Goal: Task Accomplishment & Management: Manage account settings

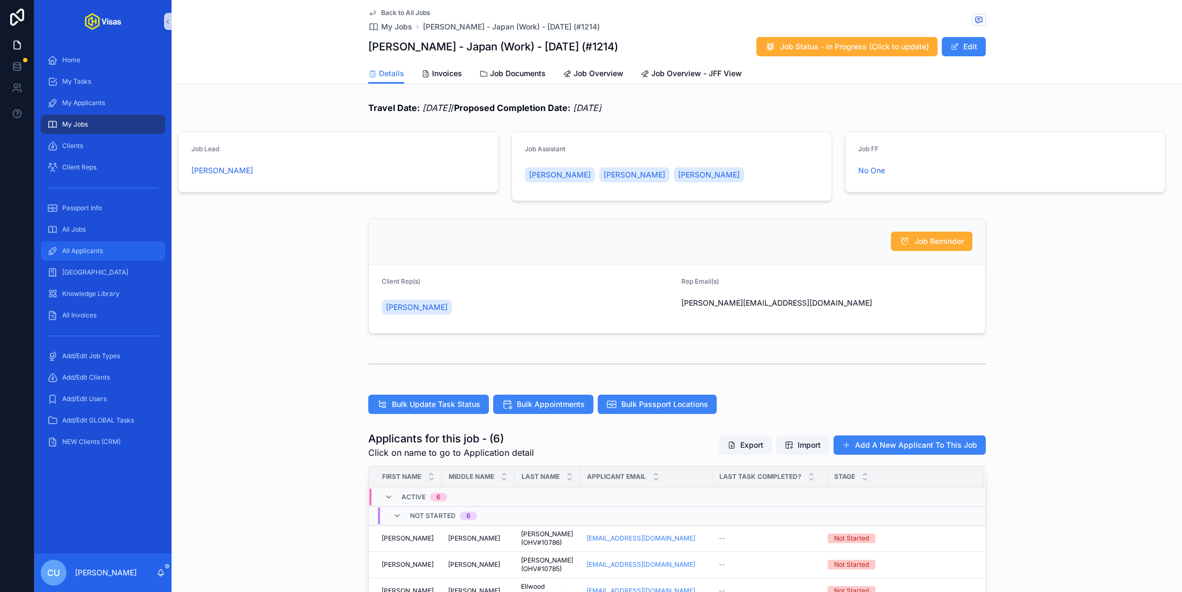
click at [108, 255] on div "All Applicants" at bounding box center [102, 250] width 111 height 17
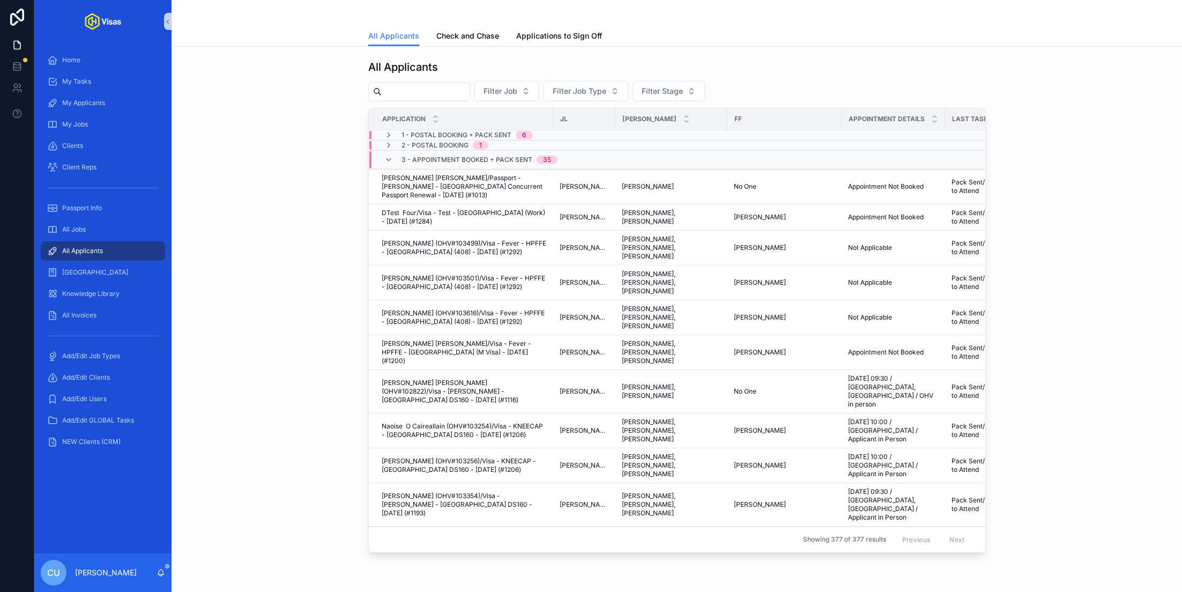
click at [502, 30] on div "All Applicants Check and Chase Applications to Sign Off" at bounding box center [676, 36] width 617 height 20
click at [459, 31] on span "Check and Chase" at bounding box center [467, 36] width 63 height 11
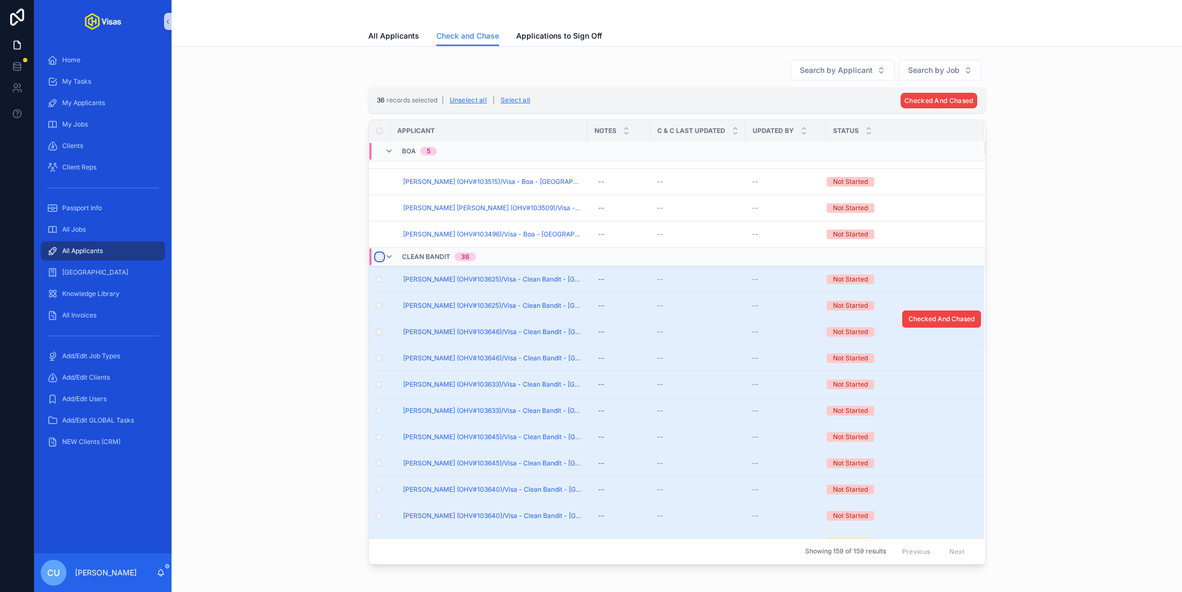
scroll to position [116, 0]
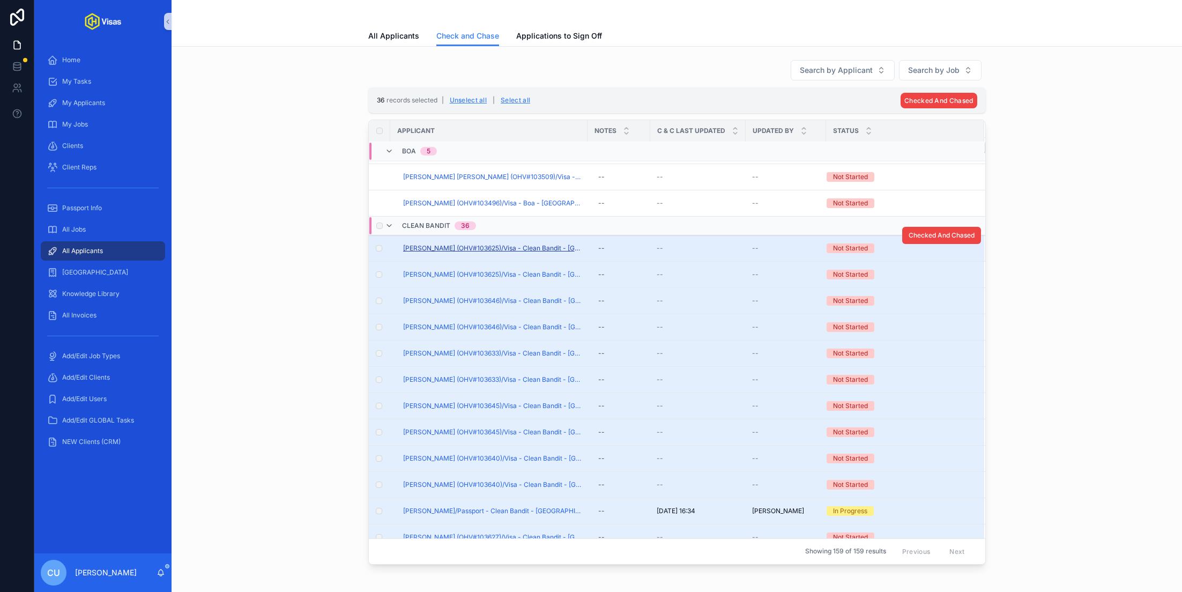
click at [493, 244] on span "Angus John Parkin (OHV#103625)/Visa - Clean Bandit - South Korea (C-4-5) - Aug/…" at bounding box center [492, 248] width 178 height 9
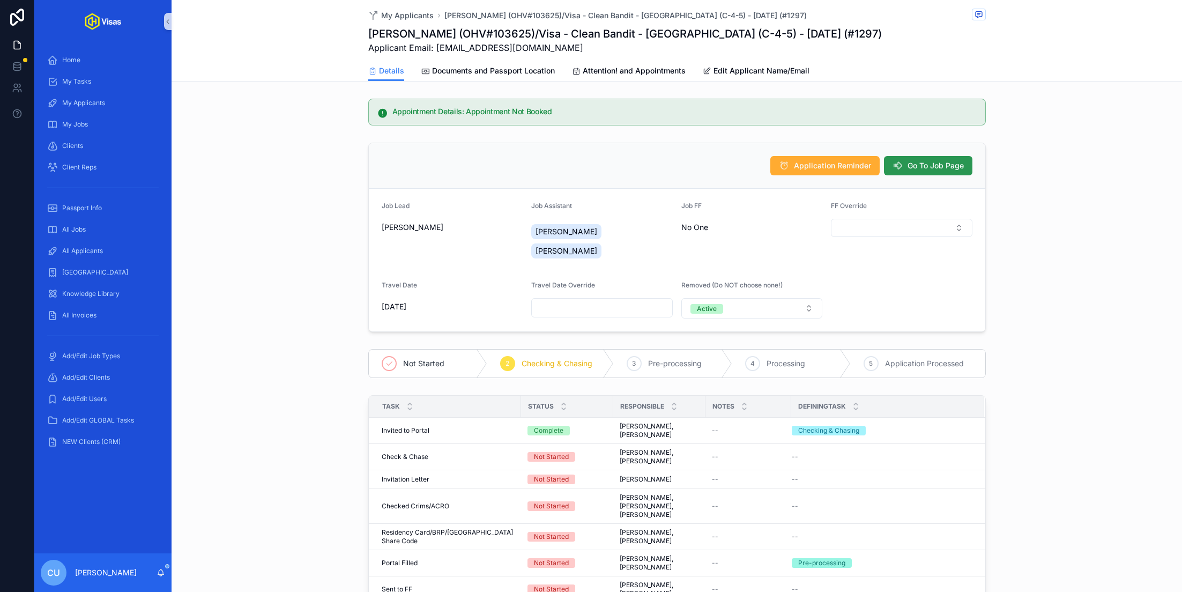
click at [945, 159] on button "Go To Job Page" at bounding box center [928, 165] width 88 height 19
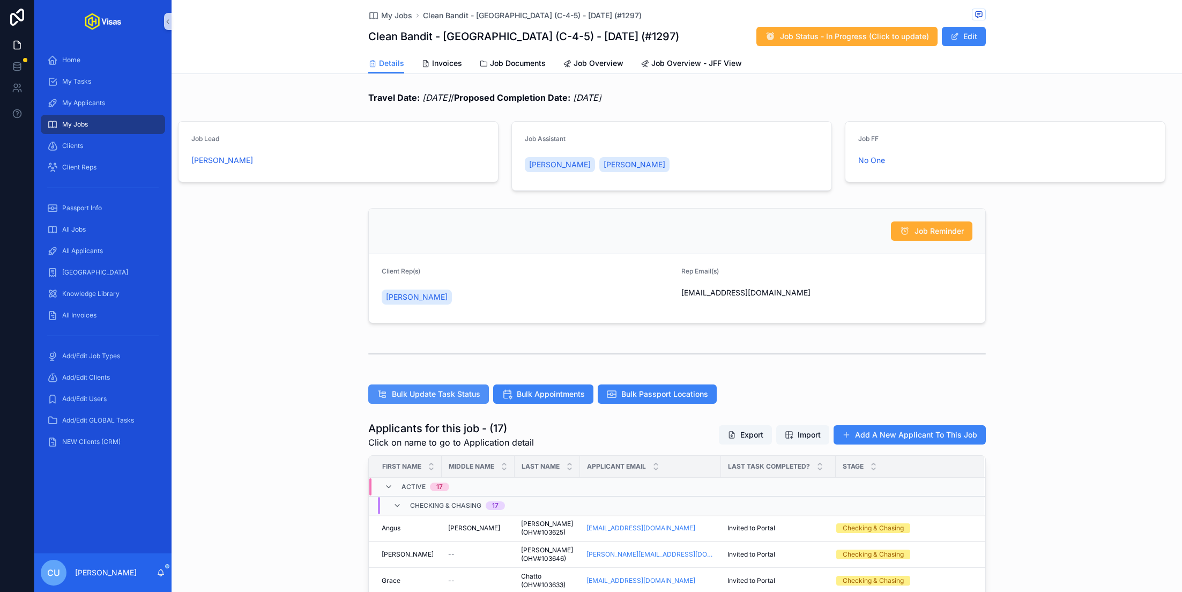
click at [450, 394] on span "Bulk Update Task Status" at bounding box center [436, 394] width 88 height 11
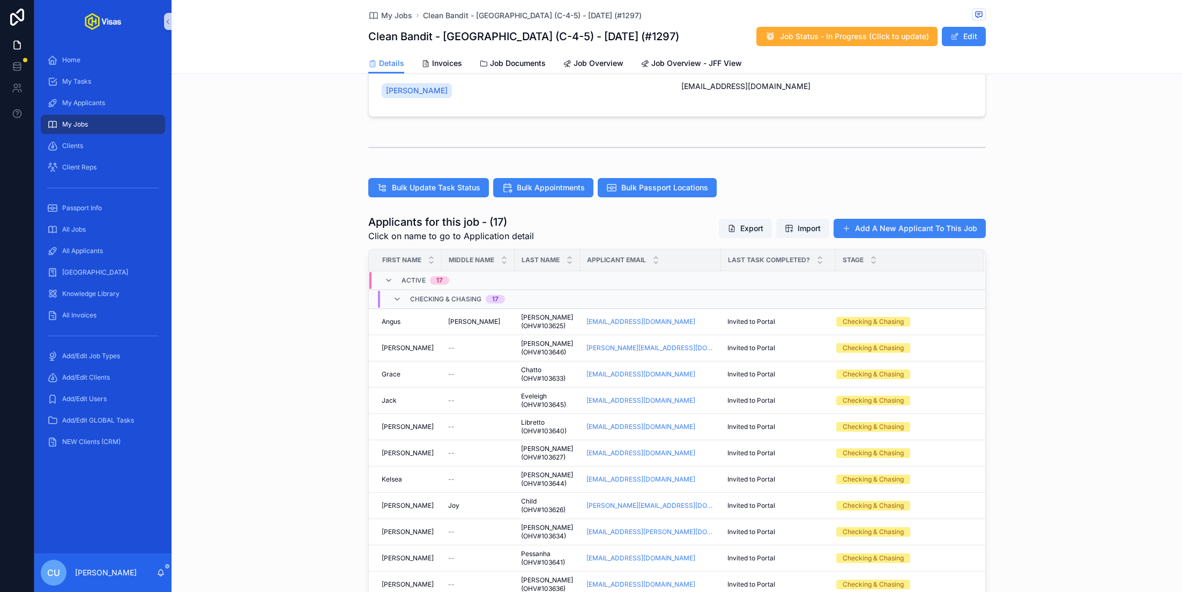
scroll to position [207, 0]
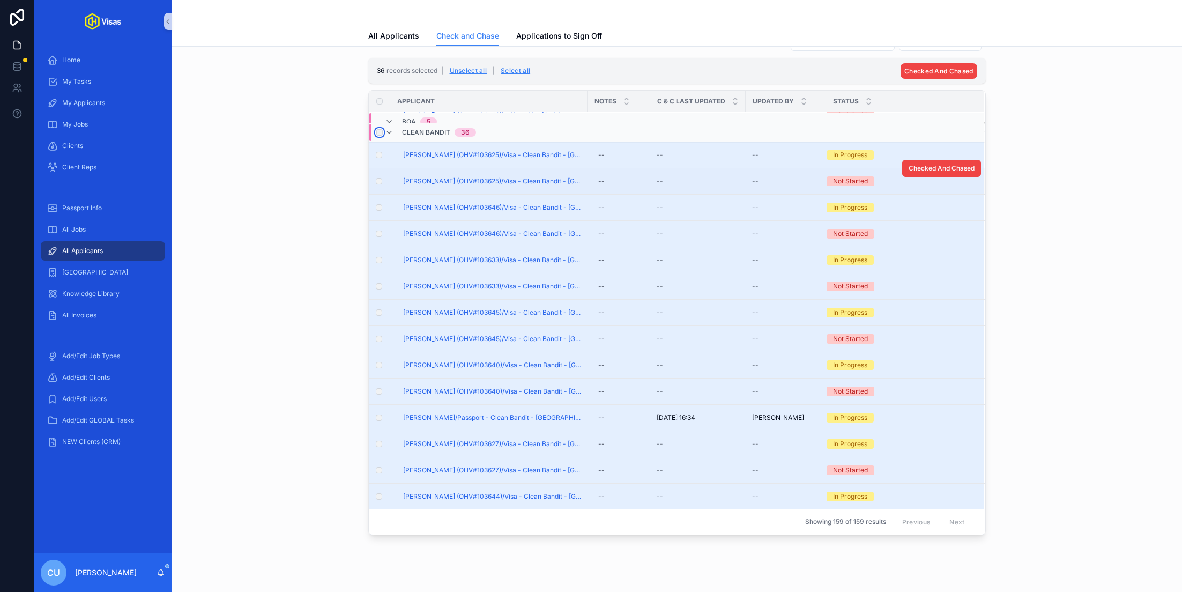
scroll to position [136, 0]
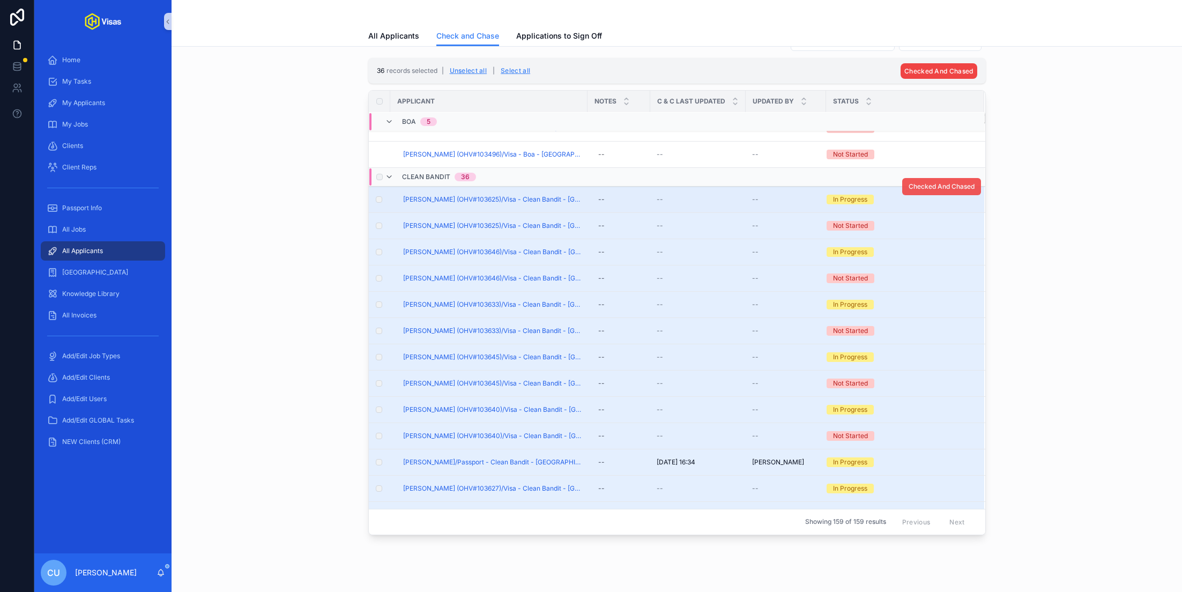
click at [941, 185] on span "Checked And Chased" at bounding box center [941, 186] width 66 height 9
click at [0, 0] on span "Checked And Chased" at bounding box center [0, 0] width 0 height 0
click at [925, 237] on span "Checked And Chased" at bounding box center [941, 239] width 66 height 9
click at [911, 292] on button "Checked And Chased" at bounding box center [941, 291] width 79 height 17
click at [915, 314] on span "Checked And Chased" at bounding box center [941, 318] width 66 height 9
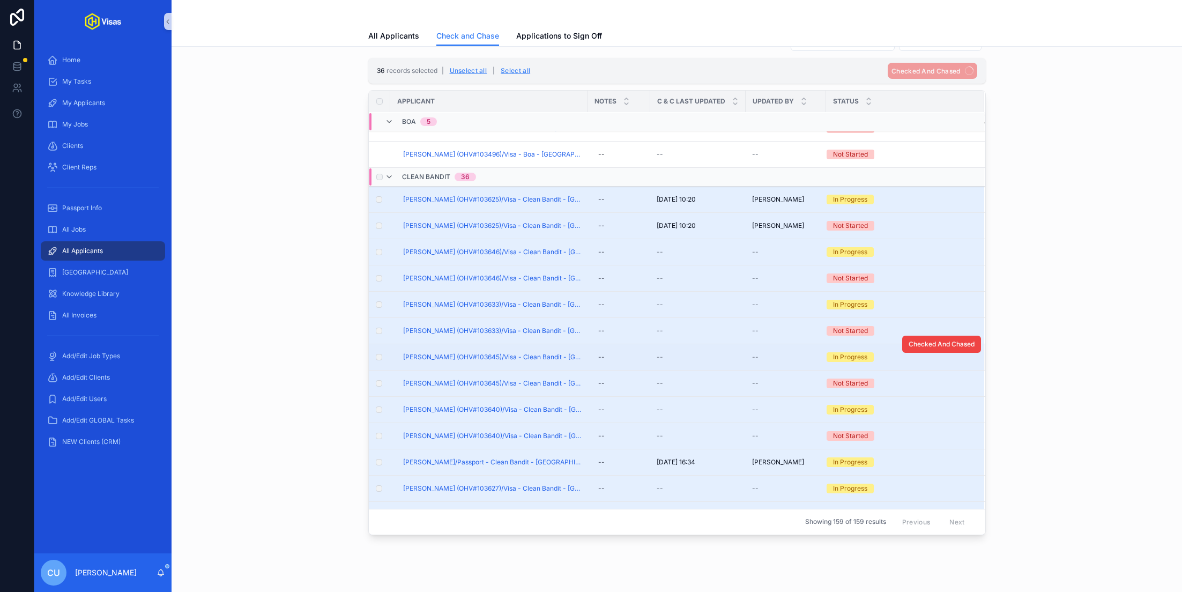
click at [908, 350] on div "Checked And Chased" at bounding box center [941, 344] width 79 height 26
click at [914, 345] on button "Checked And Chased" at bounding box center [941, 344] width 79 height 17
click at [925, 366] on span "Checked And Chased" at bounding box center [941, 370] width 66 height 9
click at [922, 392] on span "Checked And Chased" at bounding box center [941, 396] width 66 height 9
click at [920, 420] on span "Checked And Chased" at bounding box center [941, 423] width 66 height 9
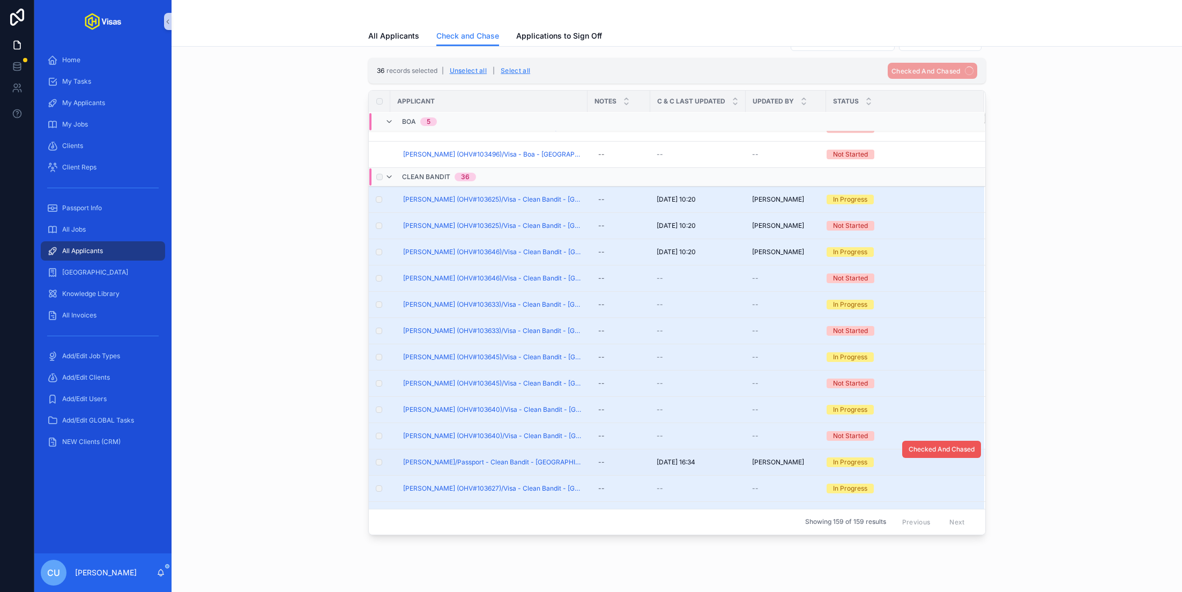
click at [926, 446] on span "Checked And Chased" at bounding box center [941, 449] width 66 height 9
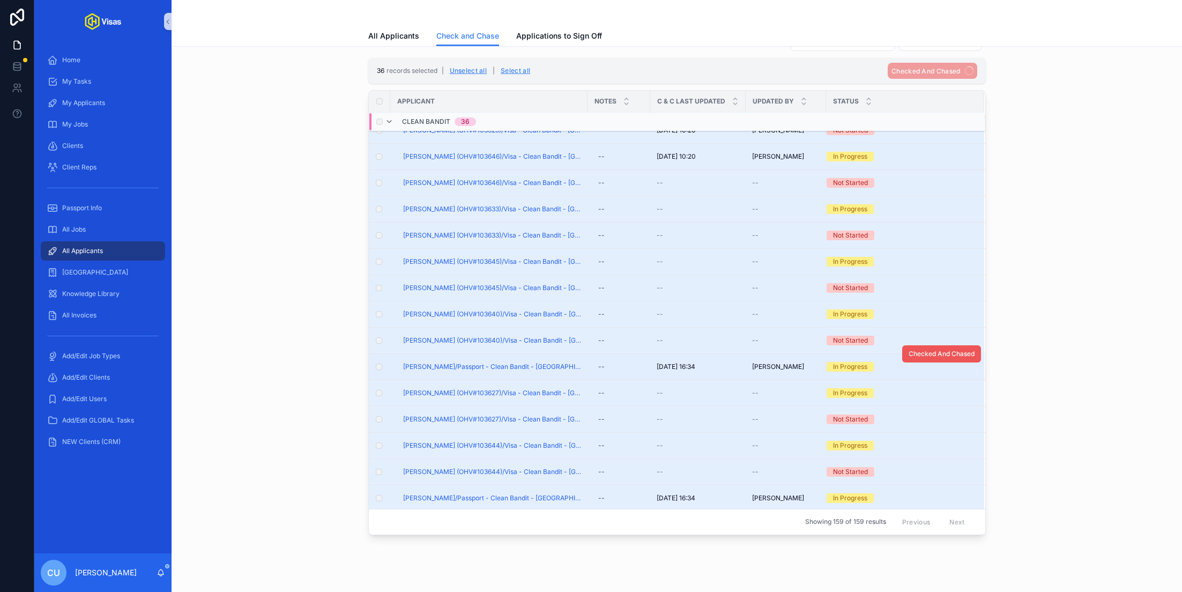
scroll to position [416, 0]
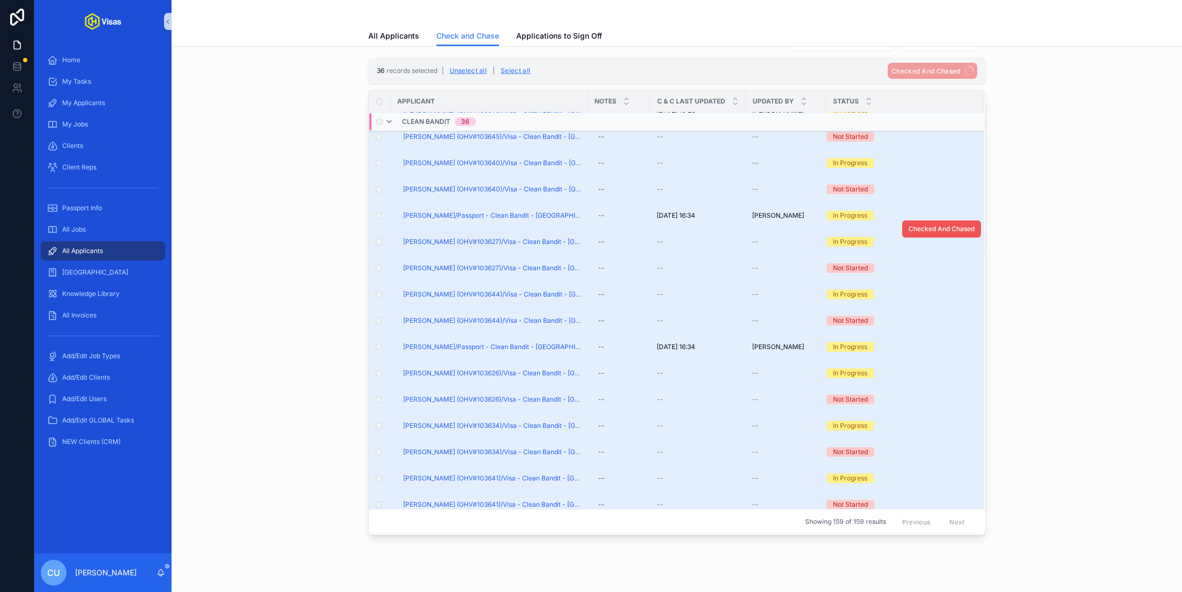
click at [951, 227] on span "Checked And Chased" at bounding box center [941, 229] width 66 height 9
click at [931, 254] on span "Checked And Chased" at bounding box center [941, 255] width 66 height 9
click at [939, 277] on span "Checked And Chased" at bounding box center [941, 281] width 66 height 9
click at [918, 308] on button "Checked And Chased" at bounding box center [941, 307] width 79 height 17
click at [918, 330] on span "Checked And Chased" at bounding box center [941, 334] width 66 height 9
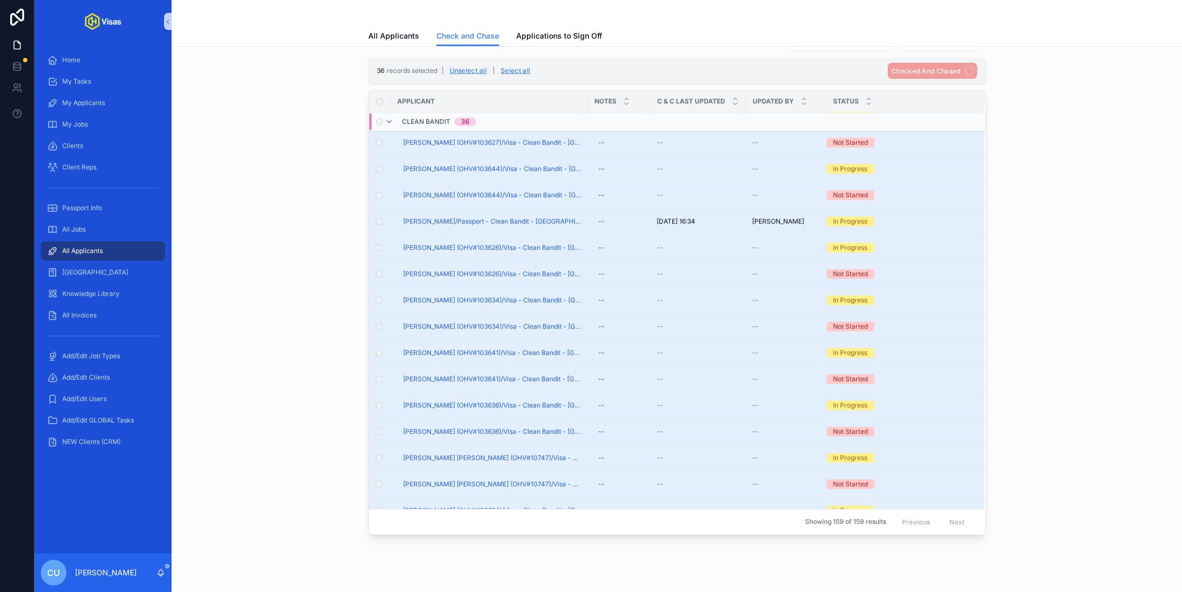
scroll to position [540, 0]
click at [924, 231] on span "Checked And Chased" at bounding box center [941, 232] width 66 height 9
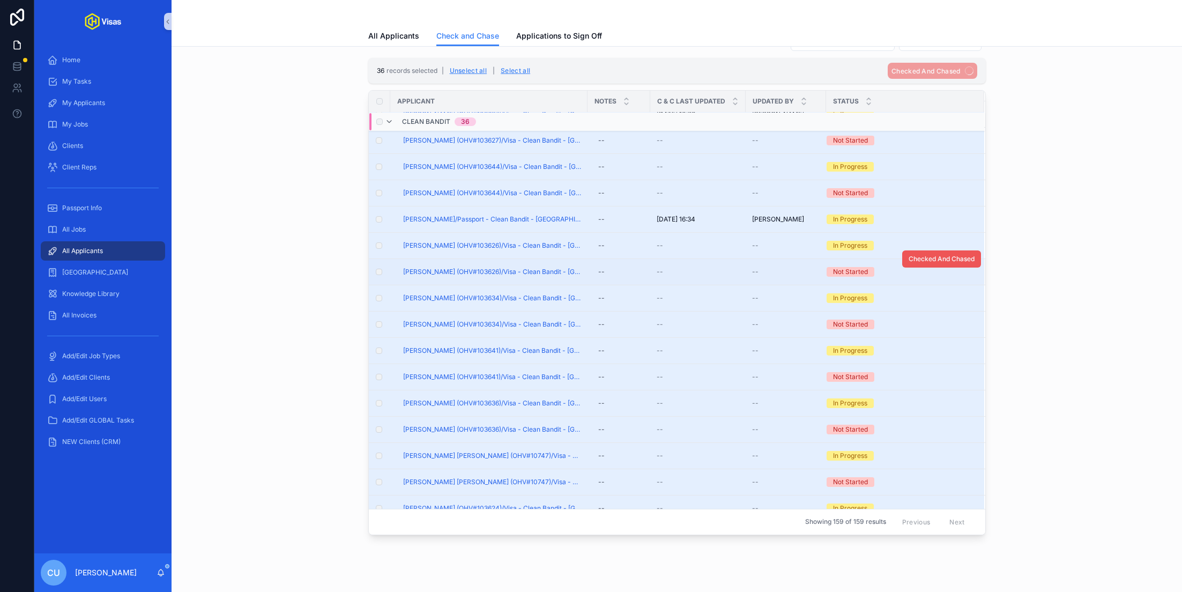
click at [914, 255] on span "Checked And Chased" at bounding box center [941, 259] width 66 height 9
click at [913, 283] on span "Checked And Chased" at bounding box center [941, 285] width 66 height 9
click at [919, 309] on span "Checked And Chased" at bounding box center [941, 311] width 66 height 9
drag, startPoint x: 910, startPoint y: 340, endPoint x: 921, endPoint y: 338, distance: 10.9
click at [921, 338] on button "Checked And Chased" at bounding box center [941, 337] width 79 height 17
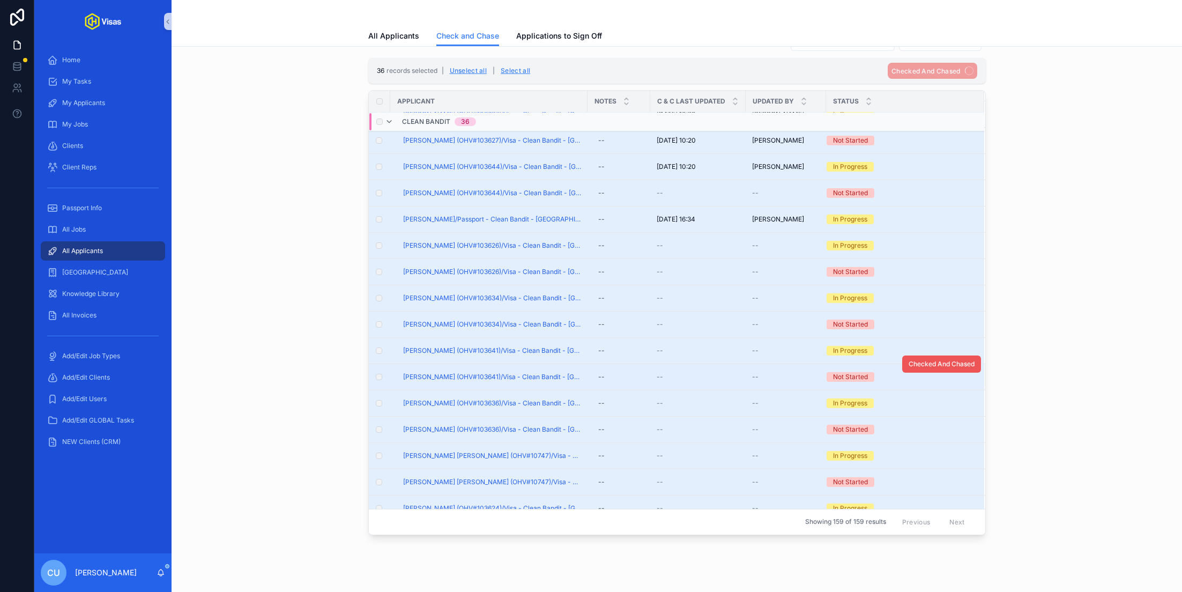
click at [924, 361] on span "Checked And Chased" at bounding box center [941, 364] width 66 height 9
click at [956, 377] on div "Checked And Chased" at bounding box center [941, 390] width 79 height 26
click at [944, 382] on button "Checked And Chased" at bounding box center [941, 390] width 79 height 17
click at [934, 438] on span "Checked And Chased" at bounding box center [941, 442] width 66 height 9
click at [937, 467] on span "Checked And Chased" at bounding box center [941, 469] width 66 height 9
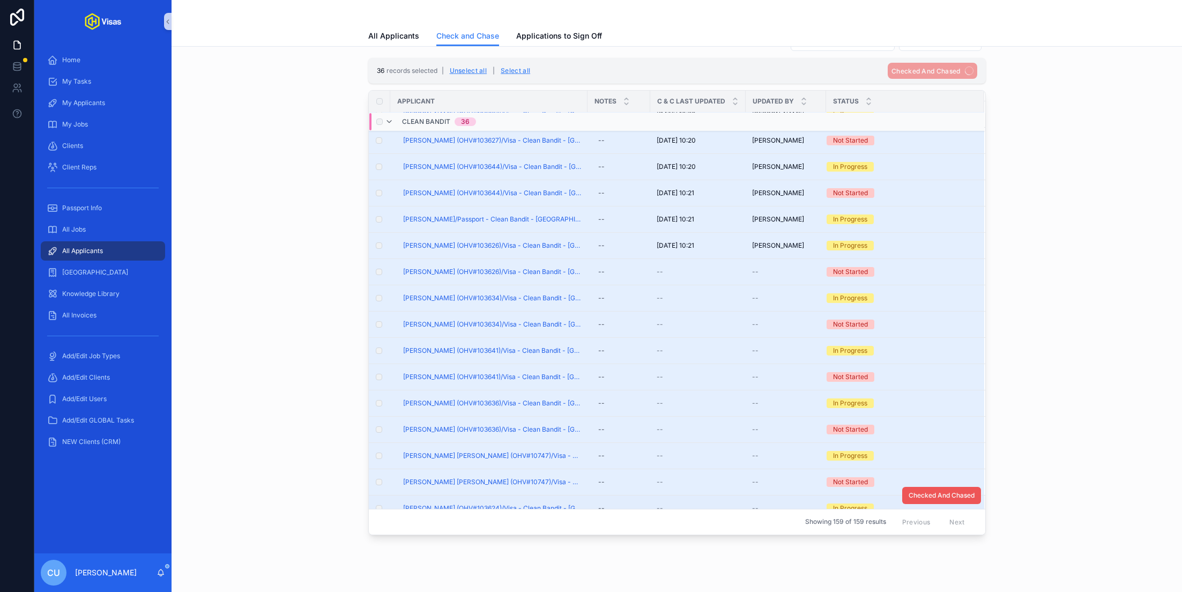
click at [929, 492] on span "Checked And Chased" at bounding box center [941, 495] width 66 height 9
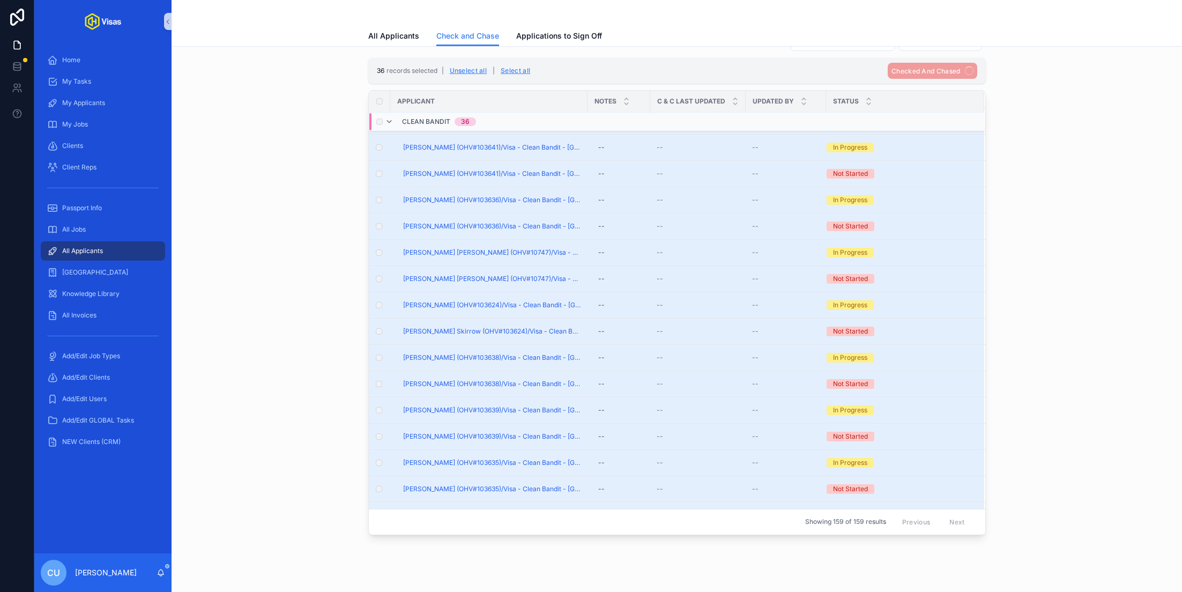
scroll to position [871, 0]
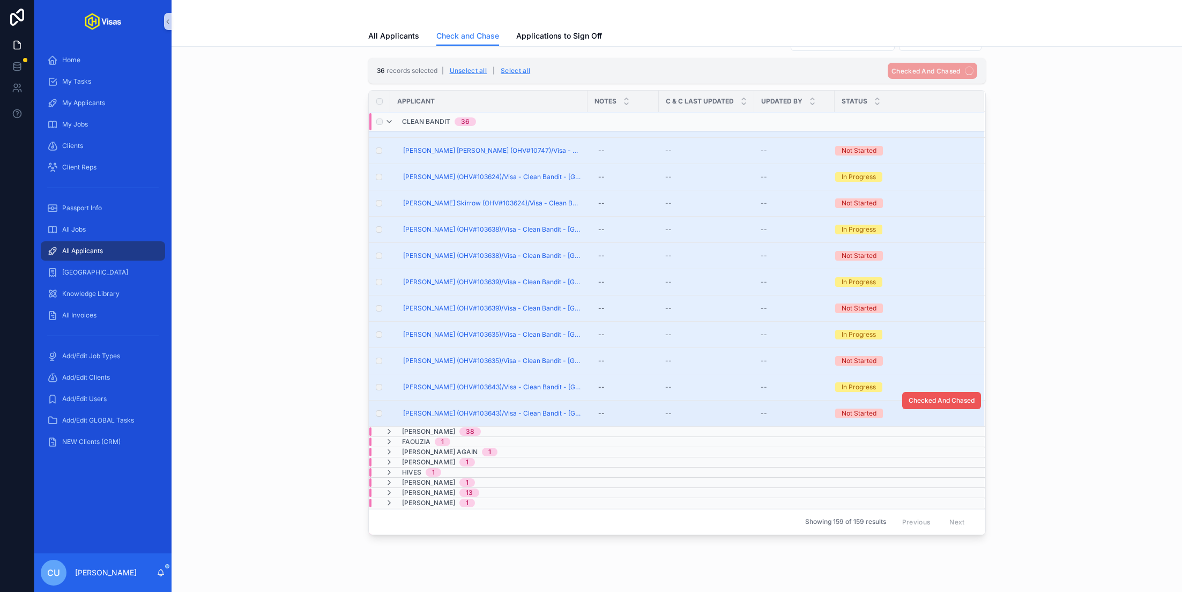
click at [926, 396] on span "Checked And Chased" at bounding box center [941, 400] width 66 height 9
click at [925, 370] on span "Checked And Chased" at bounding box center [941, 374] width 66 height 9
click at [919, 339] on button "Checked And Chased" at bounding box center [941, 347] width 79 height 17
click at [919, 317] on span "Checked And Chased" at bounding box center [941, 321] width 66 height 9
click at [919, 291] on span "Checked And Chased" at bounding box center [941, 295] width 66 height 9
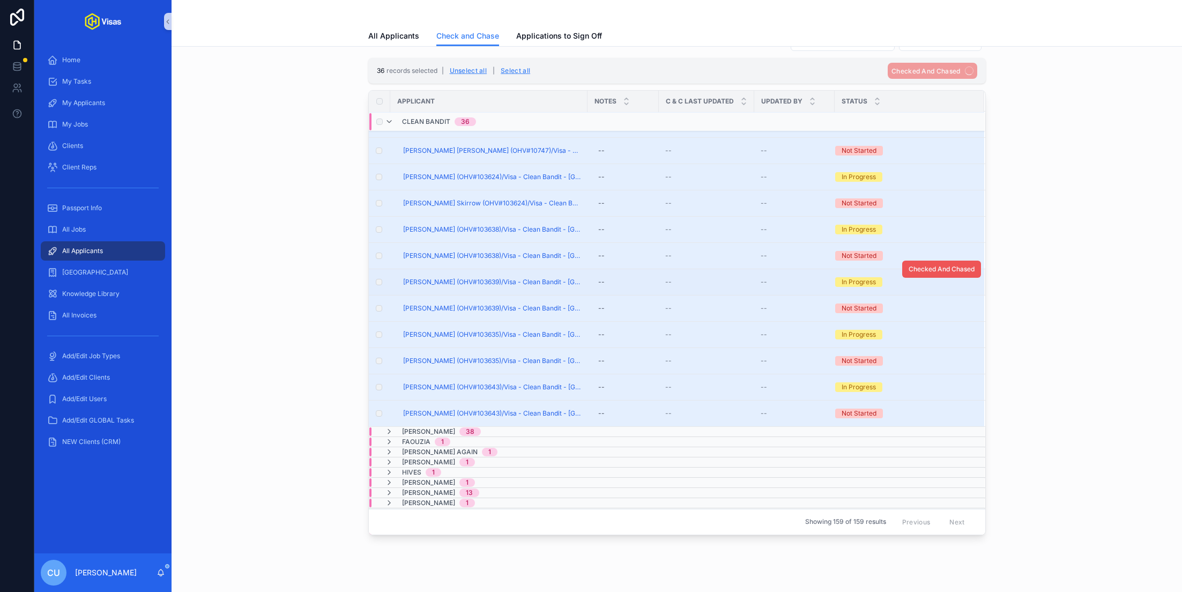
click at [917, 266] on span "Checked And Chased" at bounding box center [941, 269] width 66 height 9
click at [918, 242] on span "Checked And Chased" at bounding box center [941, 243] width 66 height 9
click at [918, 212] on span "Checked And Chased" at bounding box center [941, 216] width 66 height 9
click at [919, 189] on span "Checked And Chased" at bounding box center [941, 190] width 66 height 9
click at [919, 165] on button "Checked And Chased" at bounding box center [941, 163] width 79 height 17
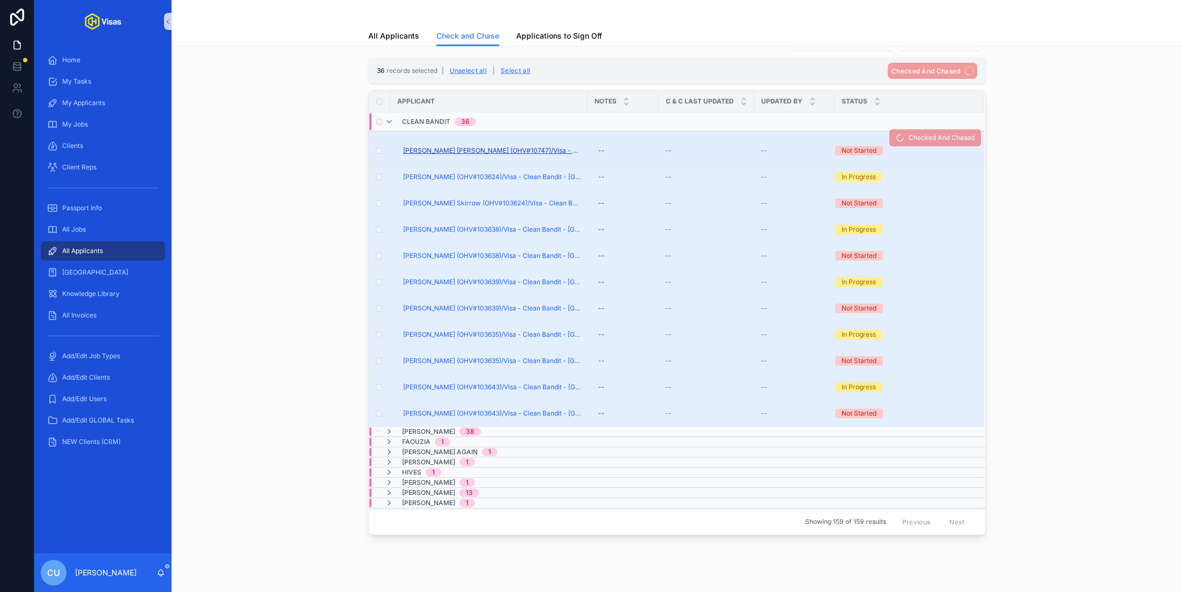
click at [453, 146] on span "Nathaniel Ayrton Alexander Albert (OHV#10747)/Visa - Clean Bandit - China (Z Vi…" at bounding box center [492, 150] width 178 height 9
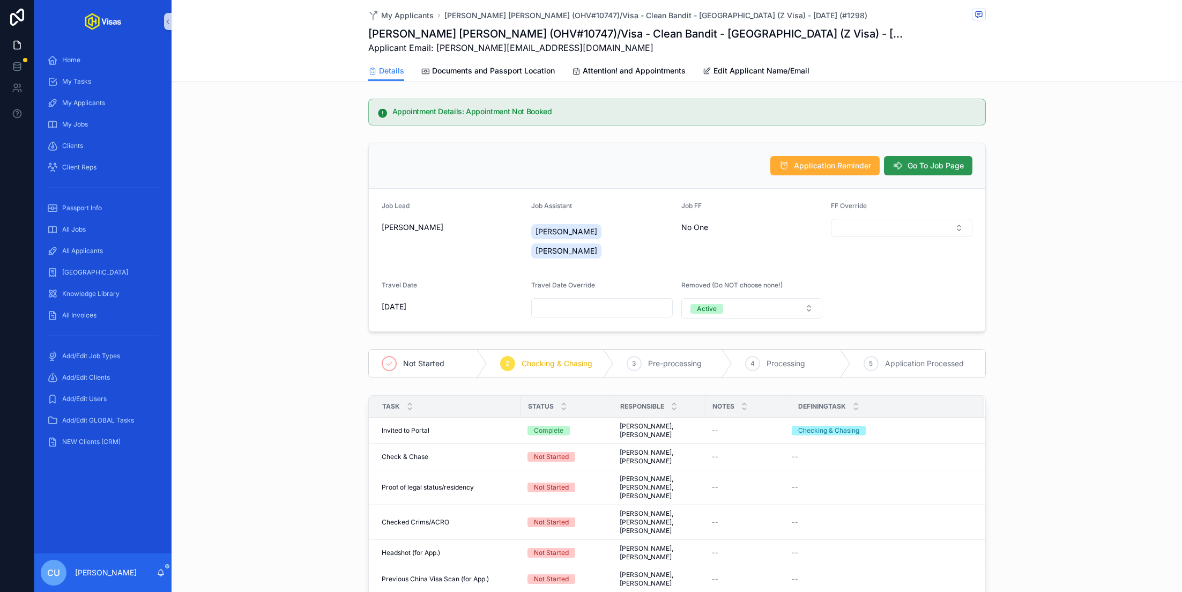
click at [962, 166] on span "Go To Job Page" at bounding box center [935, 165] width 56 height 11
click at [949, 164] on span "Go To Job Page" at bounding box center [935, 165] width 56 height 11
click at [913, 163] on span "Go To Job Page" at bounding box center [935, 165] width 56 height 11
click at [1049, 126] on div "Appointment Details: Appointment Not Booked" at bounding box center [677, 111] width 1010 height 35
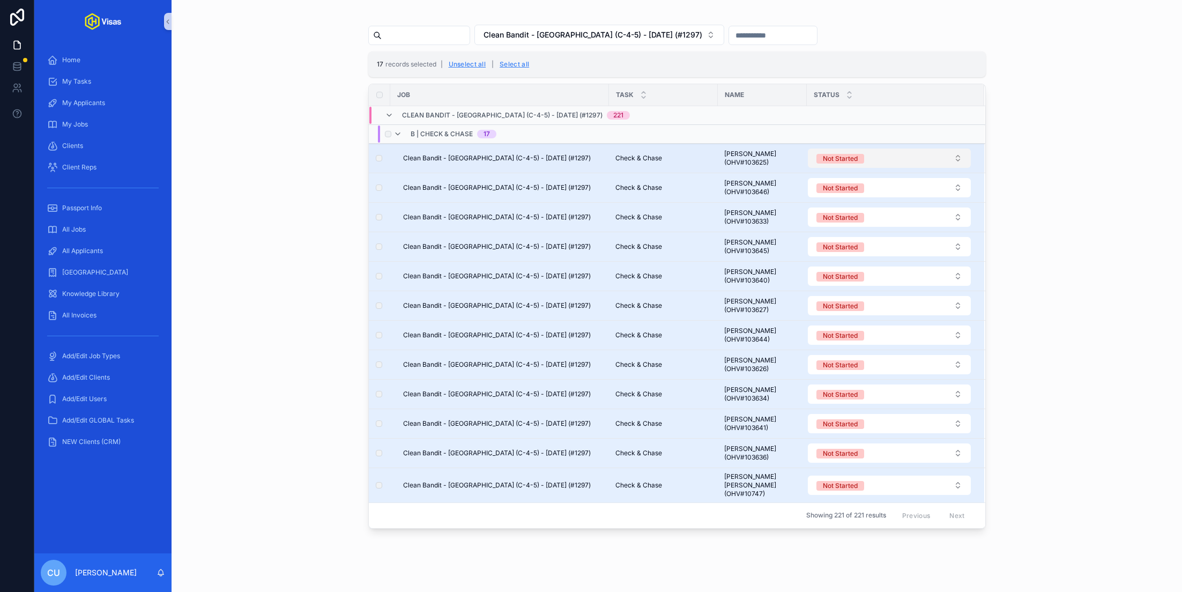
click at [952, 156] on button "Not Started" at bounding box center [889, 157] width 163 height 19
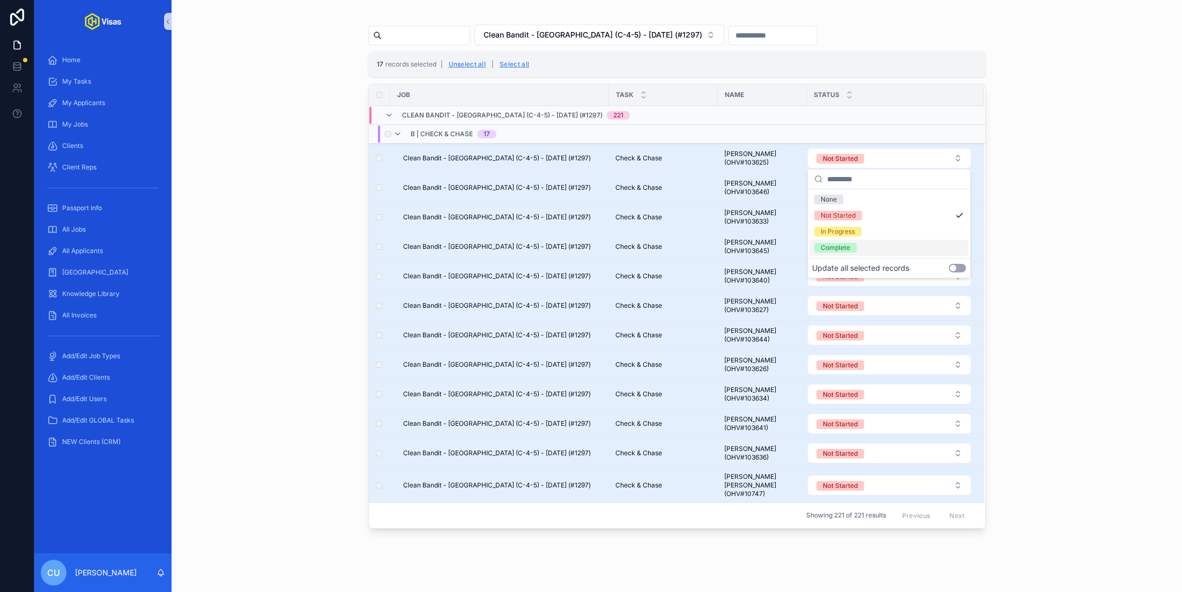
click at [960, 268] on button "Use setting" at bounding box center [957, 268] width 17 height 9
click at [919, 231] on div "In Progress" at bounding box center [889, 232] width 158 height 16
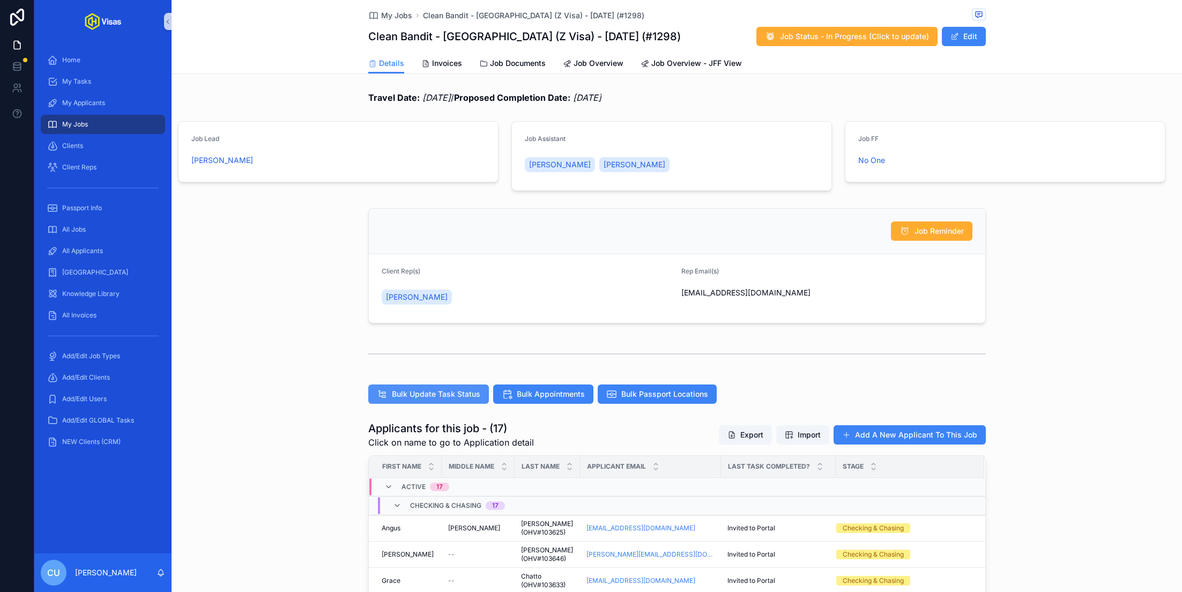
click at [441, 398] on button "Bulk Update Task Status" at bounding box center [428, 393] width 121 height 19
click at [90, 254] on span "All Applicants" at bounding box center [82, 251] width 41 height 9
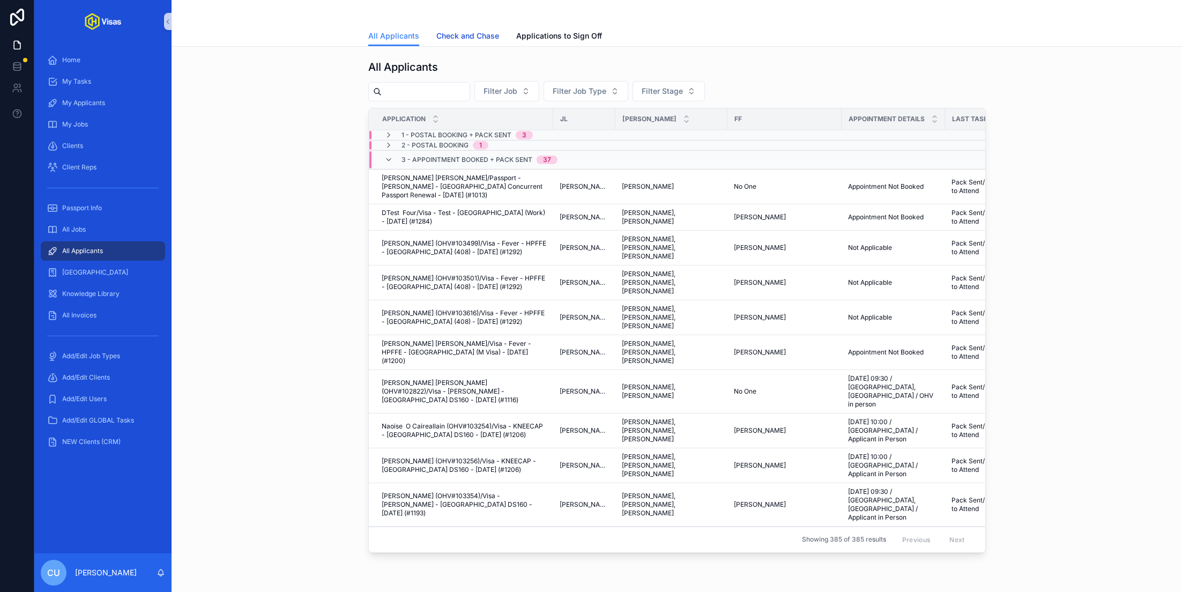
click at [447, 32] on span "Check and Chase" at bounding box center [467, 36] width 63 height 11
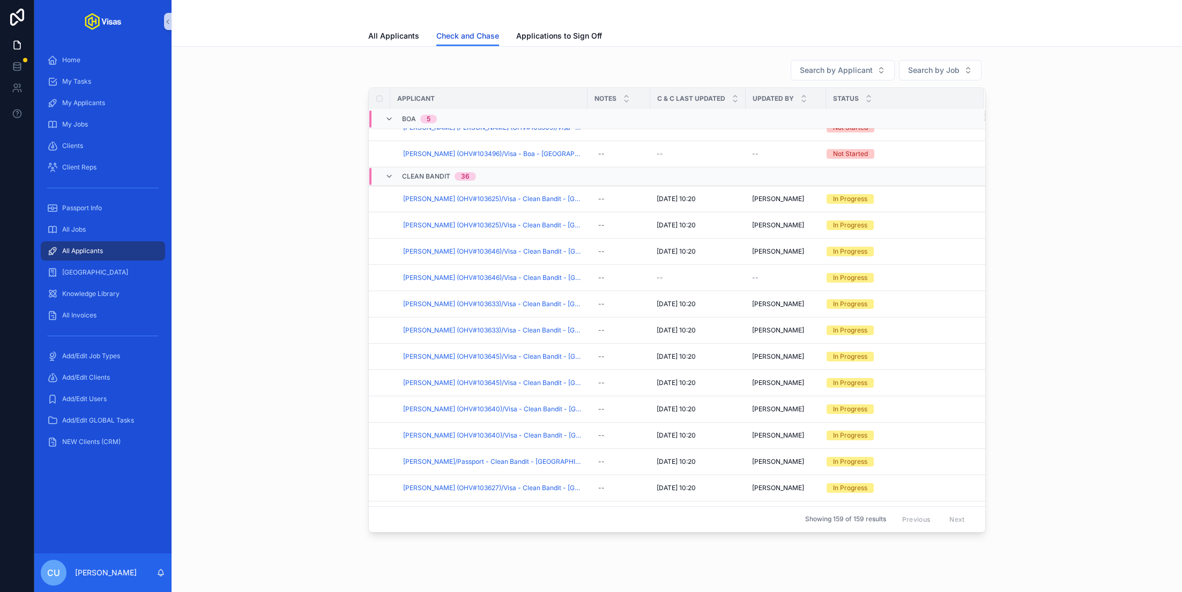
scroll to position [134, 0]
click at [918, 261] on span "Checked And Chased" at bounding box center [941, 264] width 66 height 9
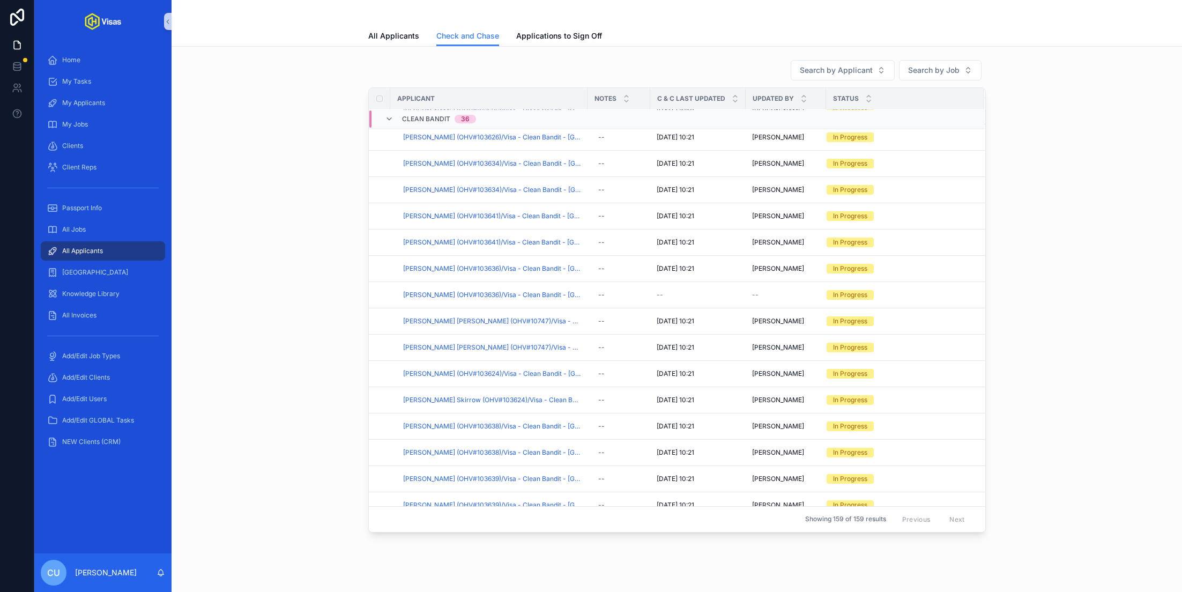
scroll to position [694, 0]
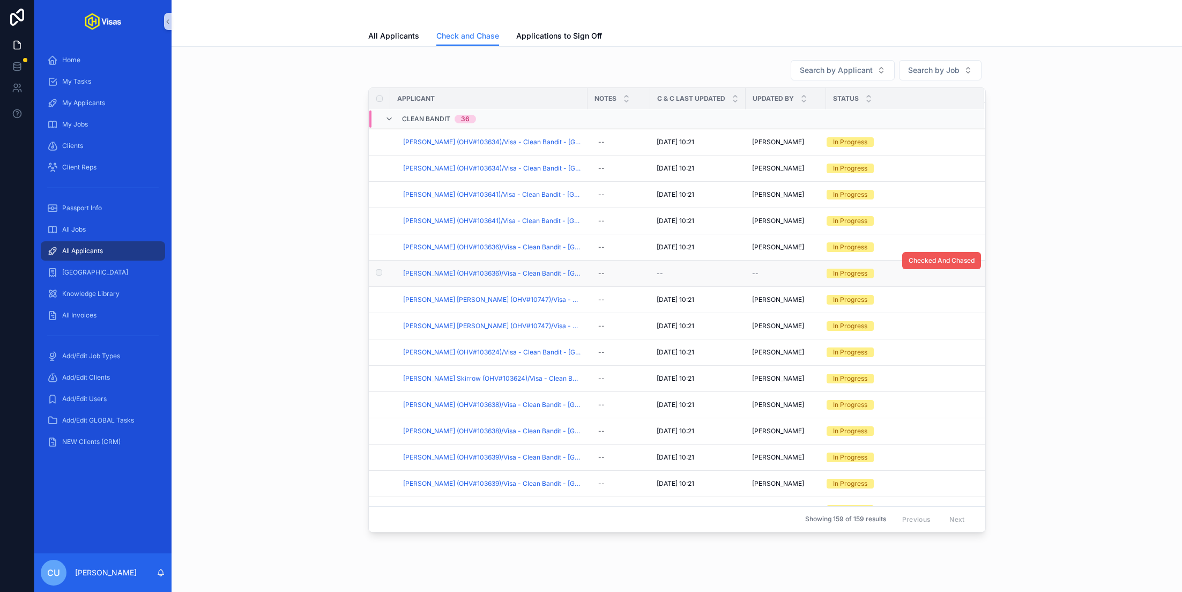
click at [936, 258] on span "Checked And Chased" at bounding box center [941, 260] width 66 height 9
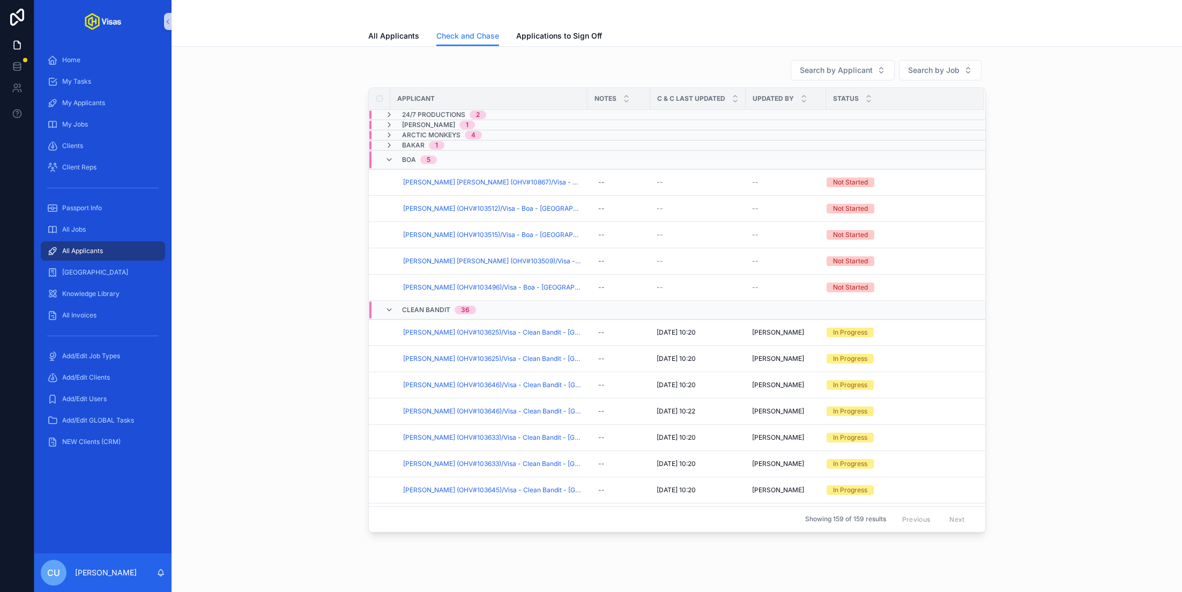
scroll to position [0, 0]
click at [517, 306] on div "Clean Bandit 36" at bounding box center [557, 309] width 376 height 17
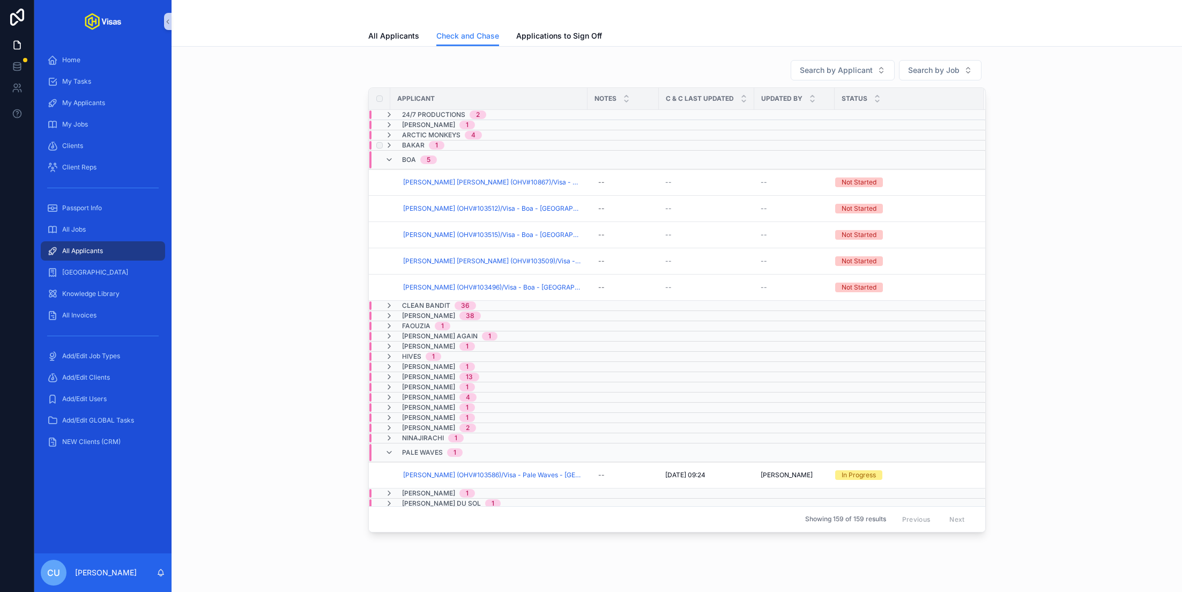
click at [466, 142] on div "Bakar 1" at bounding box center [561, 145] width 384 height 9
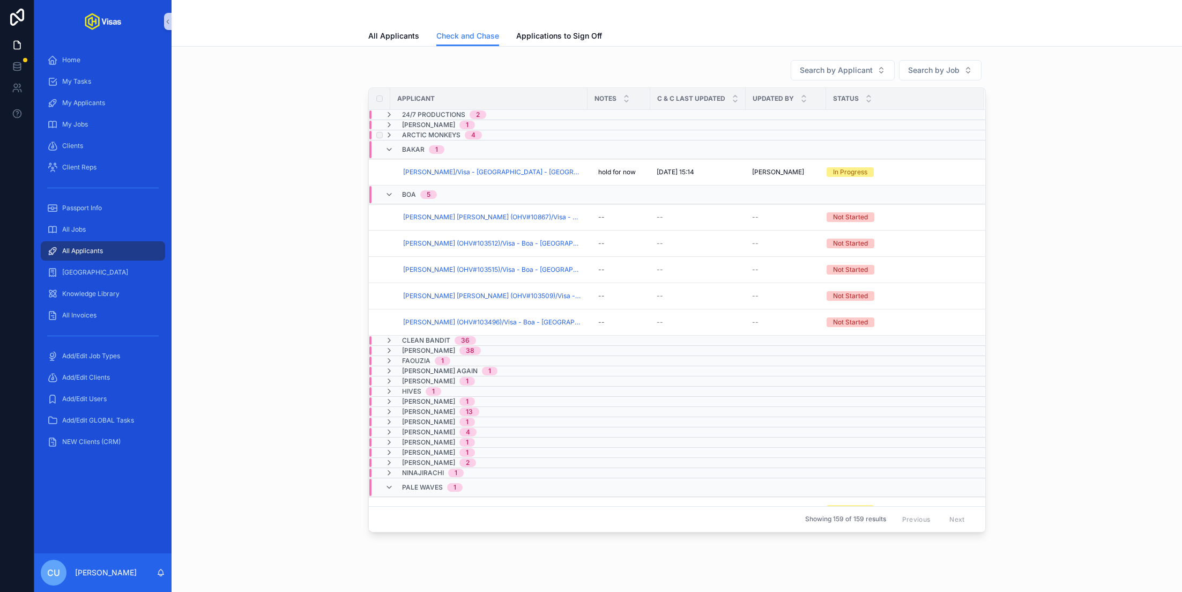
click at [492, 136] on div "Arctic Monkeys 4" at bounding box center [440, 135] width 110 height 9
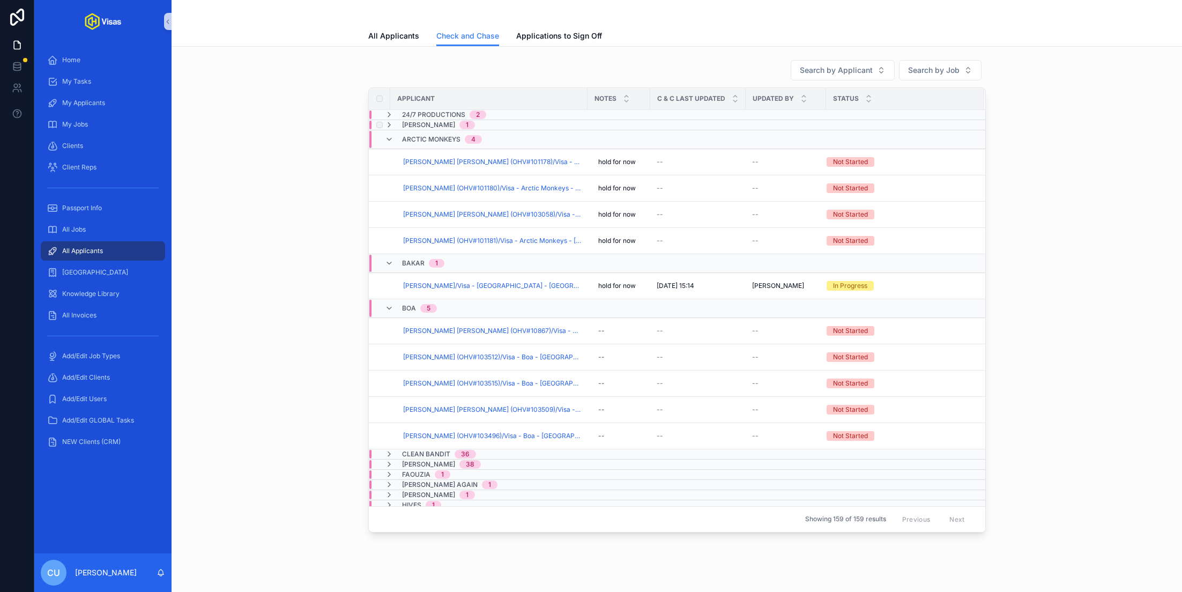
click at [494, 125] on div "Aamir Riaz 1" at bounding box center [557, 125] width 376 height 9
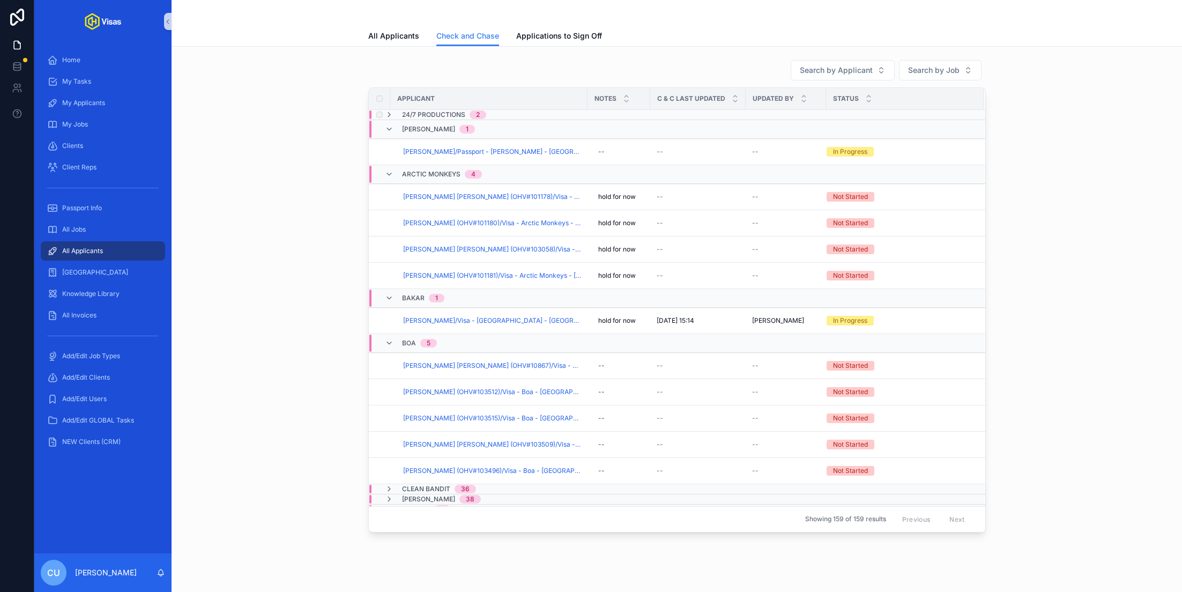
click at [496, 116] on div "24/7 Productions 2" at bounding box center [442, 114] width 114 height 9
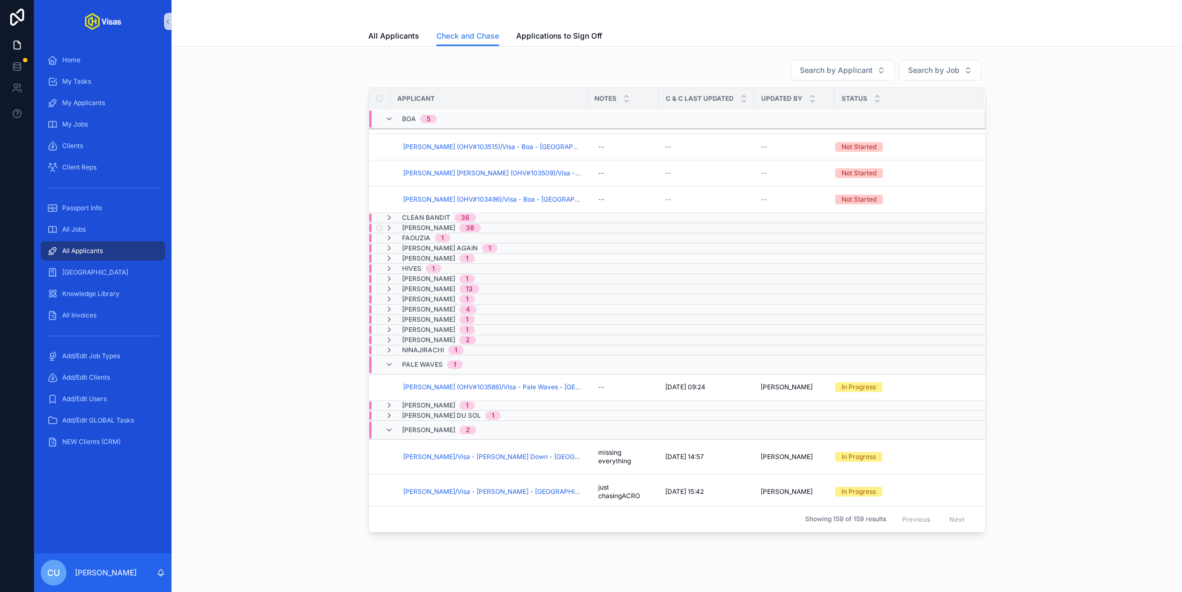
click at [508, 227] on div "Ed Sheeran 38" at bounding box center [561, 228] width 384 height 9
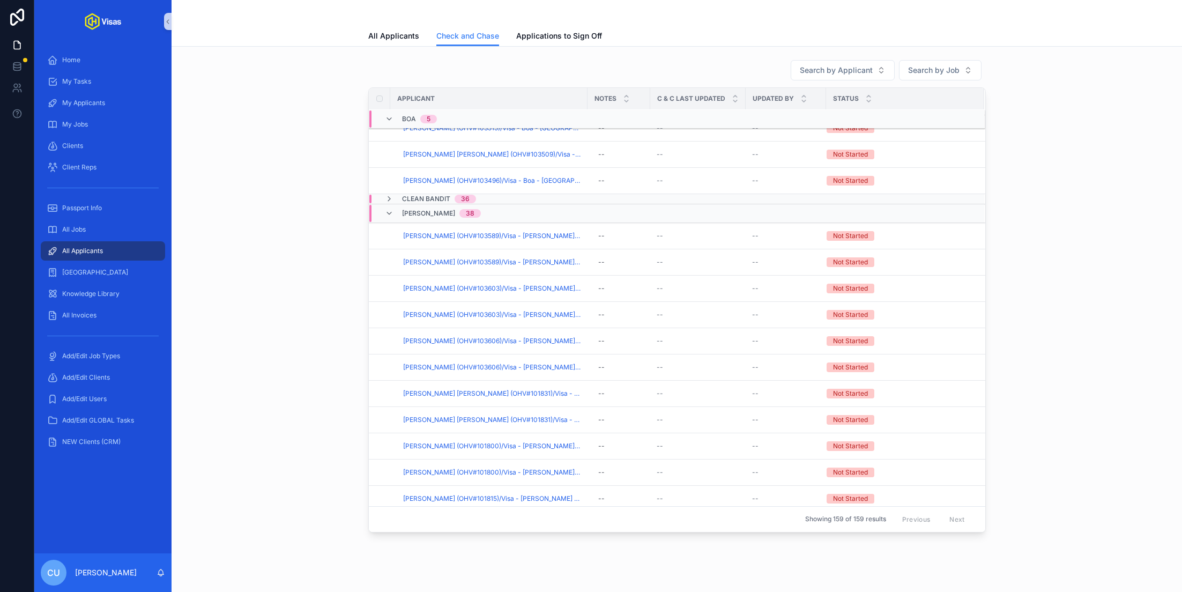
scroll to position [347, 0]
click at [505, 208] on div "Ed Sheeran 38" at bounding box center [557, 213] width 376 height 17
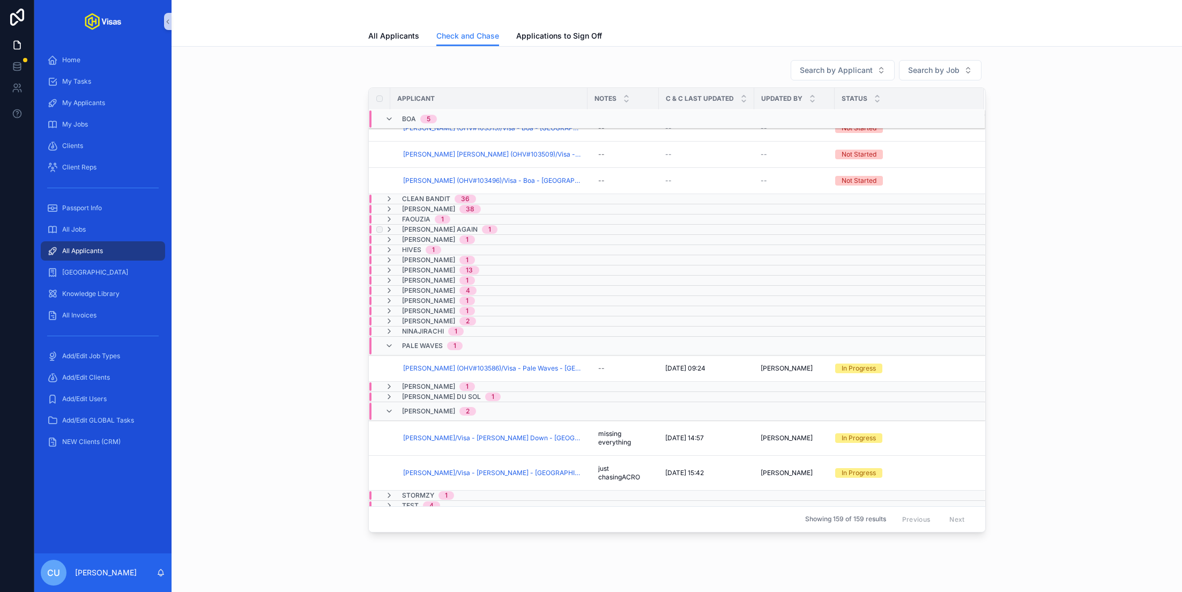
click at [481, 225] on div "Fred Again 1" at bounding box center [561, 229] width 384 height 9
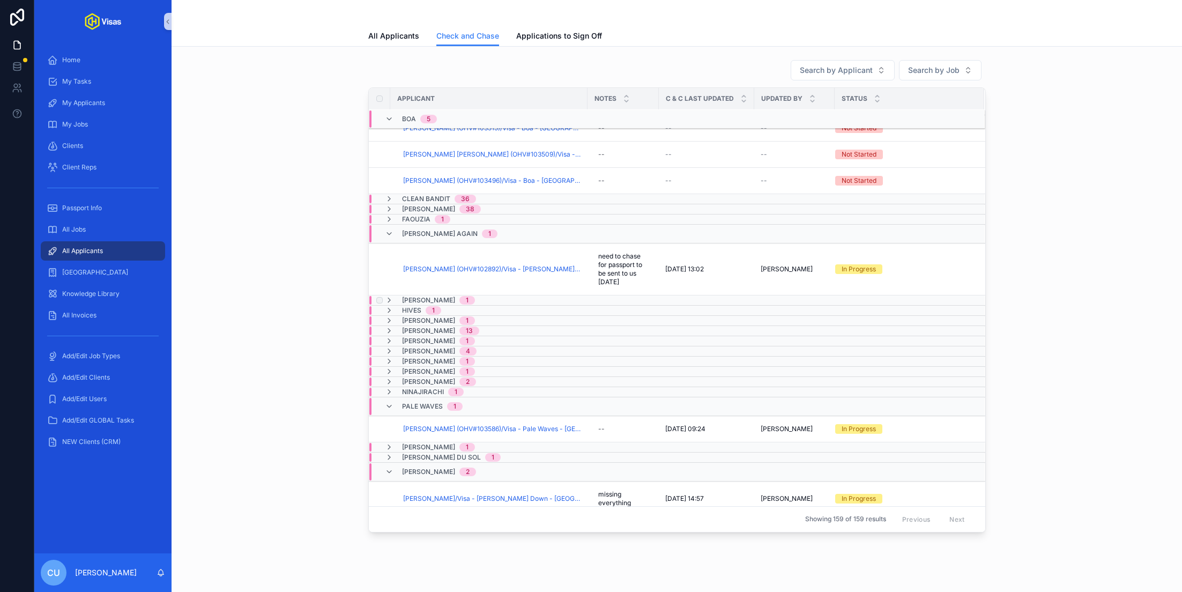
click at [476, 296] on div "Grace Boe 1" at bounding box center [561, 300] width 384 height 9
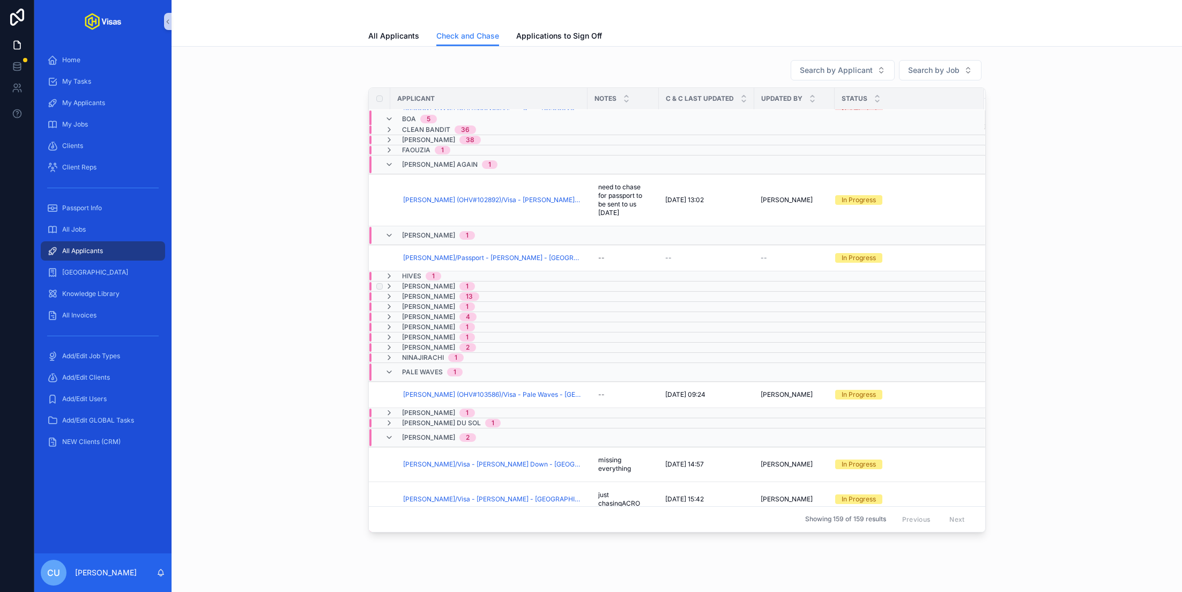
scroll to position [452, 0]
click at [479, 273] on div "Hives 1" at bounding box center [561, 274] width 384 height 9
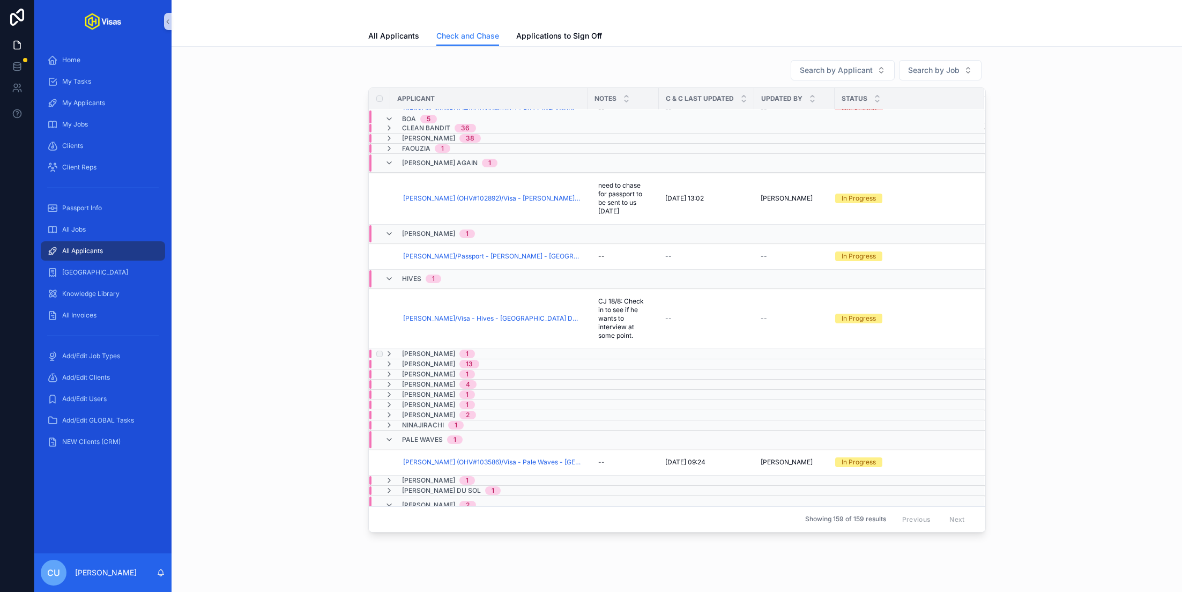
click at [477, 349] on div "Jack Penate 1" at bounding box center [436, 353] width 103 height 9
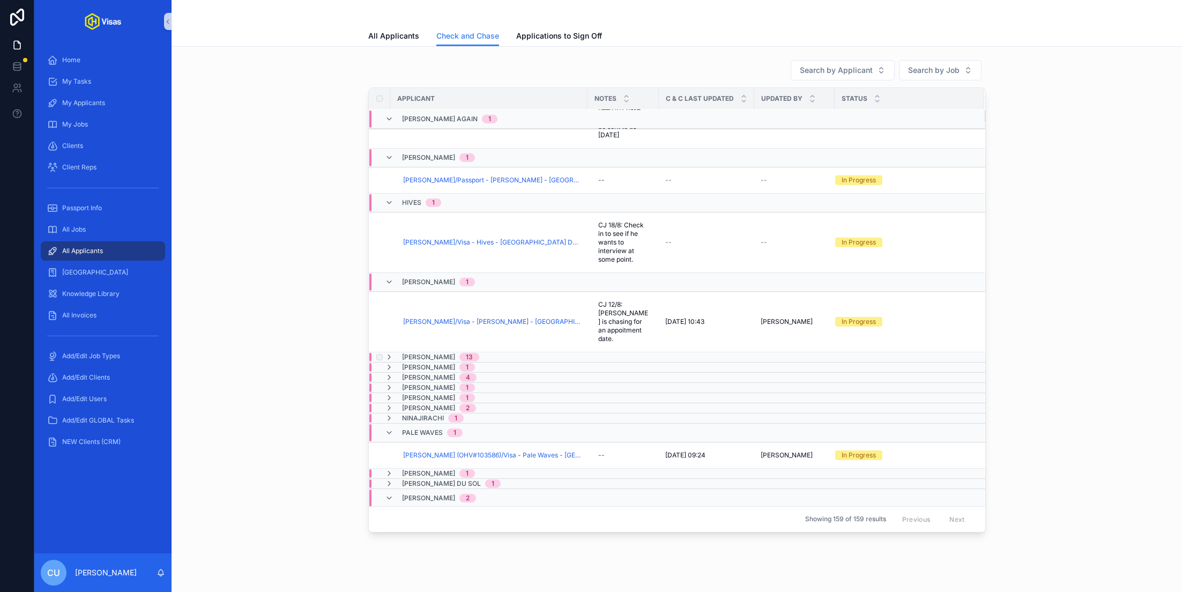
click at [489, 353] on div "Jade 13" at bounding box center [561, 357] width 384 height 9
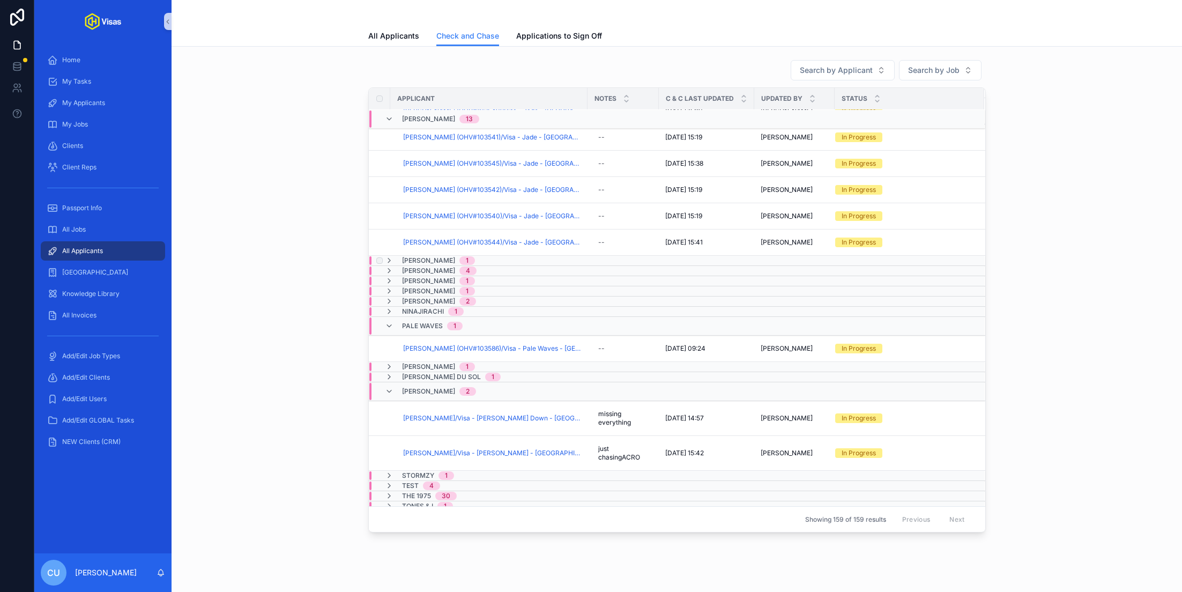
click at [490, 265] on div "Jasmine Watts 1" at bounding box center [561, 260] width 384 height 9
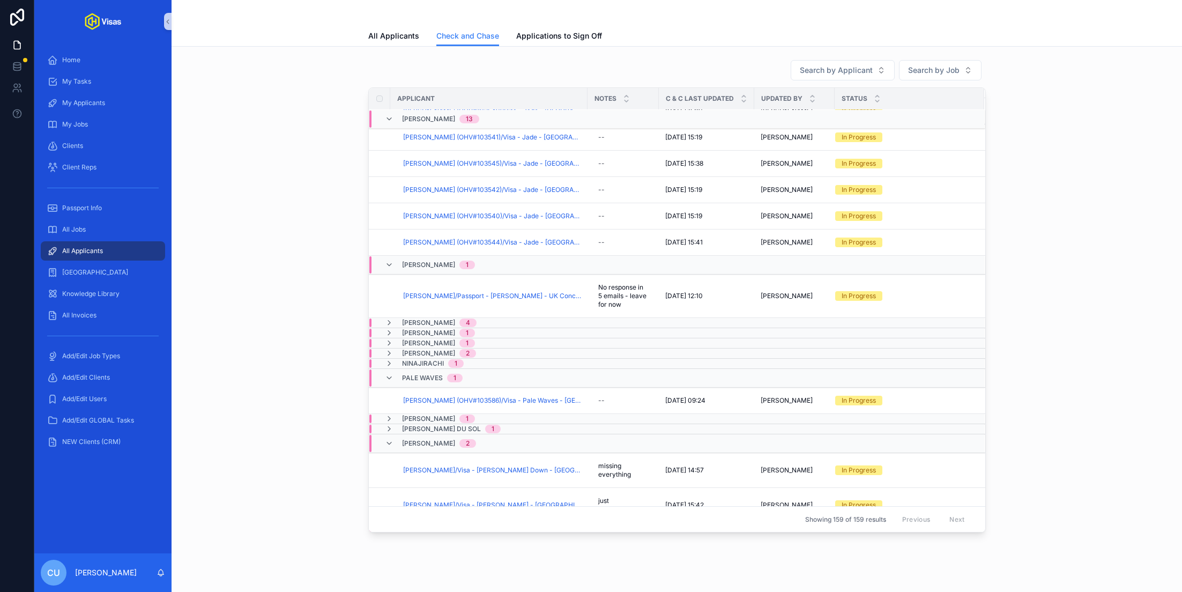
scroll to position [1033, 0]
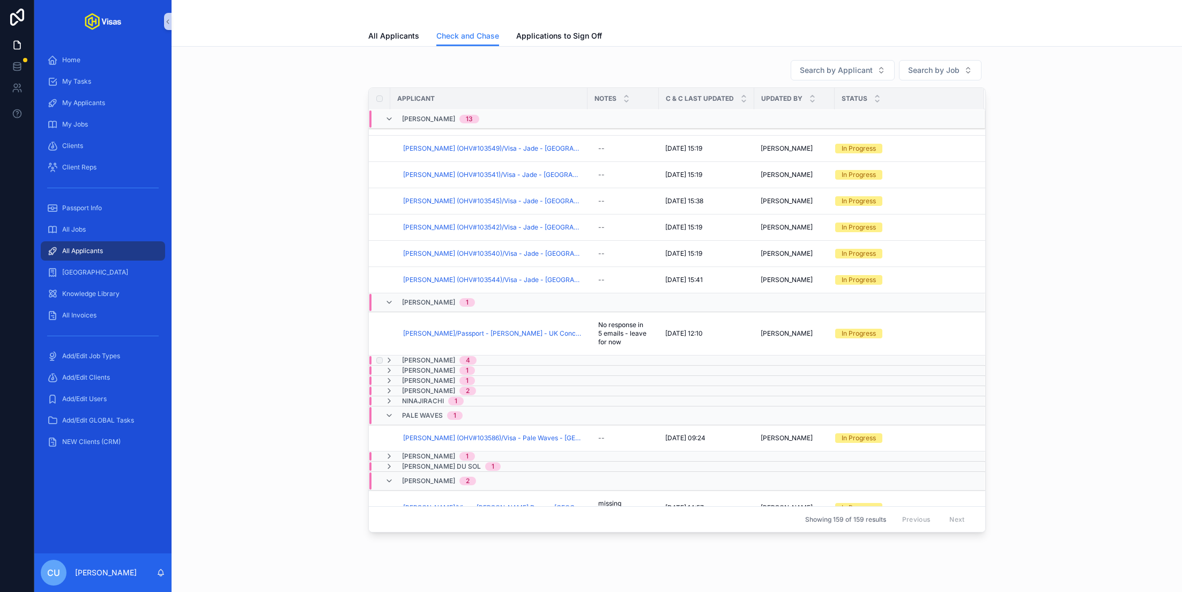
click at [501, 356] on div "Joy Crooks 4" at bounding box center [561, 360] width 384 height 9
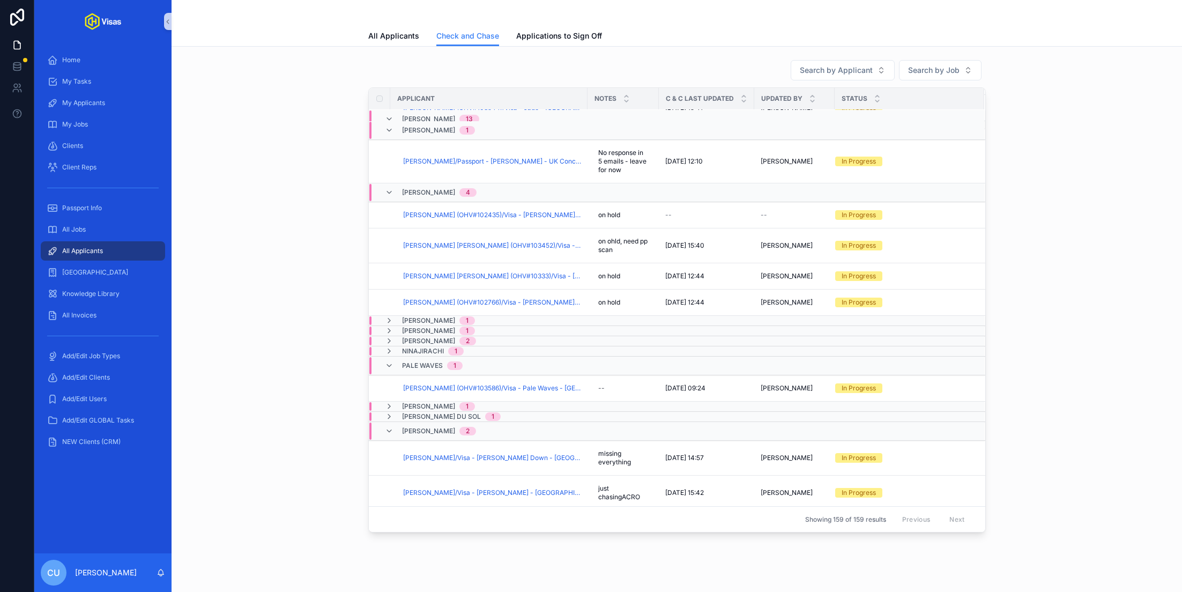
scroll to position [1253, 0]
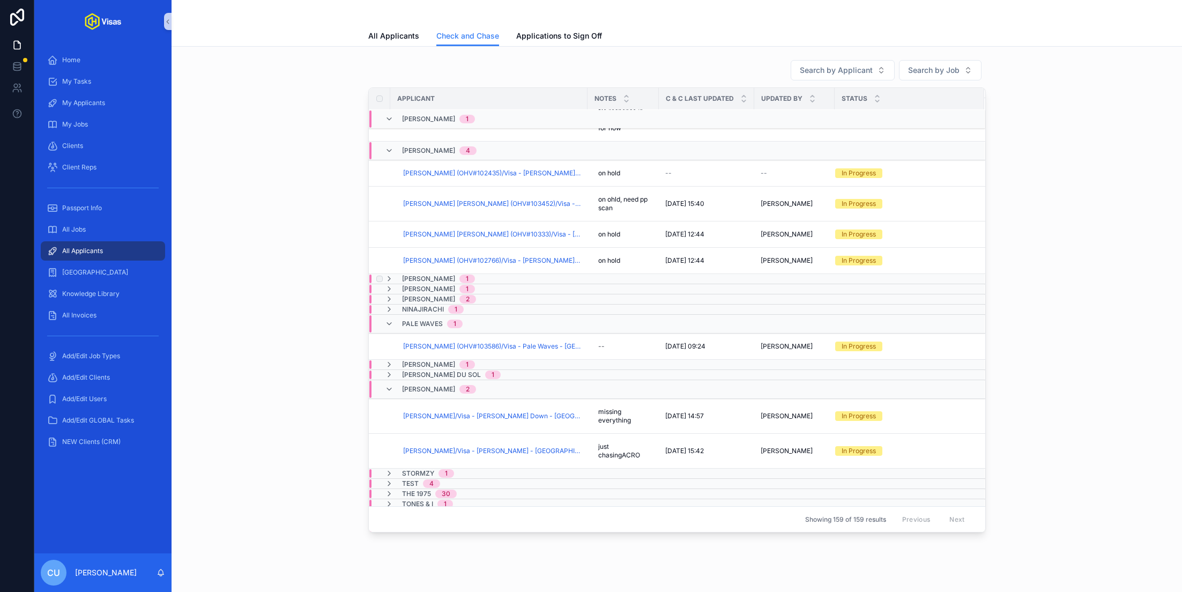
click at [495, 274] on div "Louis Tomlinson 1" at bounding box center [561, 278] width 384 height 9
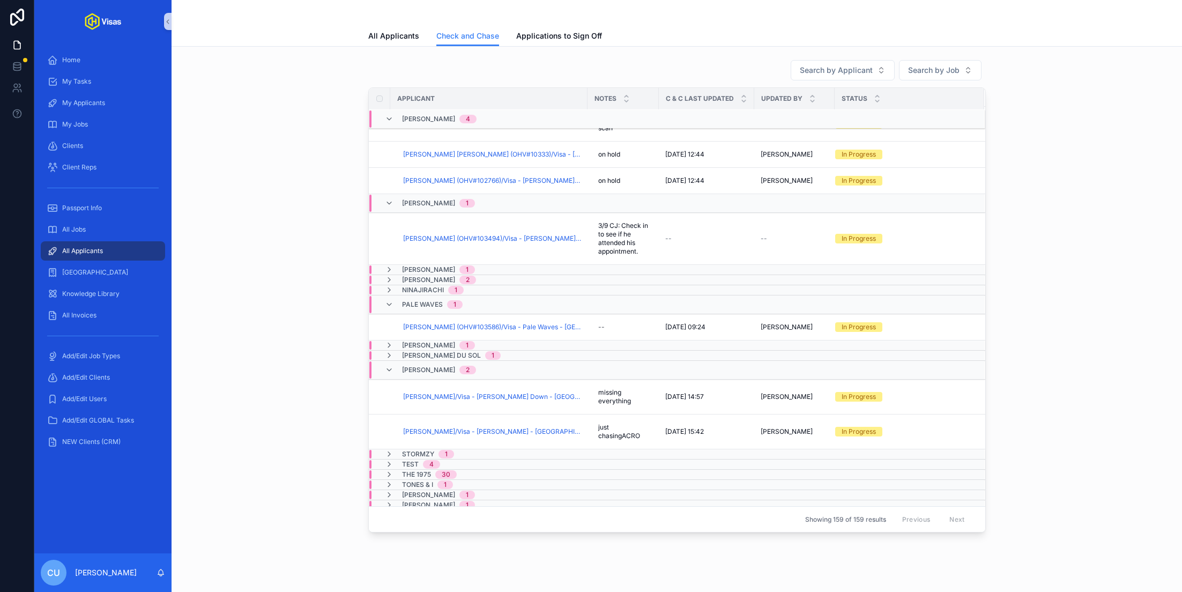
scroll to position [1334, 0]
click at [490, 266] on div "Matthew Kemp 1" at bounding box center [561, 268] width 384 height 9
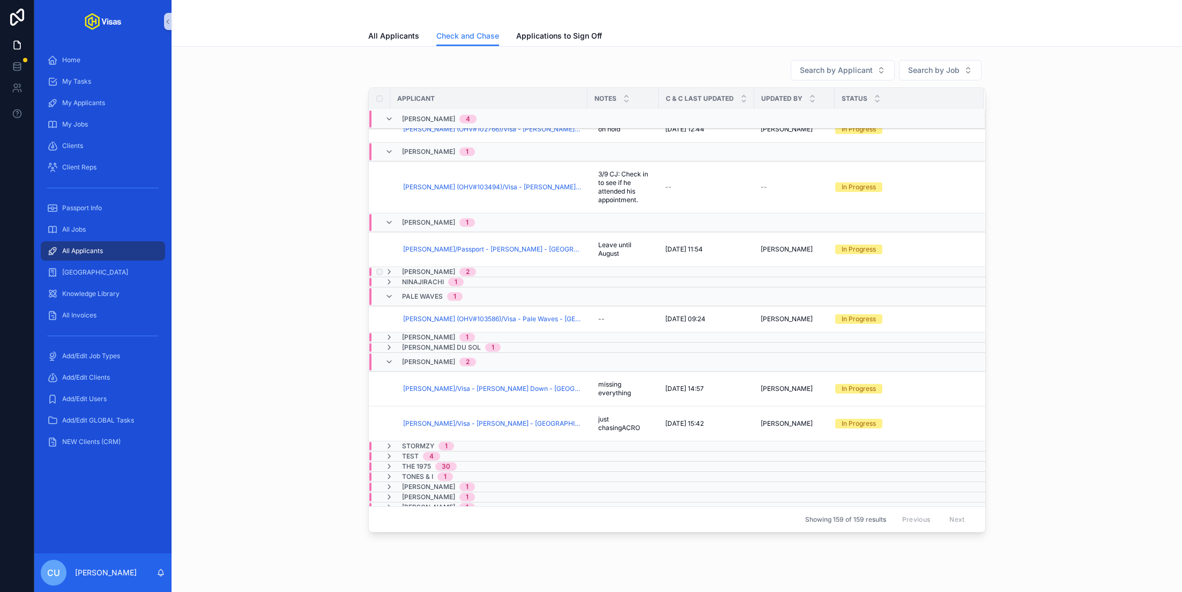
click at [490, 267] on div "Niall Horan 2" at bounding box center [561, 271] width 384 height 9
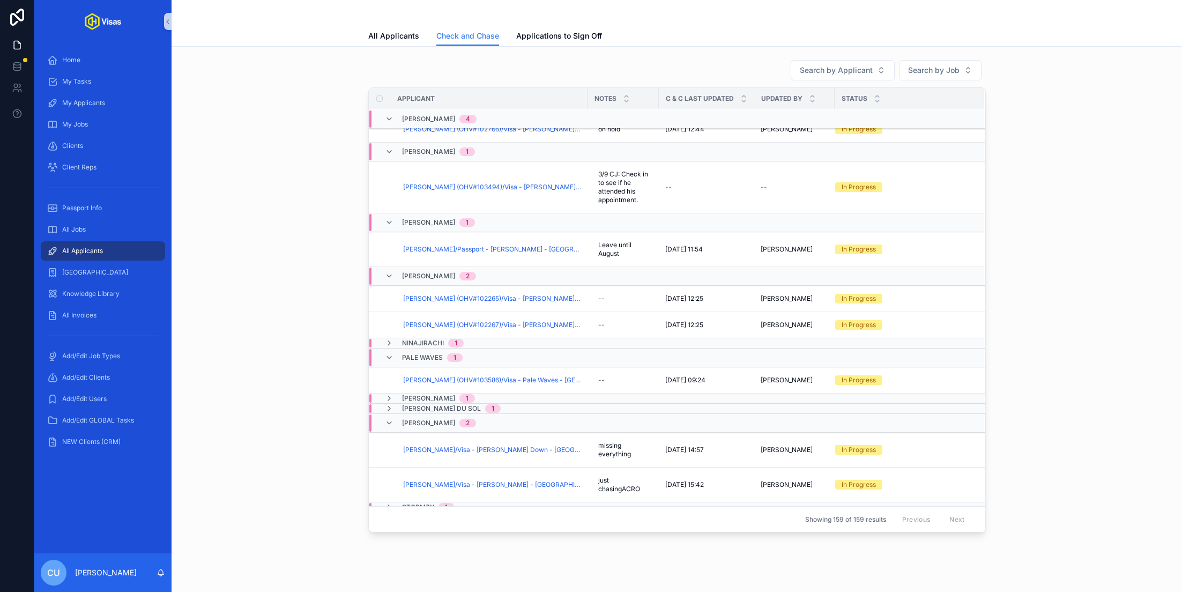
scroll to position [1446, 0]
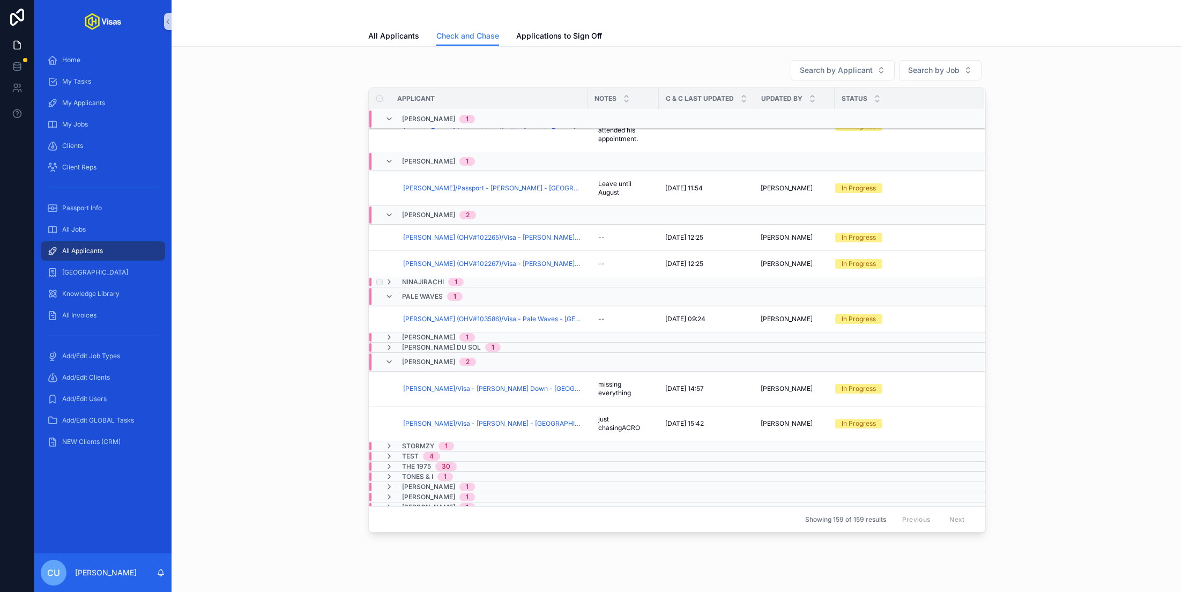
click at [485, 278] on div "Ninajirachi 1" at bounding box center [561, 282] width 384 height 9
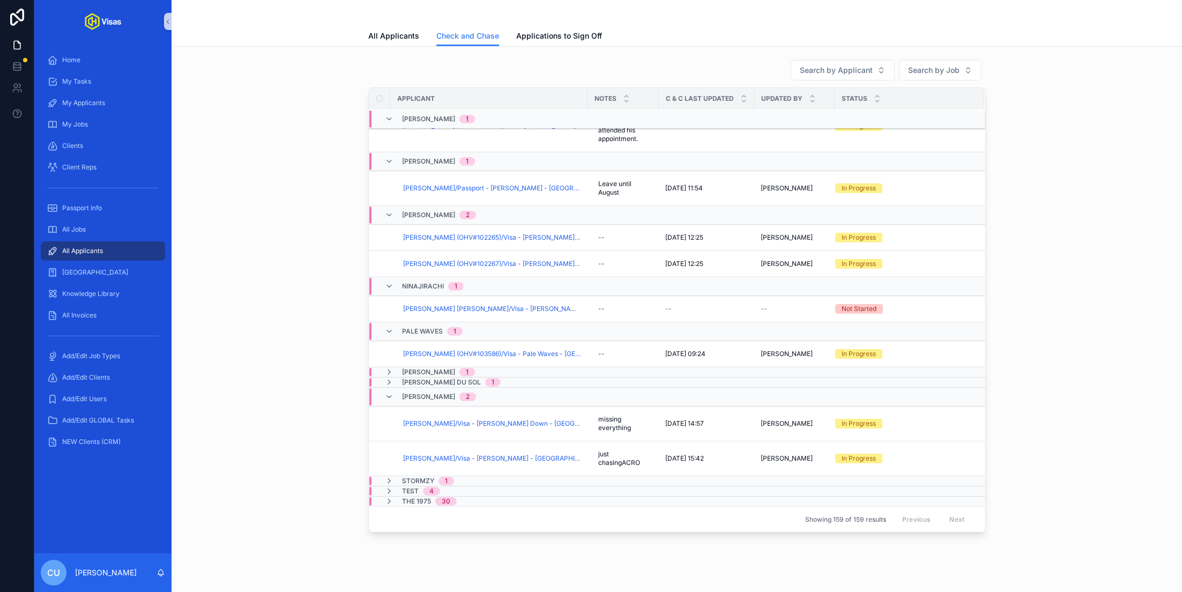
scroll to position [1481, 0]
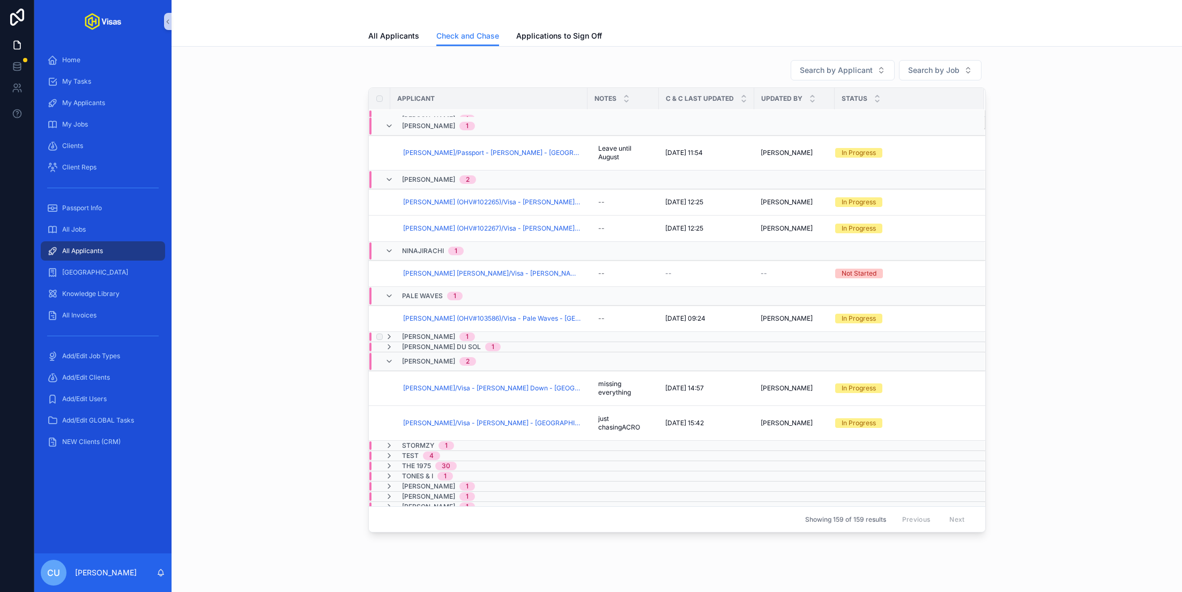
click at [493, 337] on div "Peter Hamilton 1" at bounding box center [561, 336] width 384 height 9
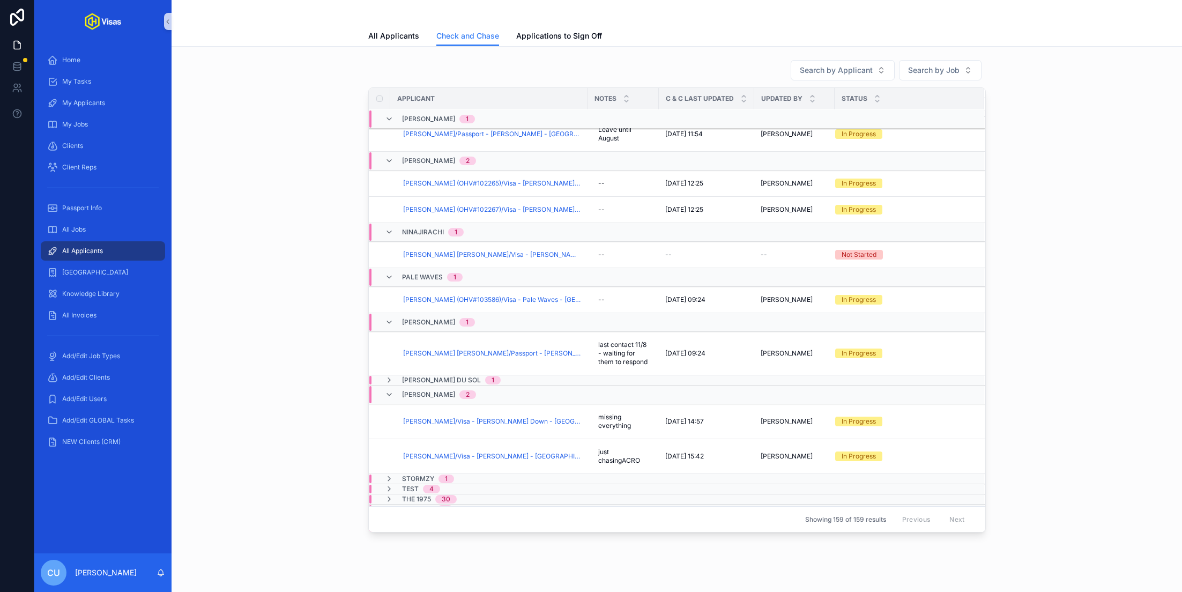
scroll to position [1514, 0]
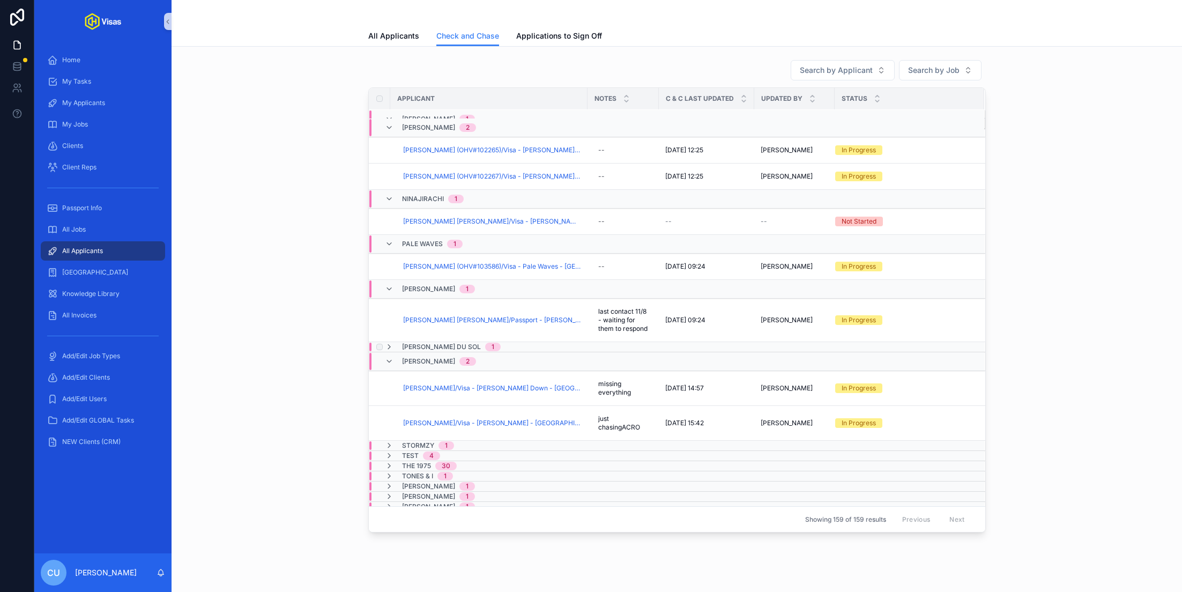
click at [490, 346] on div "RÜFÜS DU SOL 1" at bounding box center [561, 346] width 384 height 9
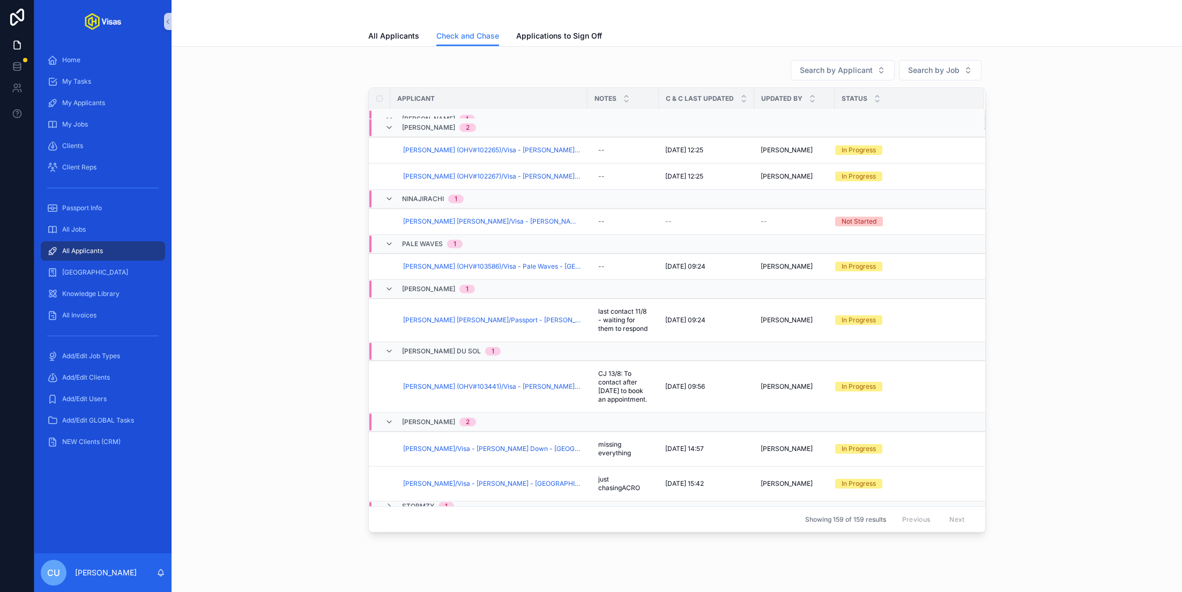
scroll to position [1599, 0]
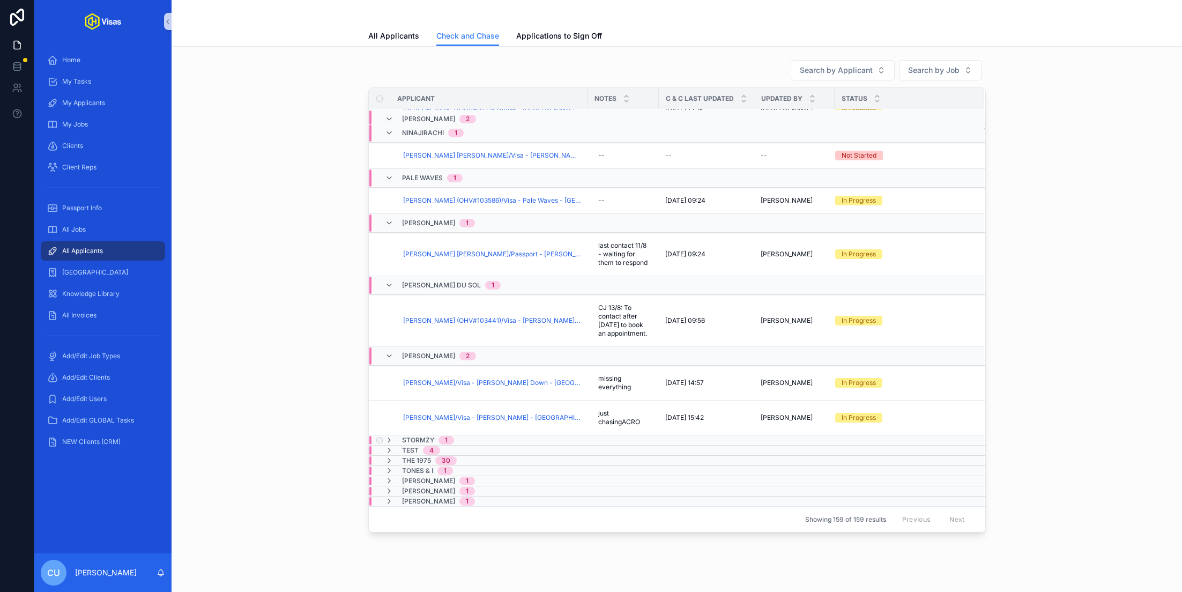
click at [476, 441] on div "Stormzy 1" at bounding box center [561, 440] width 384 height 9
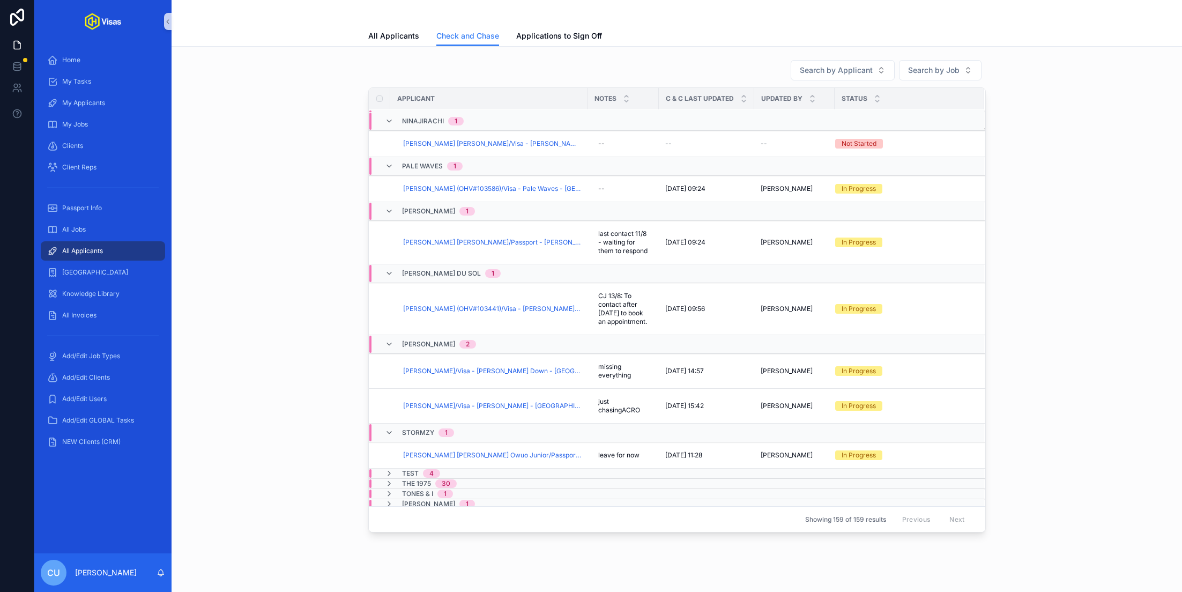
scroll to position [1661, 0]
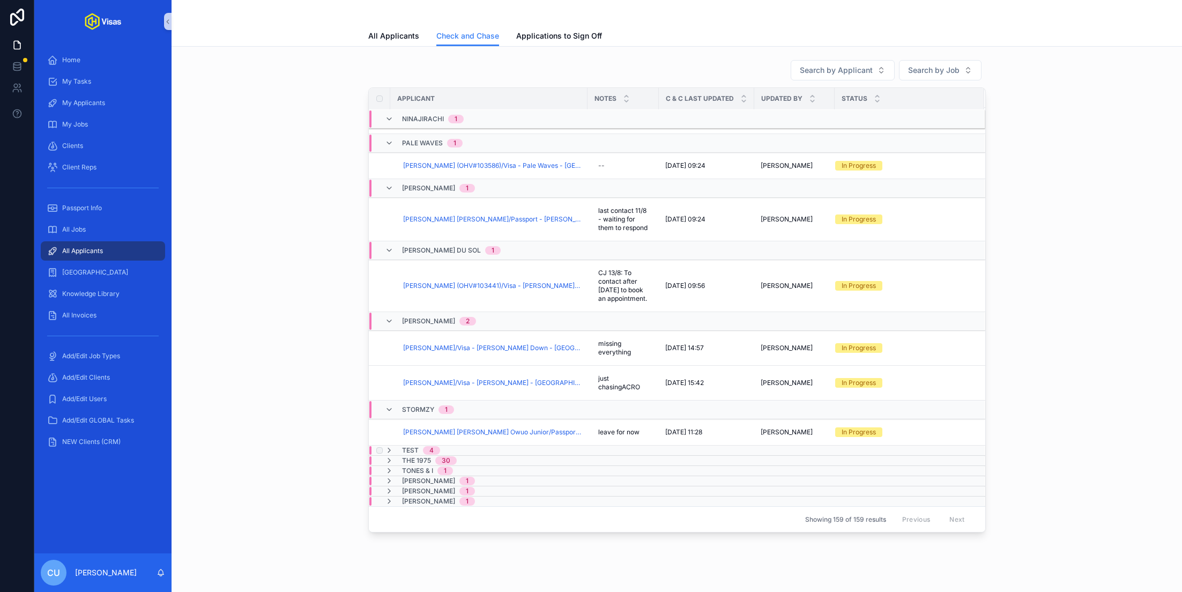
click at [472, 445] on td "Test 4" at bounding box center [561, 450] width 385 height 10
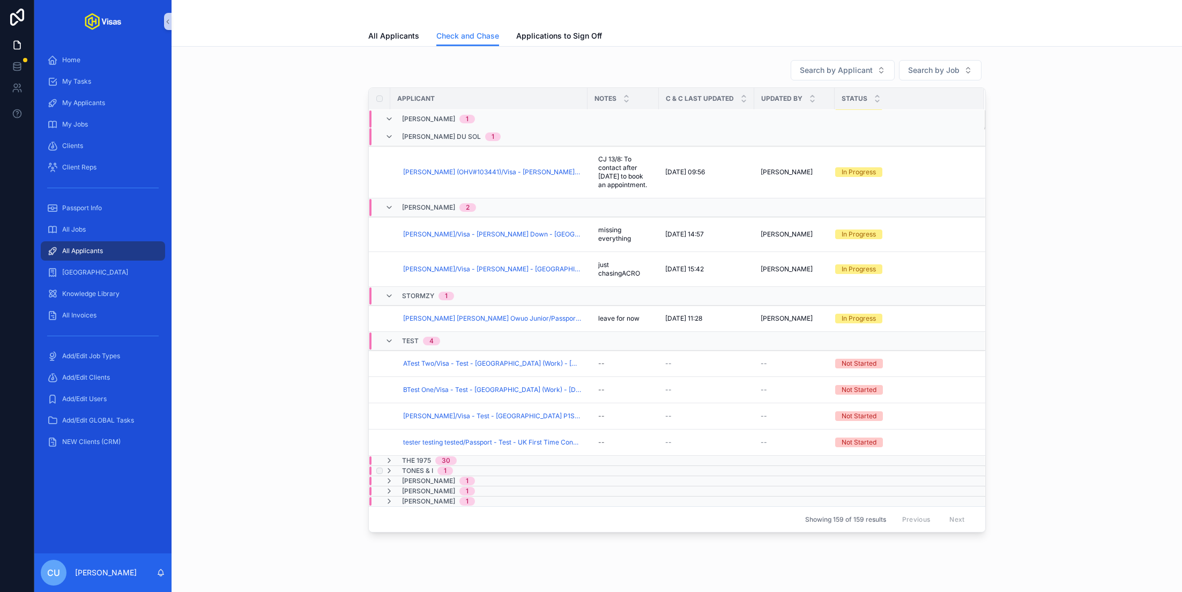
click at [475, 466] on td "Tones & I 1" at bounding box center [561, 471] width 385 height 10
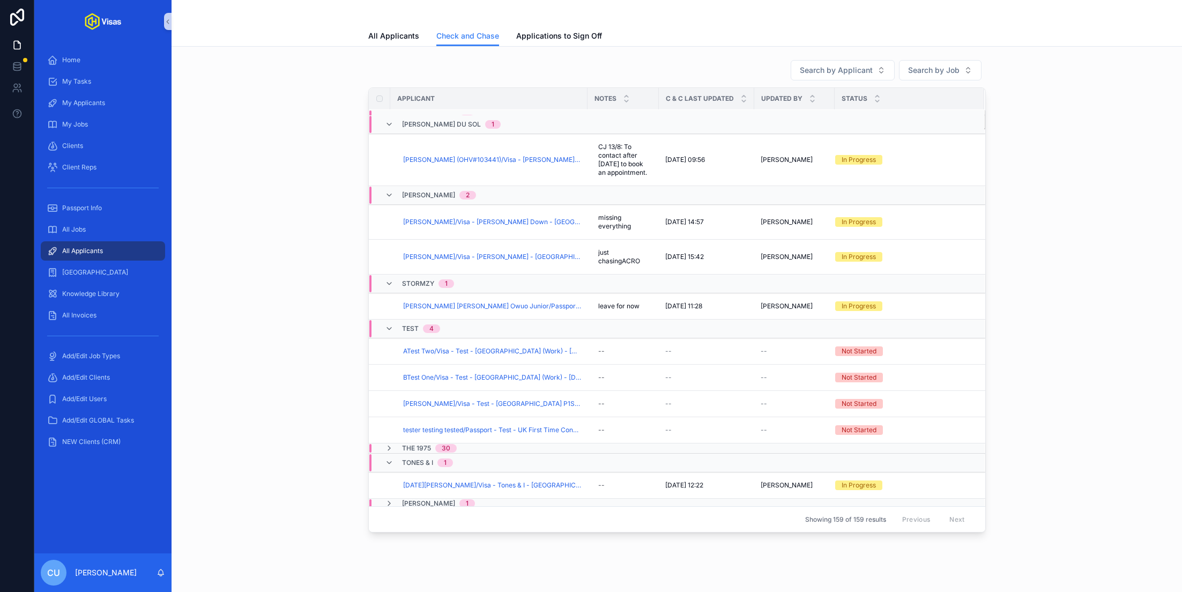
scroll to position [1798, 0]
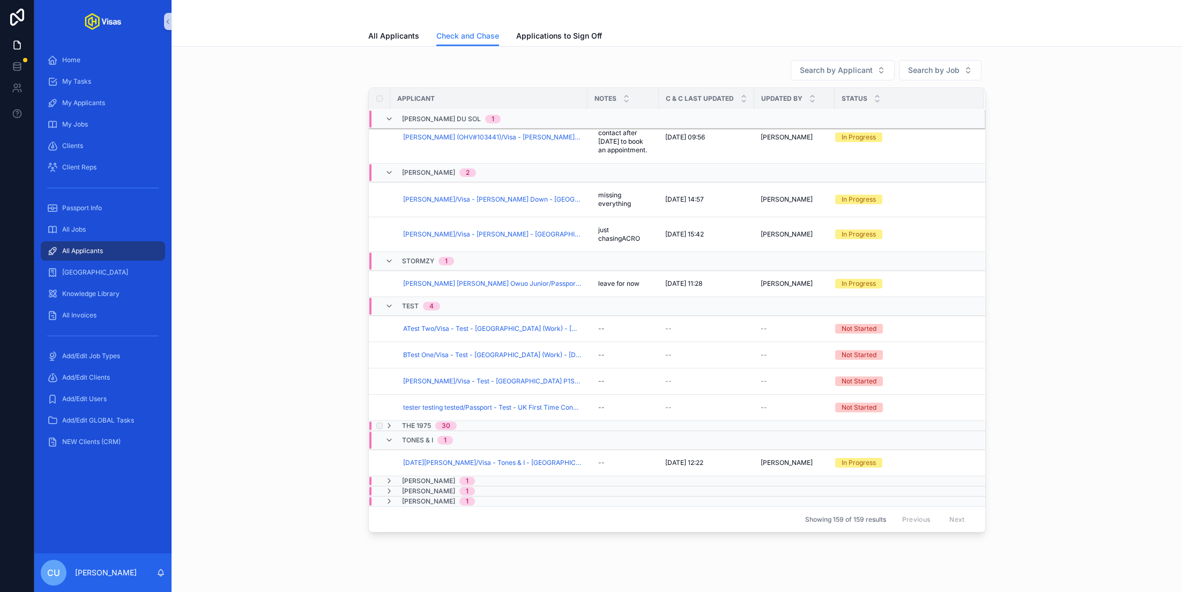
click at [461, 426] on div "The 1975 30" at bounding box center [427, 425] width 85 height 9
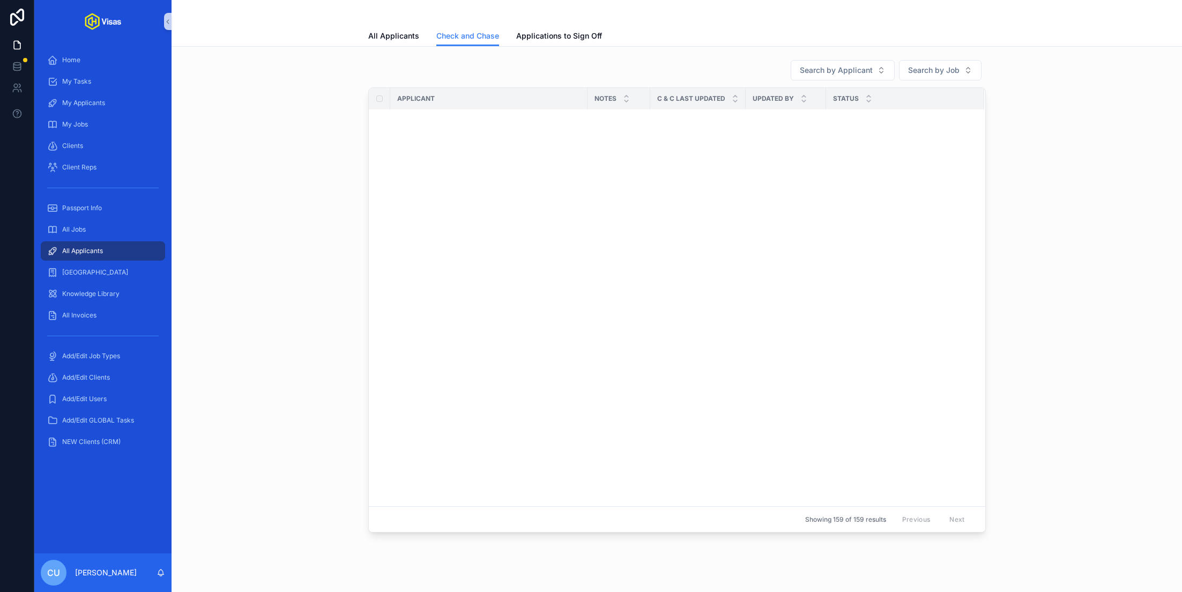
scroll to position [2677, 0]
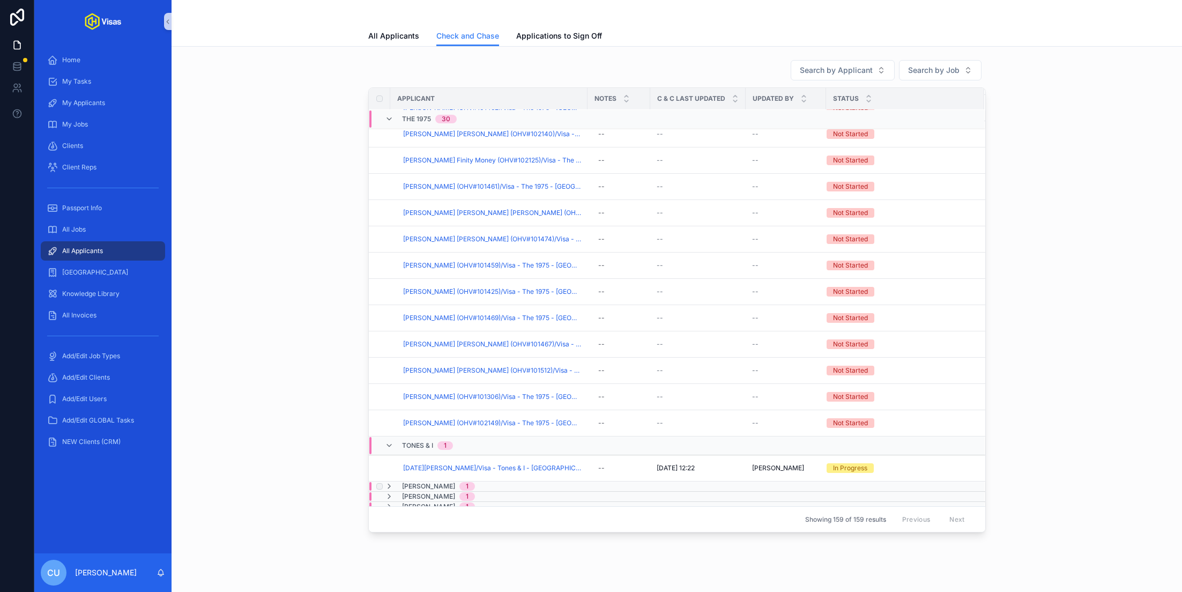
click at [471, 482] on div "Victor Ray 1" at bounding box center [436, 486] width 103 height 9
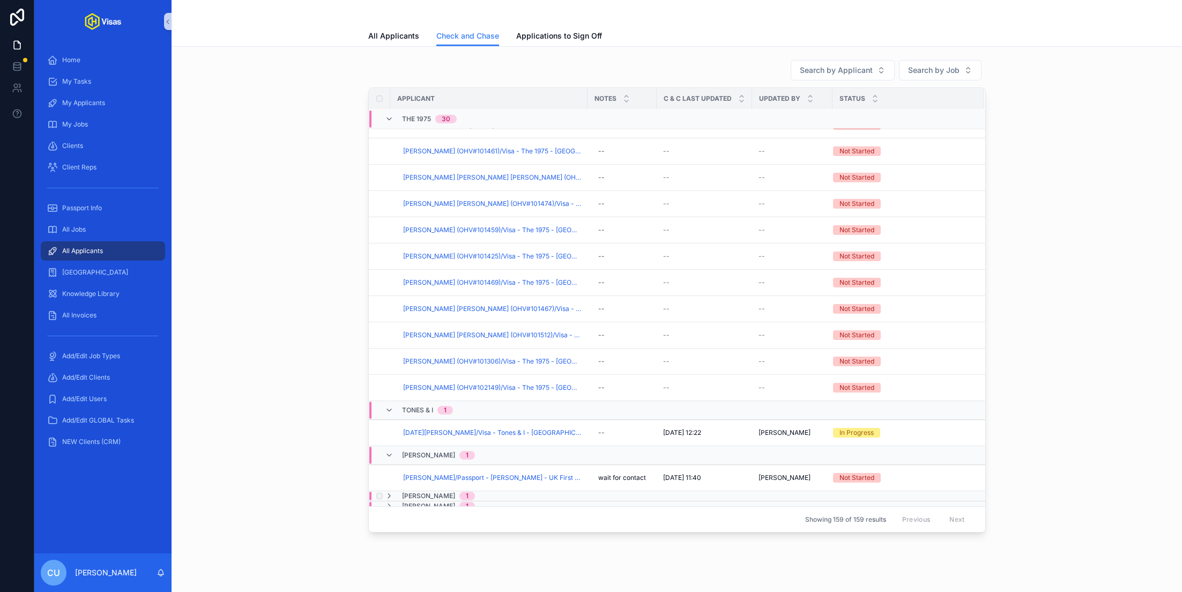
click at [468, 491] on div "Will Reeve 1" at bounding box center [436, 495] width 103 height 9
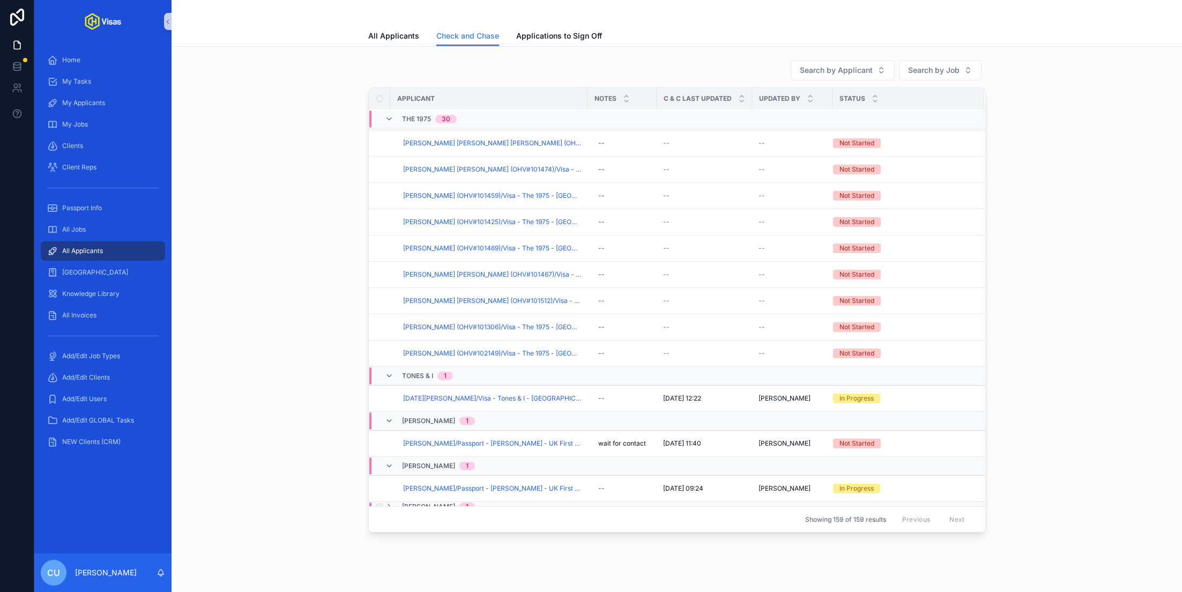
click at [466, 502] on div "Zak Abel 1" at bounding box center [560, 506] width 382 height 9
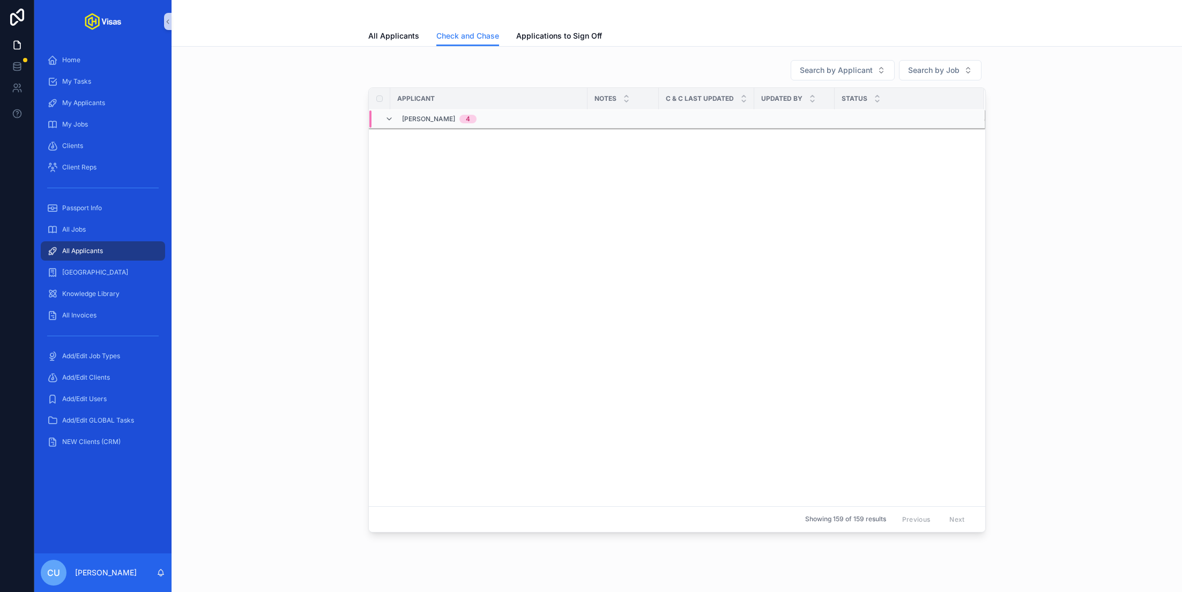
scroll to position [0, 0]
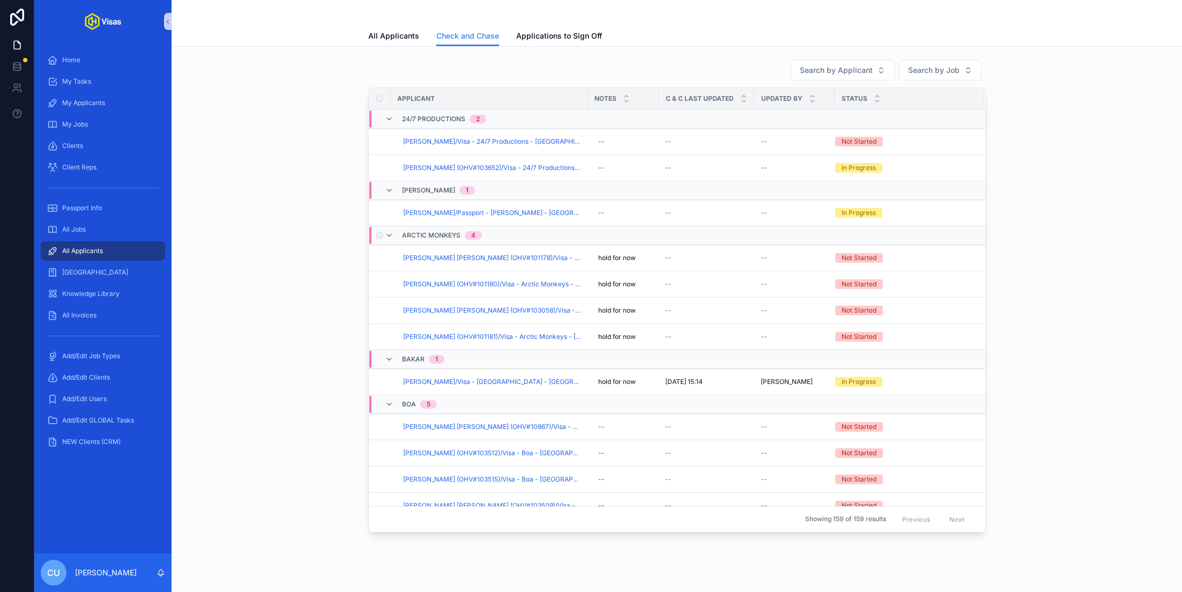
click at [423, 235] on span "Arctic Monkeys" at bounding box center [431, 235] width 58 height 9
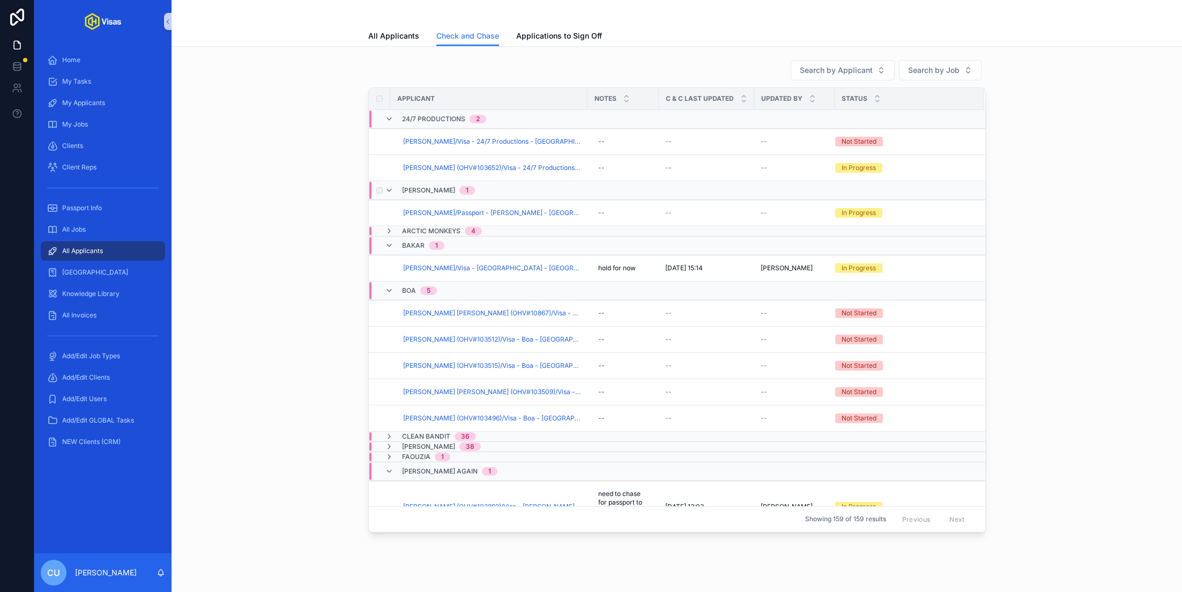
click at [420, 187] on span "Aamir Riaz" at bounding box center [428, 190] width 53 height 9
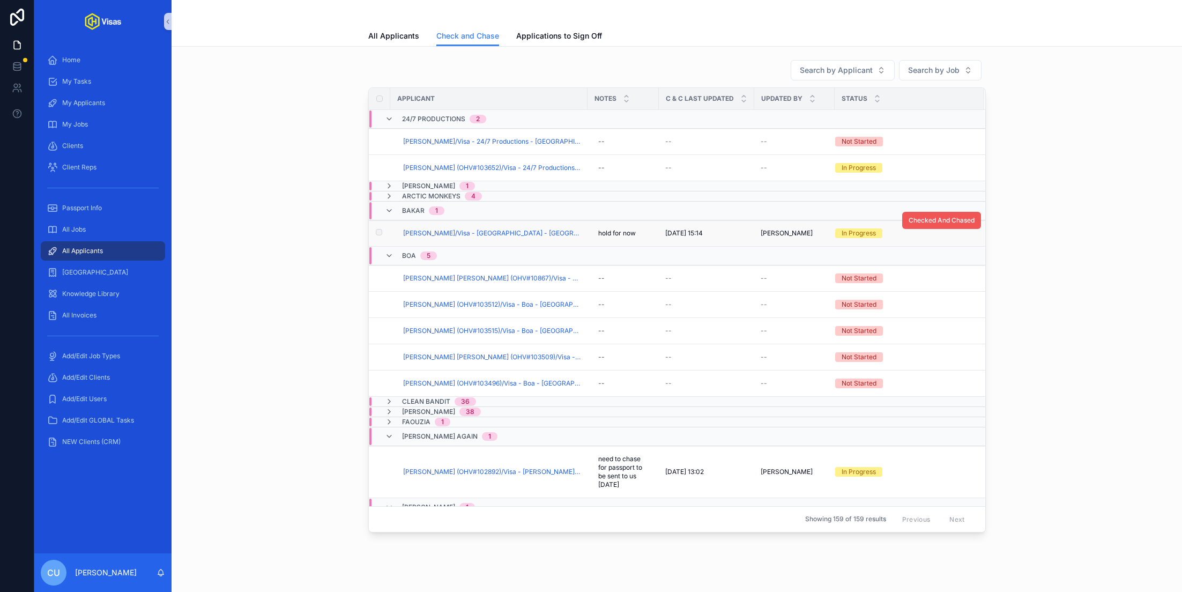
click at [919, 224] on button "Checked And Chased" at bounding box center [941, 220] width 79 height 17
click at [640, 237] on div "hold for now hold for now" at bounding box center [623, 233] width 58 height 17
click at [637, 242] on textarea "**********" at bounding box center [651, 253] width 102 height 32
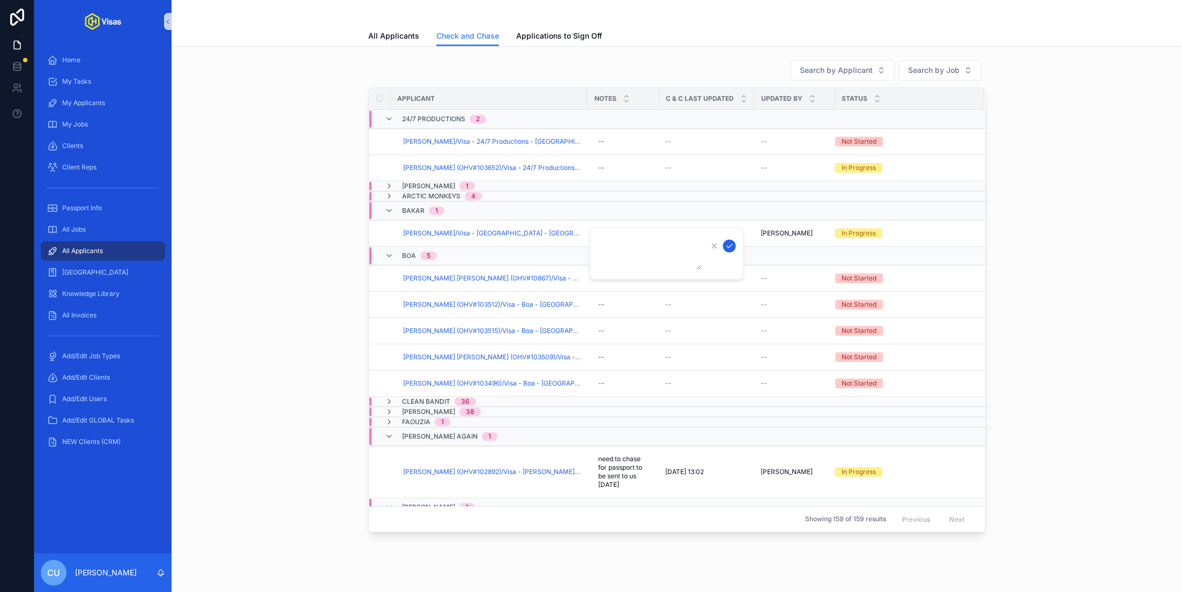
click at [728, 248] on icon "scrollable content" at bounding box center [729, 246] width 9 height 9
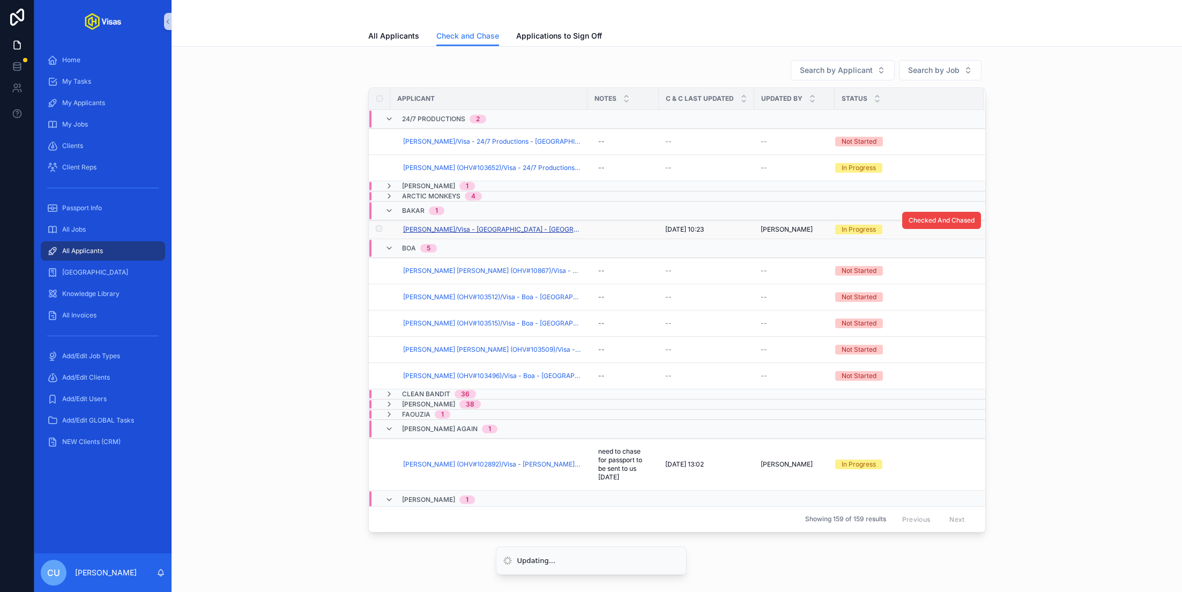
click at [476, 228] on span "Lona Ghislain Muaka/Visa - Bakar - USA O2 - Apr/25 (#1149)" at bounding box center [492, 229] width 178 height 9
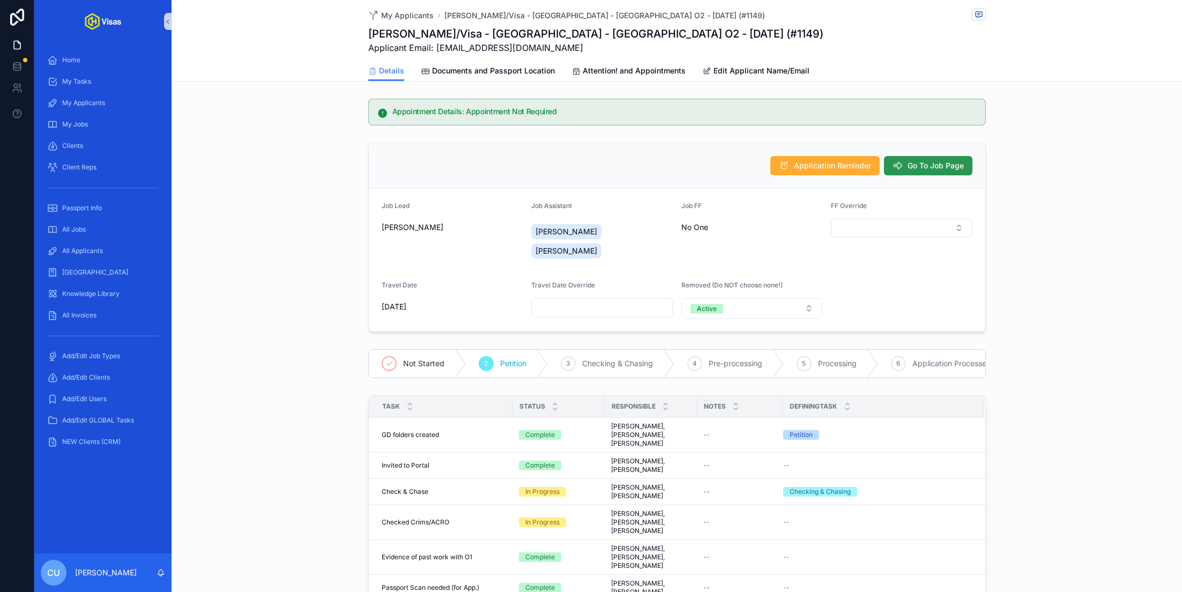
click at [945, 161] on span "Go To Job Page" at bounding box center [935, 165] width 56 height 11
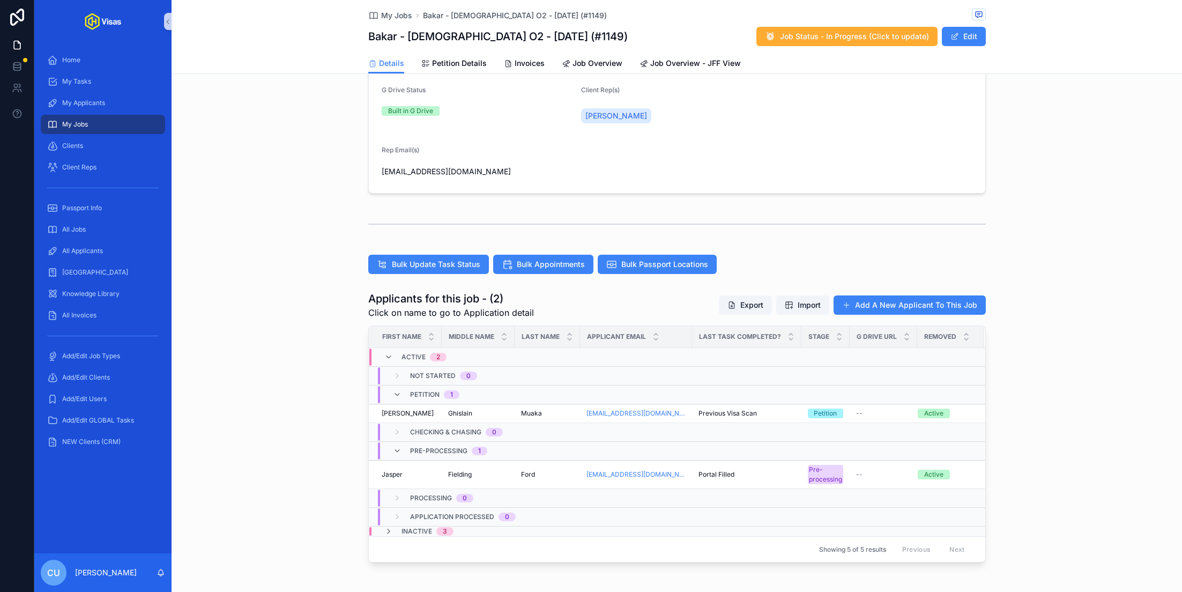
scroll to position [229, 0]
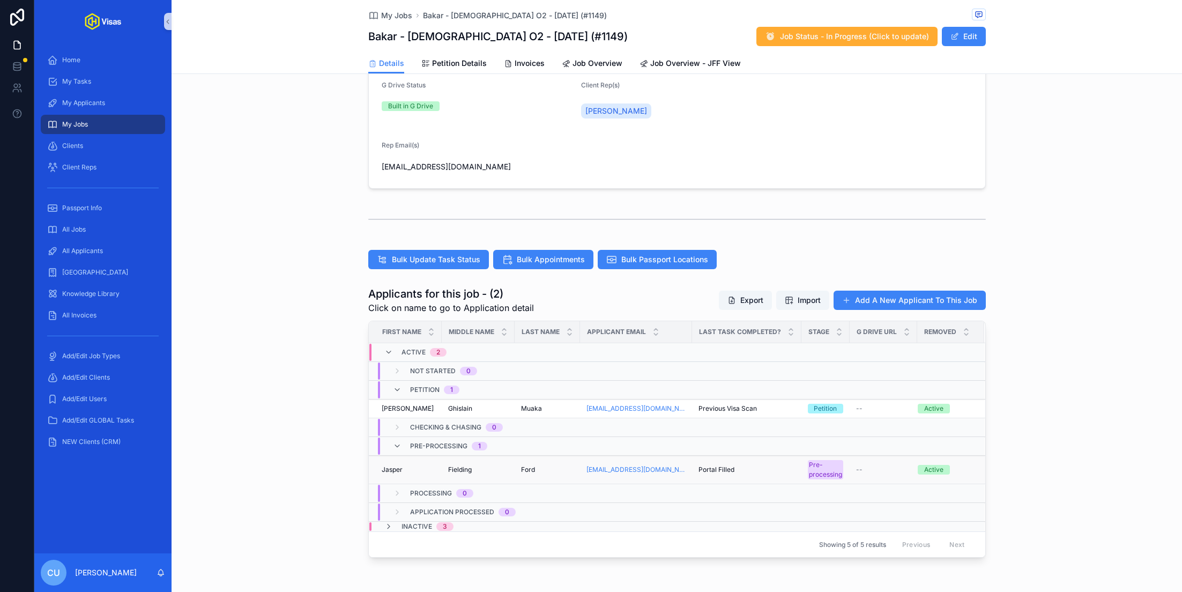
click at [417, 465] on div "Jasper Jasper" at bounding box center [409, 469] width 54 height 9
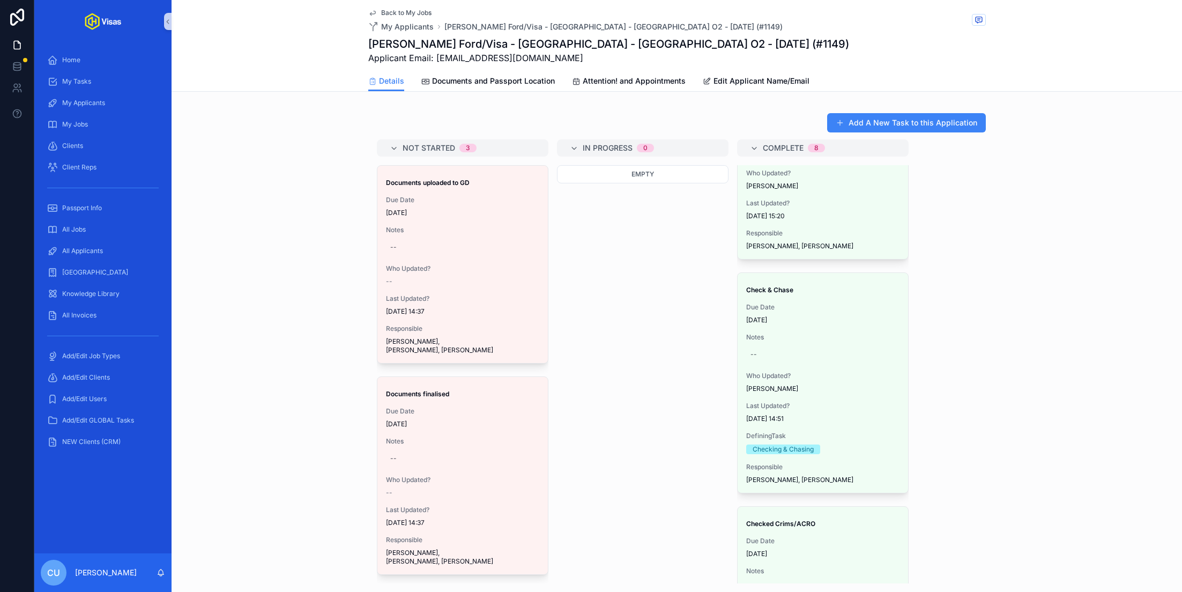
scroll to position [400, 0]
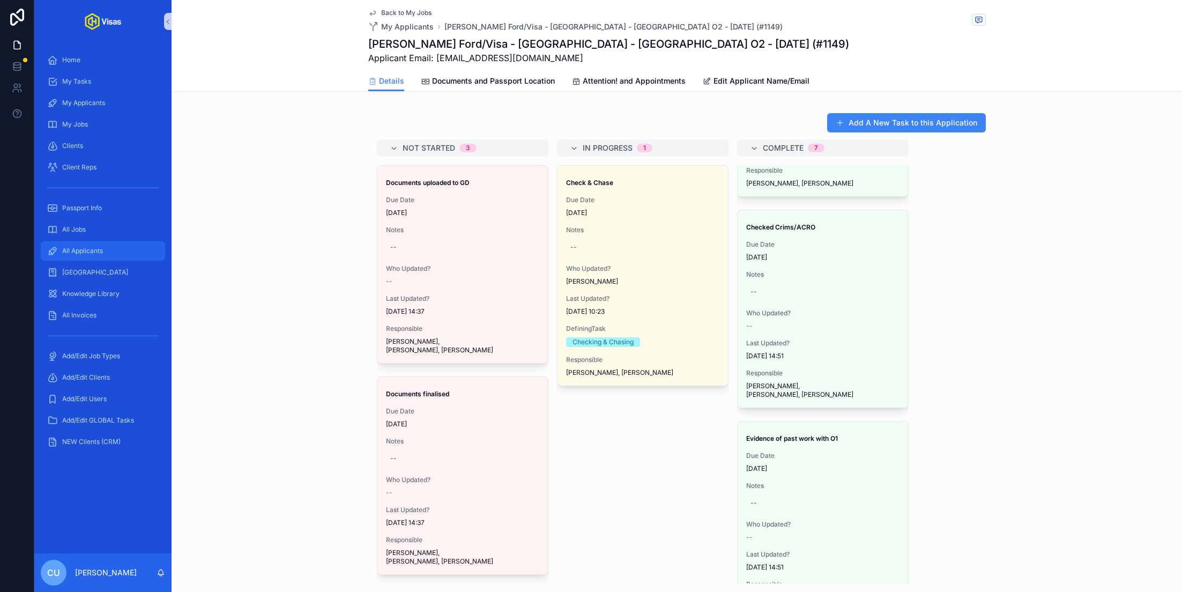
click at [96, 257] on div "All Applicants" at bounding box center [102, 250] width 111 height 17
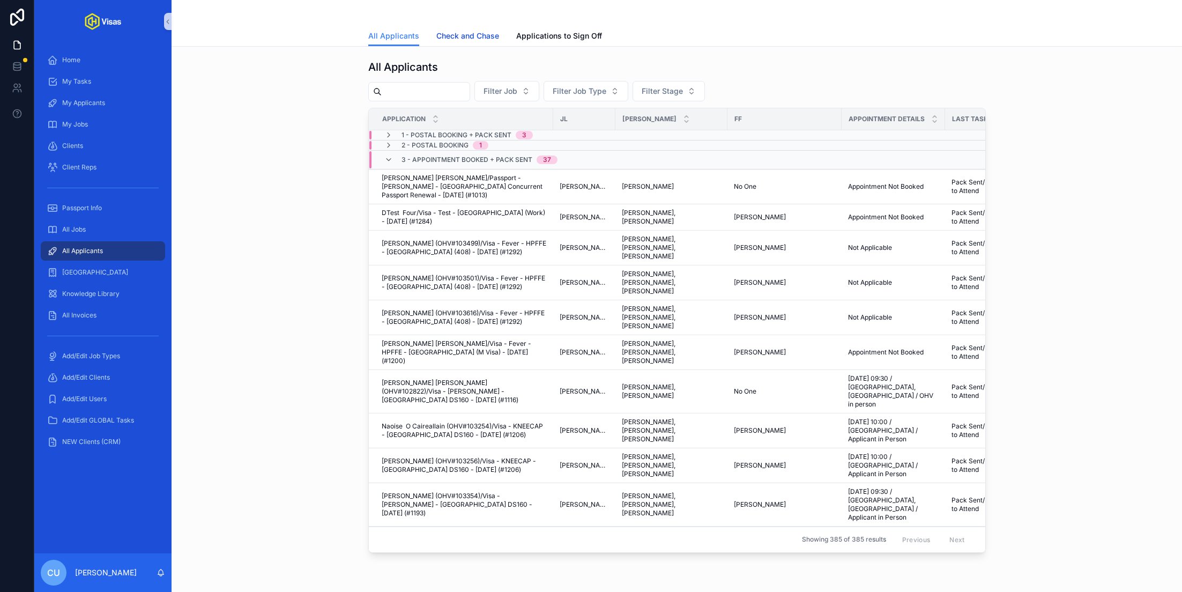
click at [463, 28] on link "Check and Chase" at bounding box center [467, 36] width 63 height 21
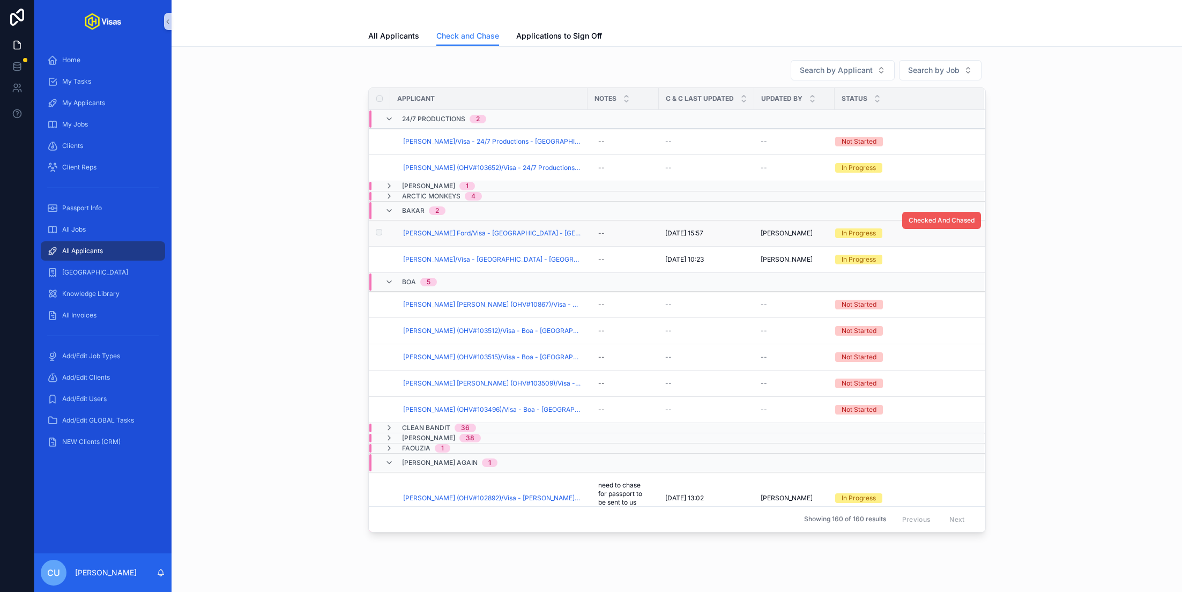
click at [929, 216] on span "Checked And Chased" at bounding box center [941, 220] width 66 height 9
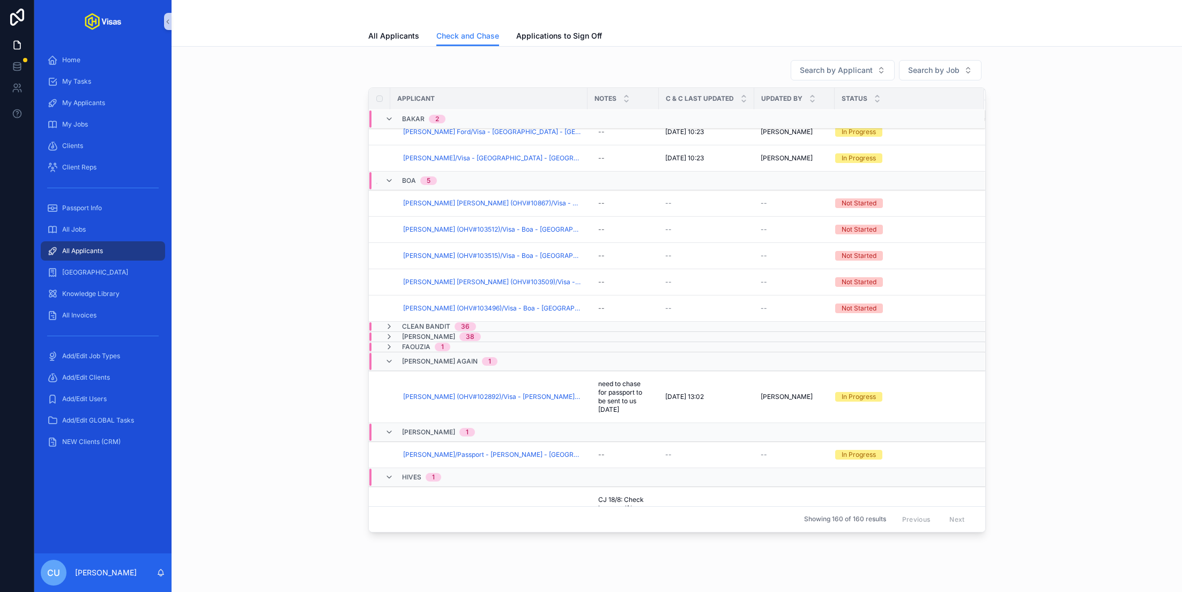
scroll to position [153, 0]
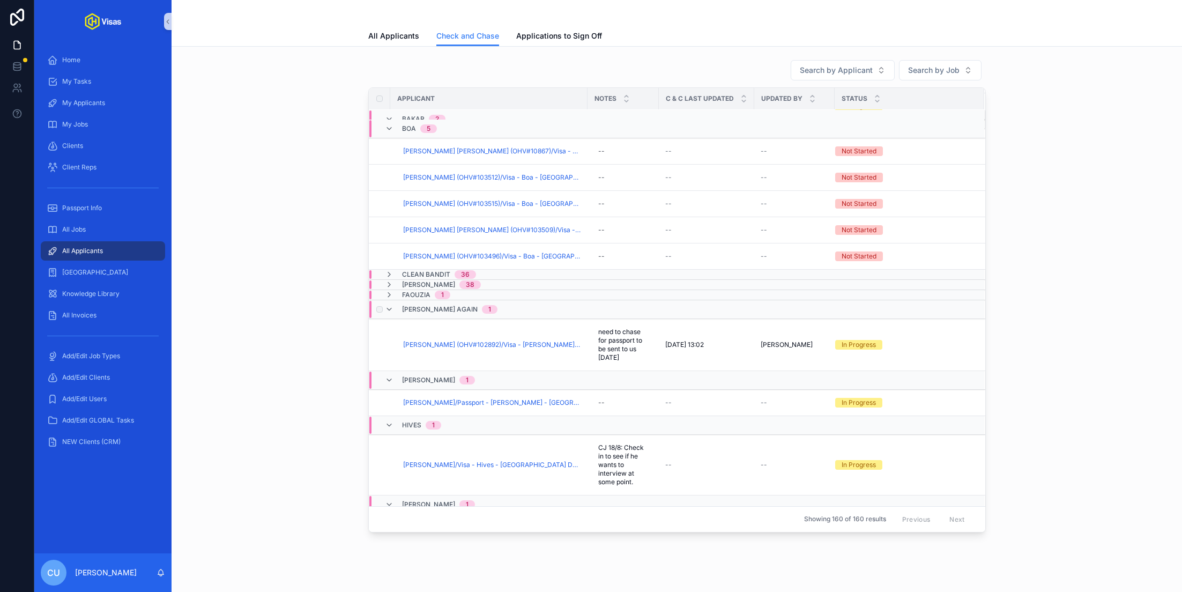
click at [501, 303] on div "Fred Again 1" at bounding box center [561, 309] width 384 height 17
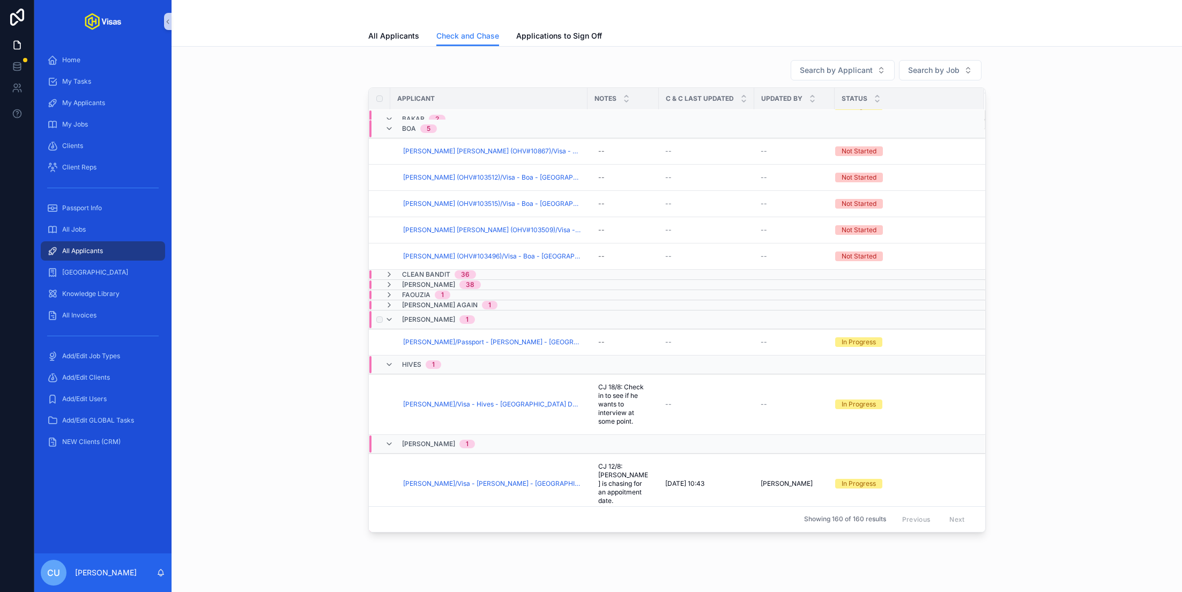
click at [490, 315] on div "Grace Boe 1" at bounding box center [561, 319] width 384 height 17
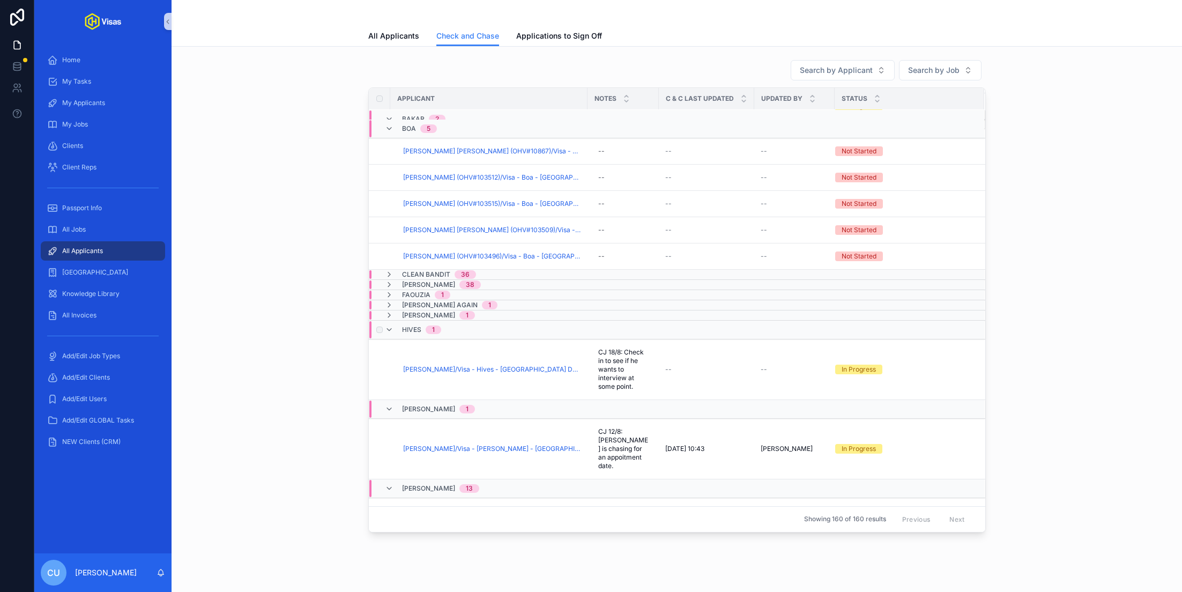
click at [487, 323] on div "Hives 1" at bounding box center [561, 329] width 384 height 17
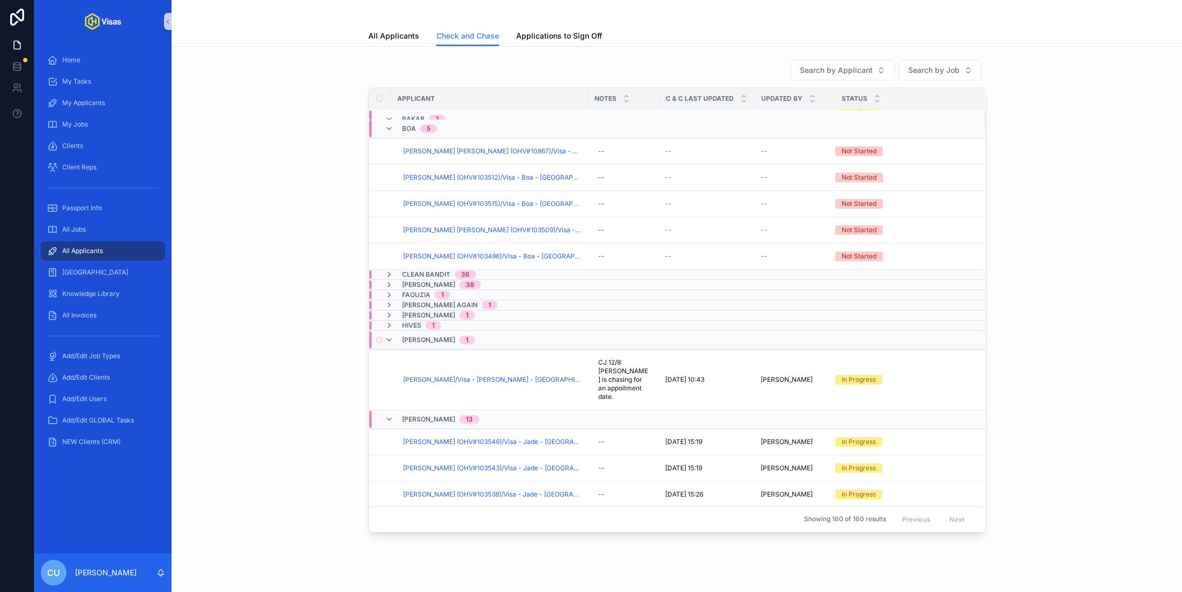
click at [485, 338] on div "Jack Penate 1" at bounding box center [561, 339] width 384 height 17
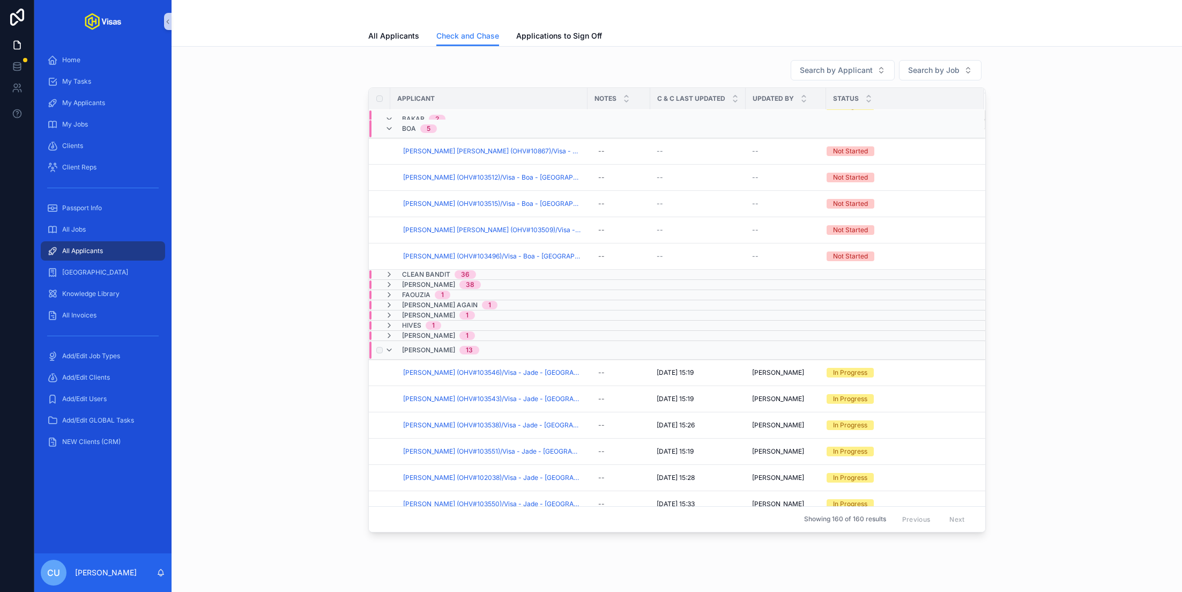
click at [481, 347] on div "Jade 13" at bounding box center [557, 349] width 376 height 17
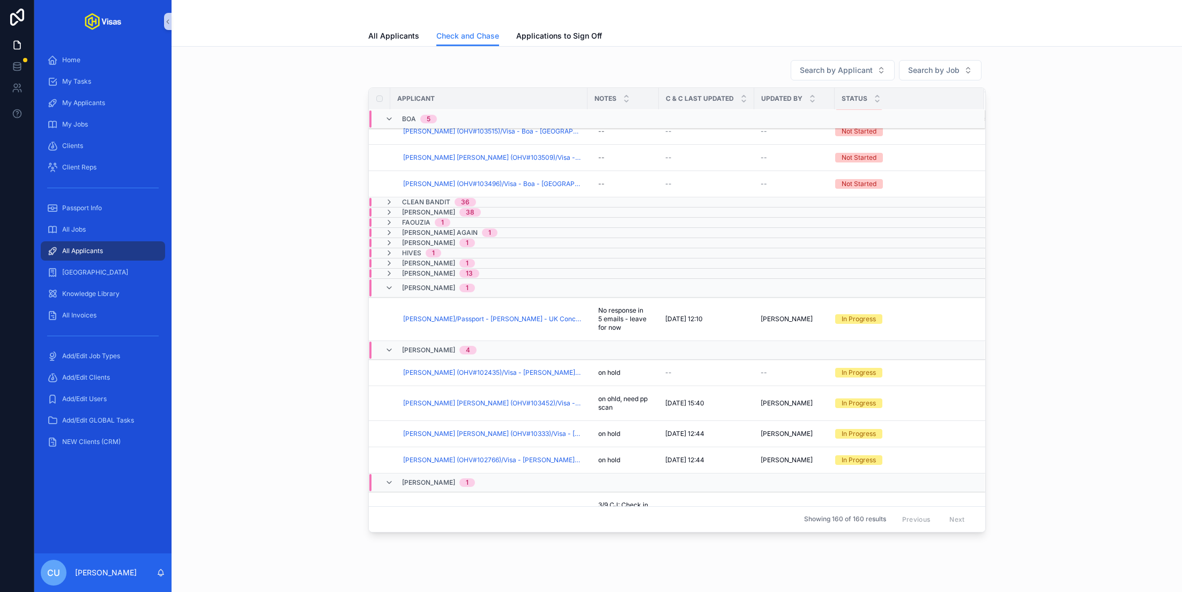
scroll to position [241, 0]
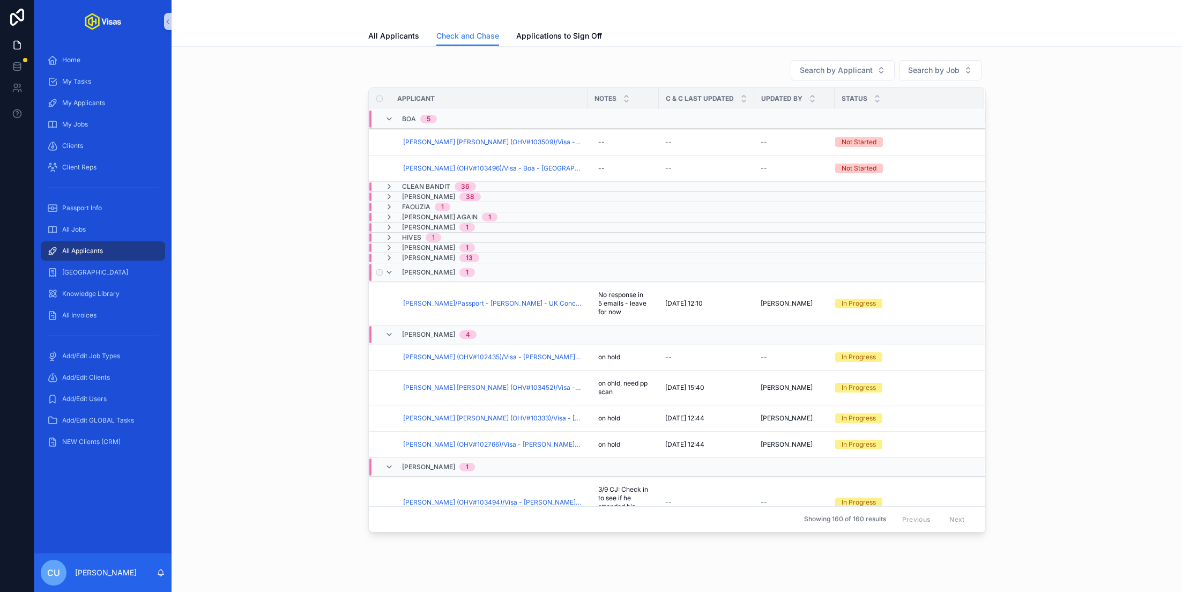
click at [491, 269] on div "Jasmine Watts 1" at bounding box center [561, 272] width 384 height 17
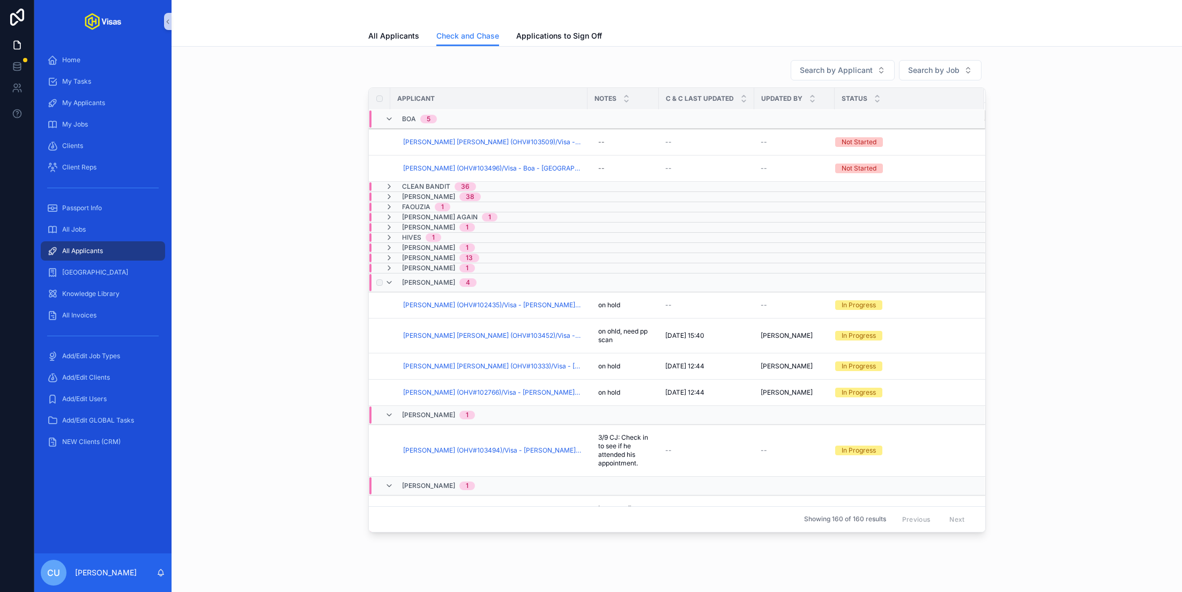
click at [488, 277] on div "Joy Crooks 4" at bounding box center [561, 282] width 384 height 17
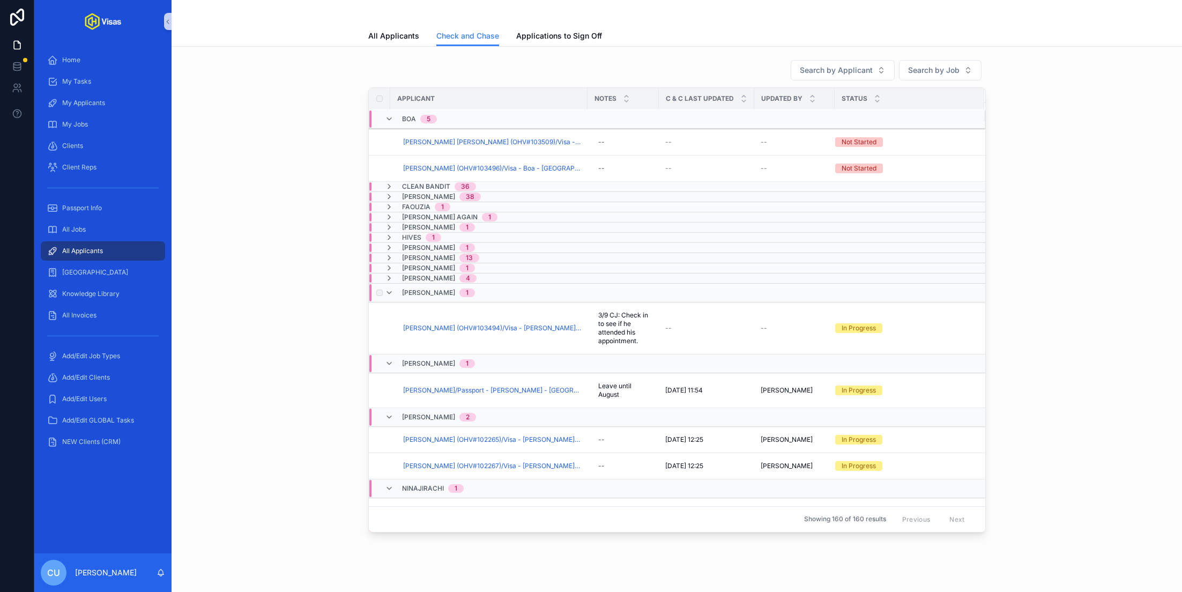
click at [502, 289] on div "Louis Tomlinson 1" at bounding box center [561, 292] width 384 height 17
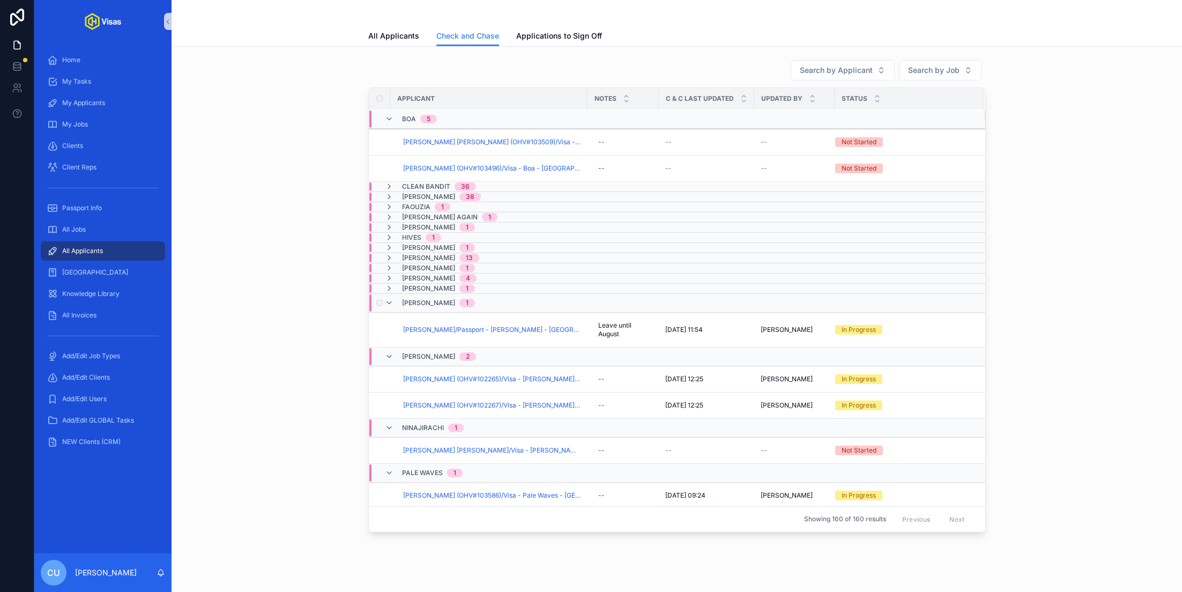
click at [491, 299] on div "Matthew Kemp 1" at bounding box center [561, 302] width 384 height 17
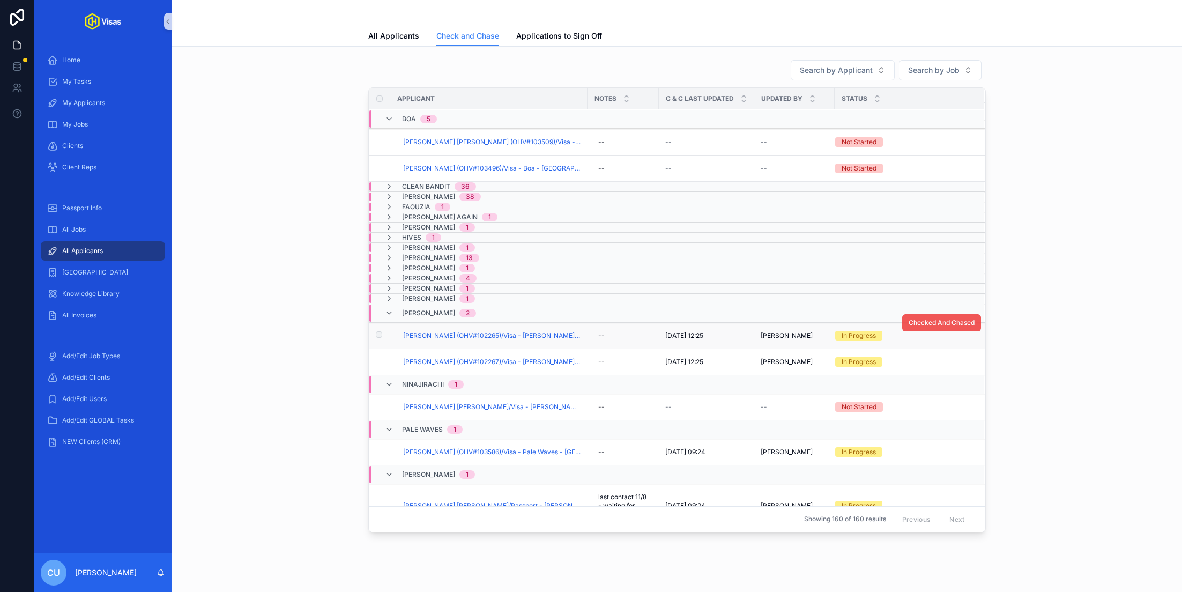
click at [957, 314] on button "Checked And Chased" at bounding box center [941, 322] width 79 height 17
click at [942, 347] on span "Checked And Chased" at bounding box center [941, 349] width 66 height 9
click at [502, 307] on div "Niall Horan 2" at bounding box center [561, 312] width 384 height 17
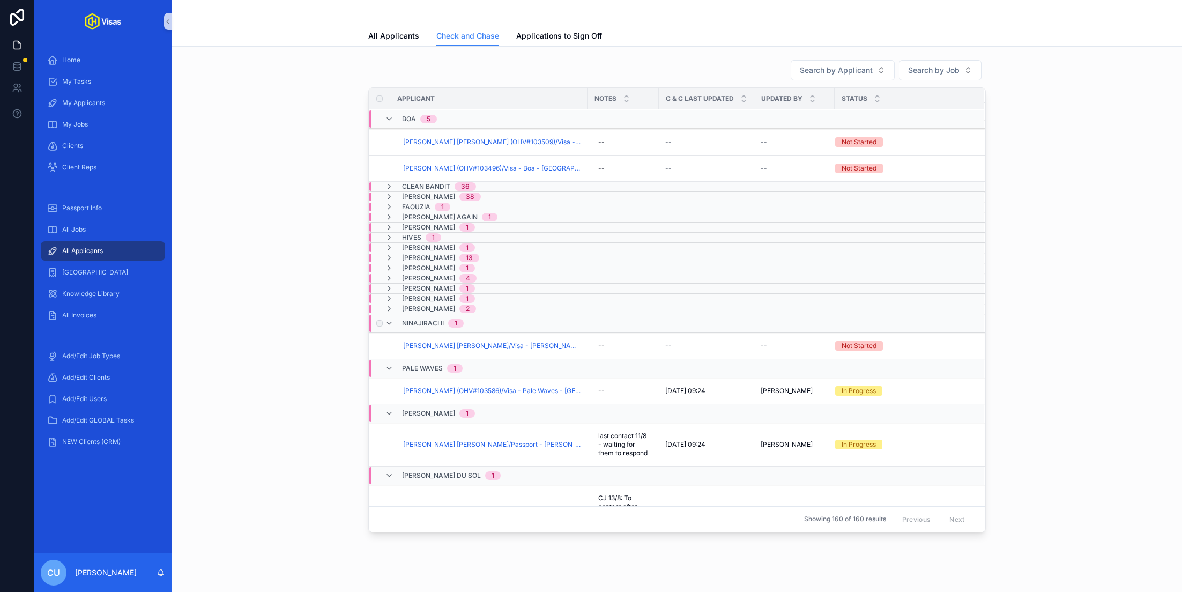
click at [491, 315] on div "Ninajirachi 1" at bounding box center [561, 323] width 384 height 17
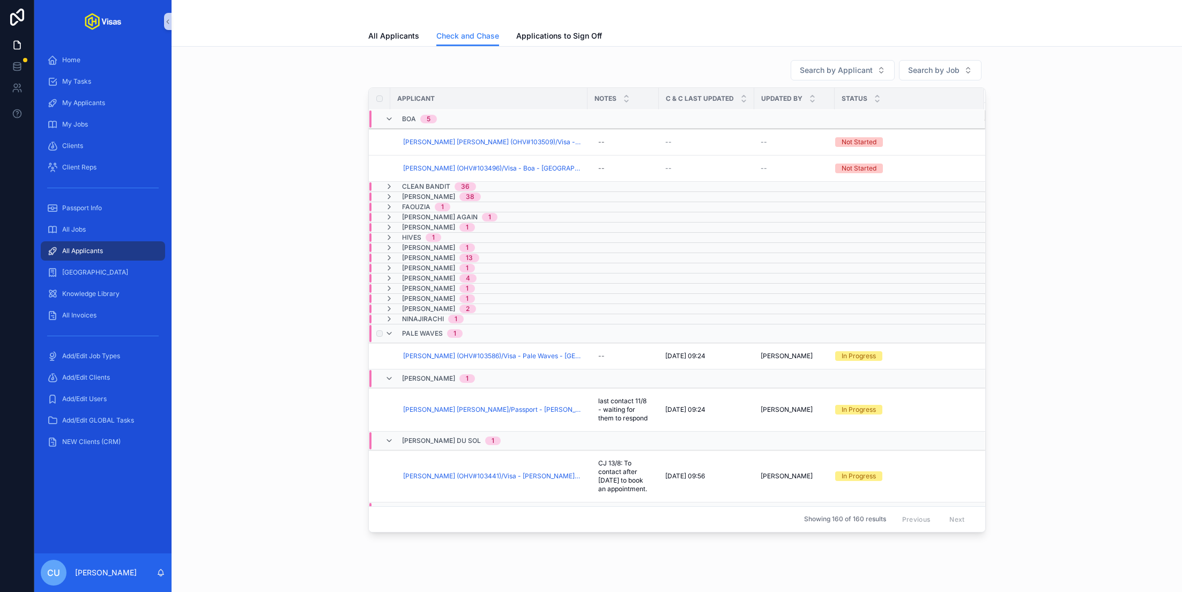
click at [520, 330] on div "Pale Waves 1" at bounding box center [561, 333] width 384 height 17
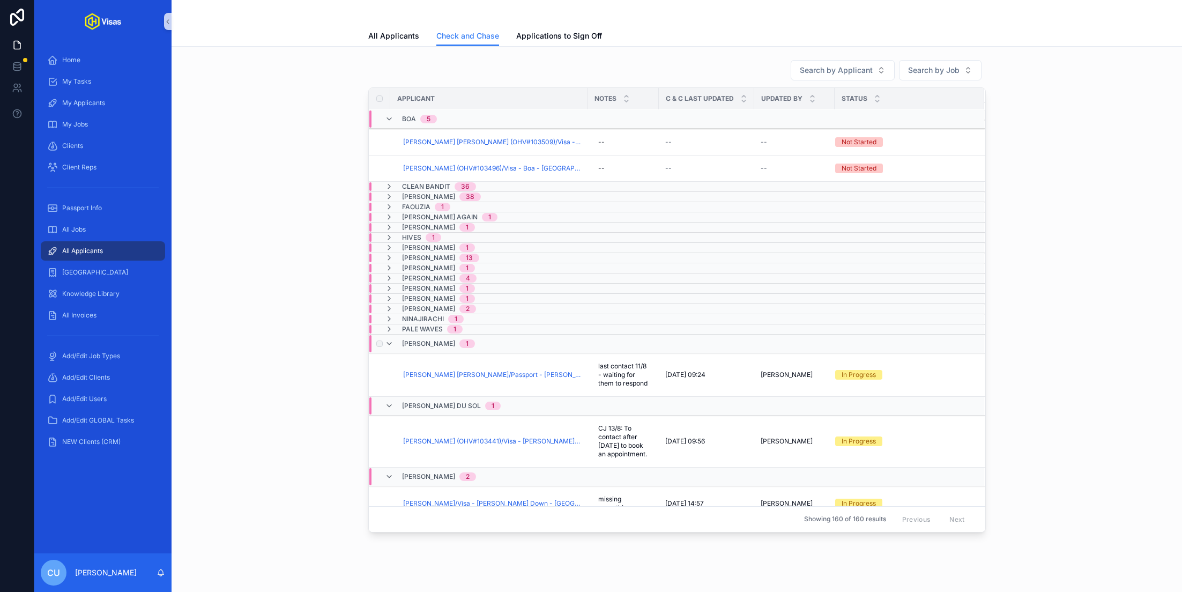
click at [510, 341] on div "Peter Hamilton 1" at bounding box center [561, 343] width 384 height 17
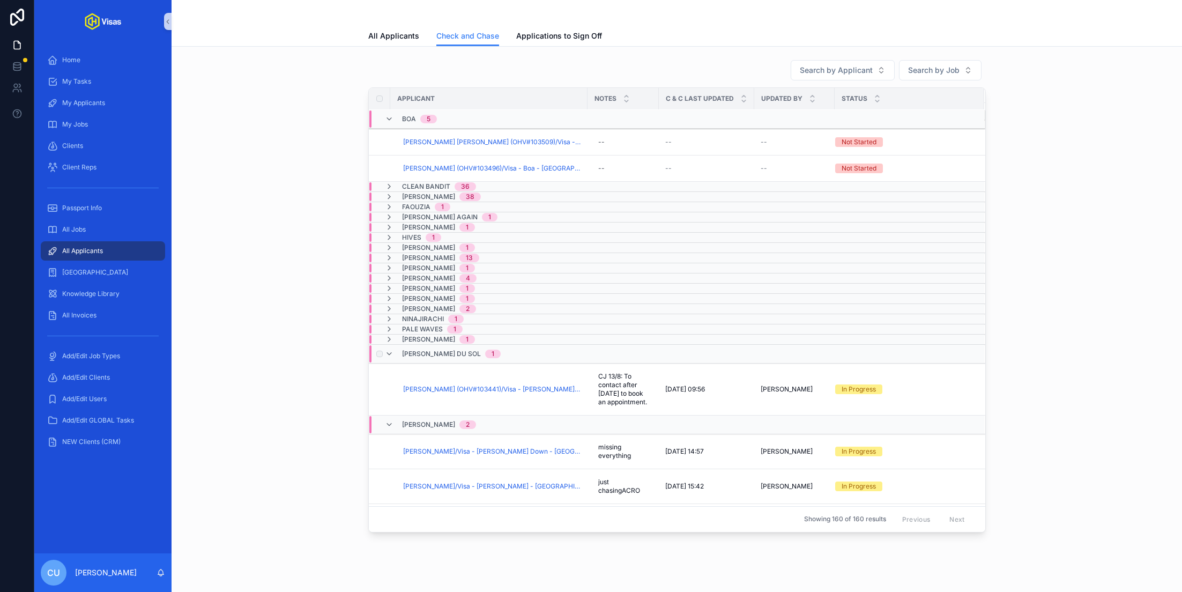
click at [493, 352] on div "RÜFÜS DU SOL 1" at bounding box center [561, 353] width 384 height 17
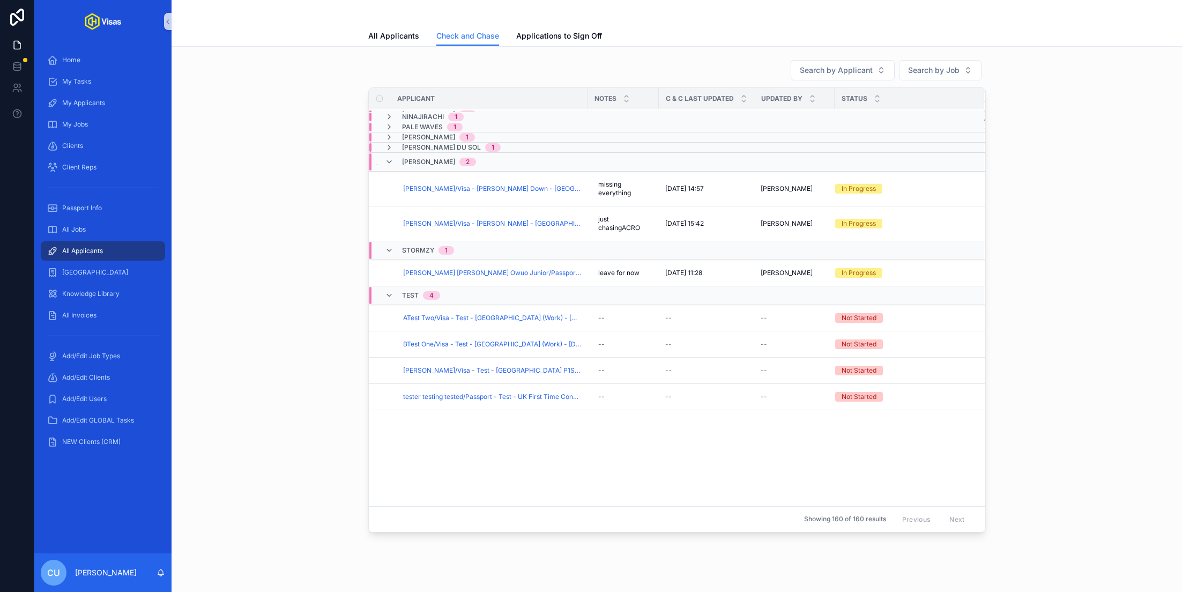
scroll to position [456, 0]
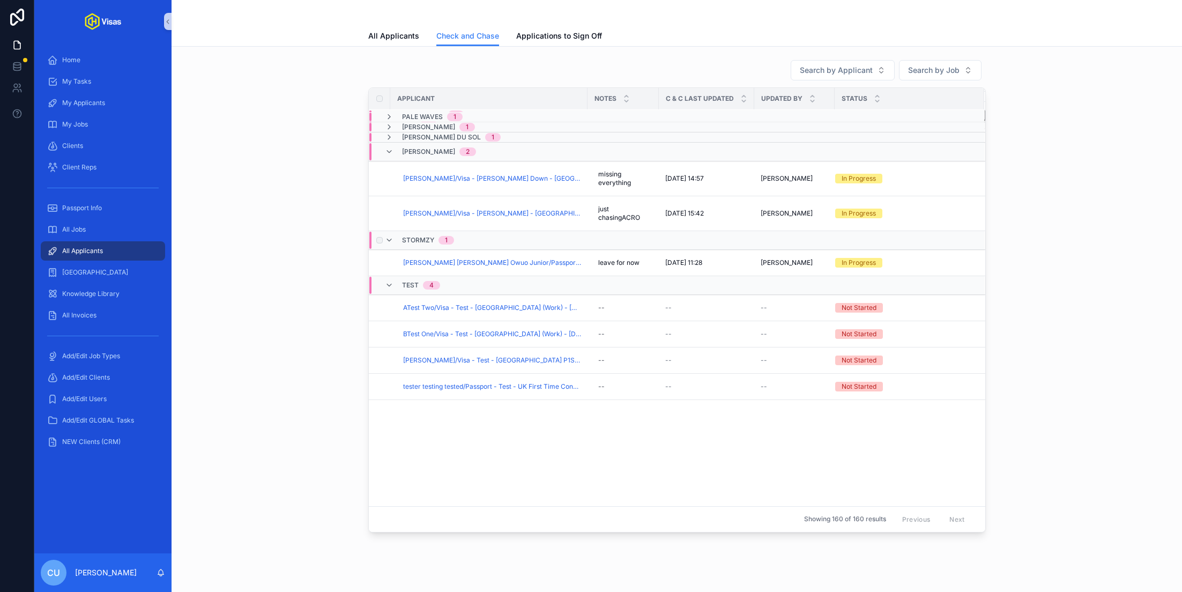
click at [473, 237] on div "Stormzy 1" at bounding box center [561, 240] width 384 height 17
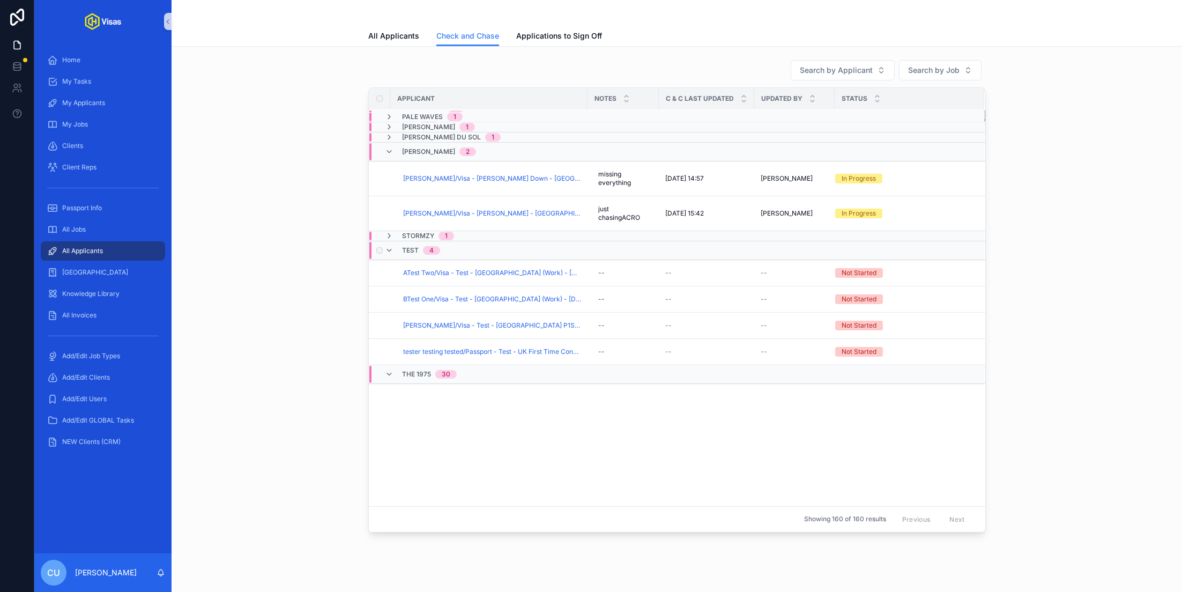
click at [471, 251] on div "Test 4" at bounding box center [561, 250] width 384 height 17
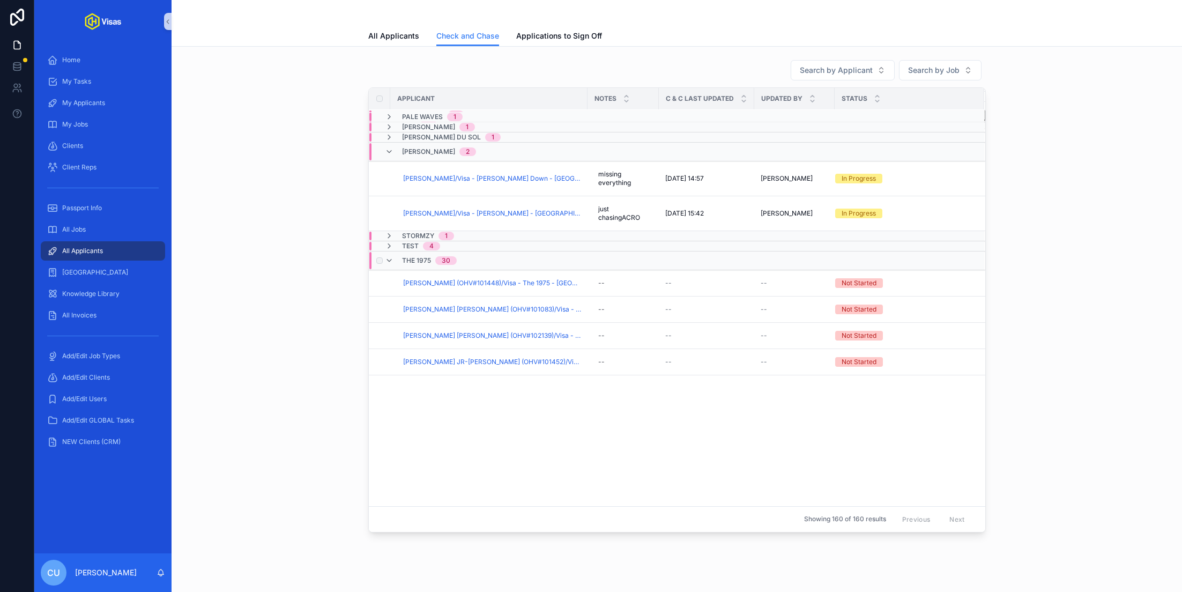
click at [469, 260] on div "The 1975 30" at bounding box center [561, 260] width 384 height 17
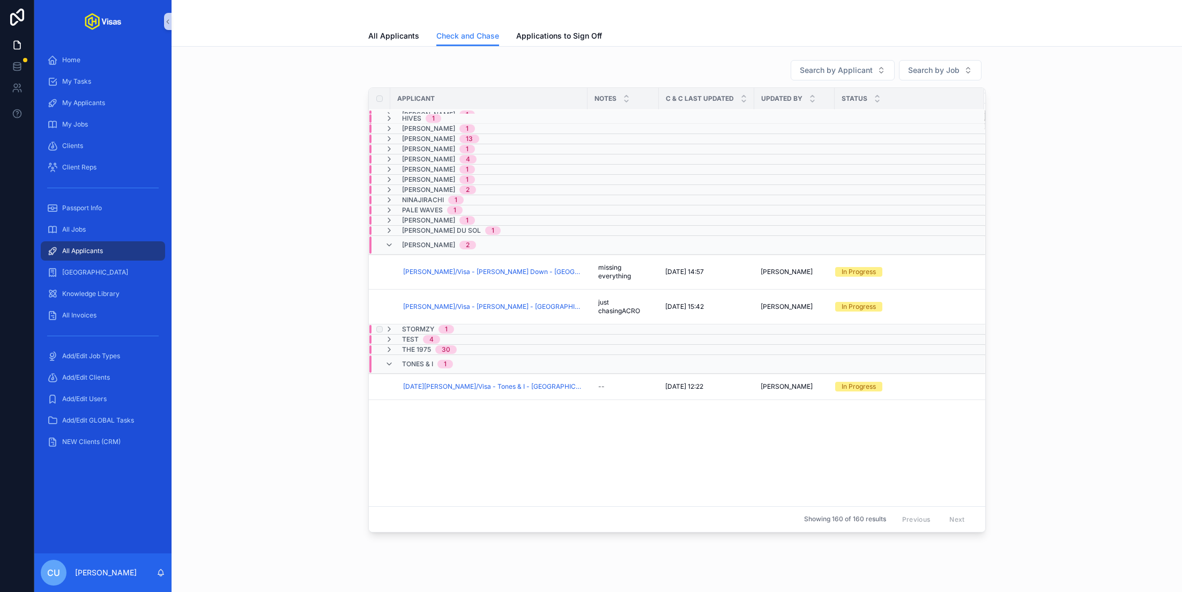
scroll to position [389, 0]
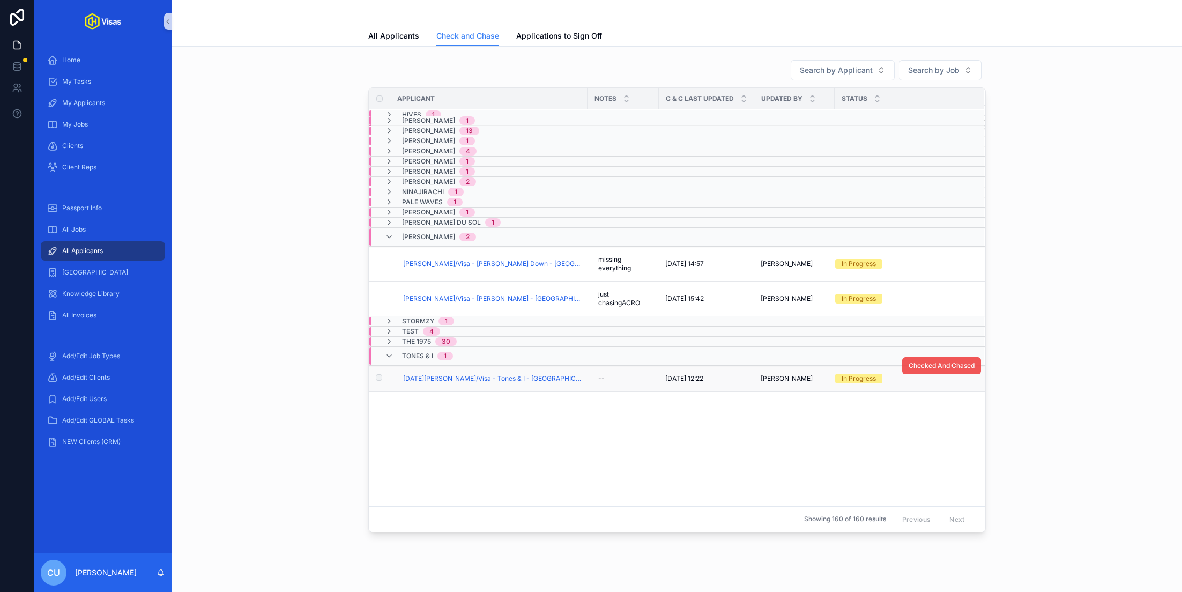
click at [938, 361] on span "Checked And Chased" at bounding box center [941, 365] width 66 height 9
click at [427, 354] on span "Tones & I" at bounding box center [417, 356] width 31 height 9
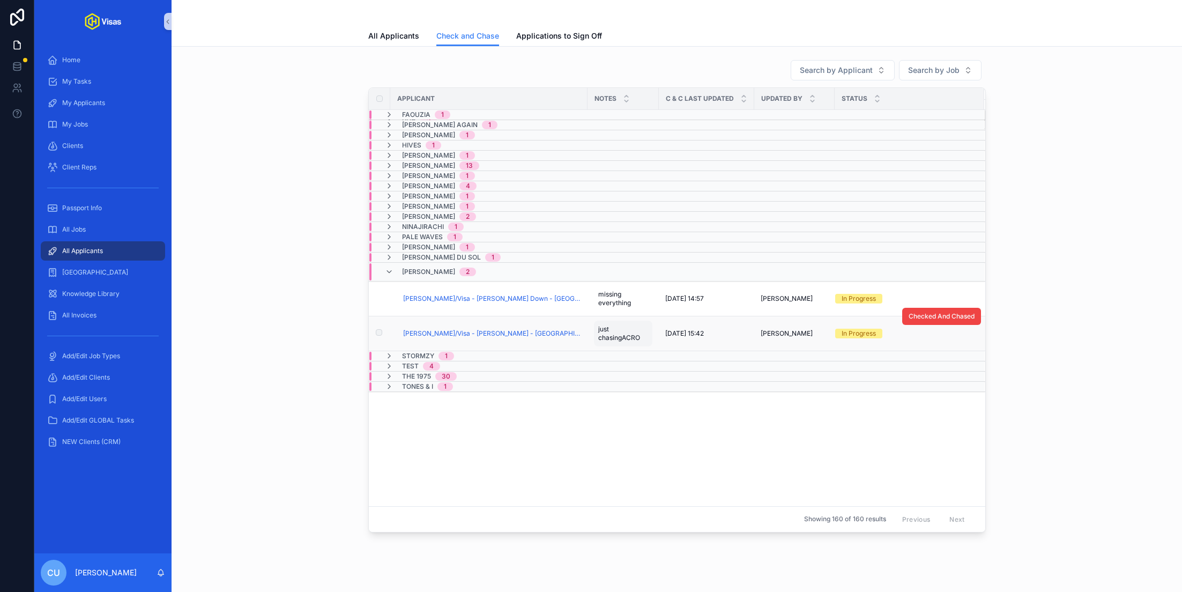
click at [615, 325] on span "just chasingACRO" at bounding box center [623, 333] width 50 height 17
click at [656, 338] on textarea "**********" at bounding box center [651, 346] width 102 height 32
type textarea "**********"
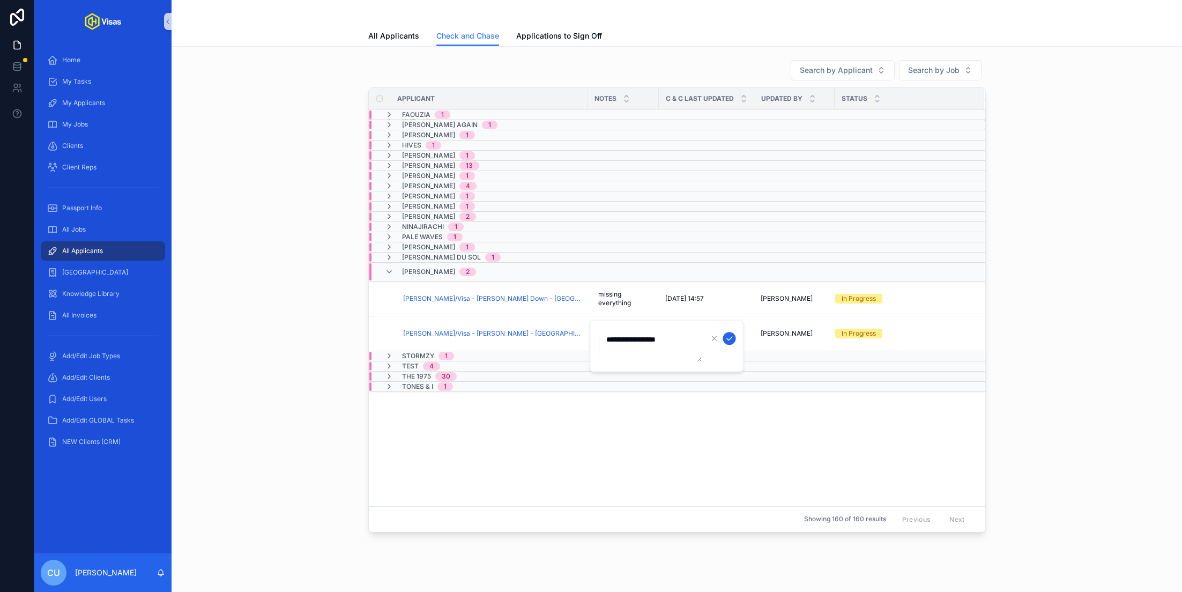
click at [724, 333] on button "scrollable content" at bounding box center [729, 338] width 13 height 13
click at [944, 279] on span "Checked And Chased" at bounding box center [941, 281] width 66 height 9
click at [434, 269] on span "Steven Down" at bounding box center [428, 271] width 53 height 9
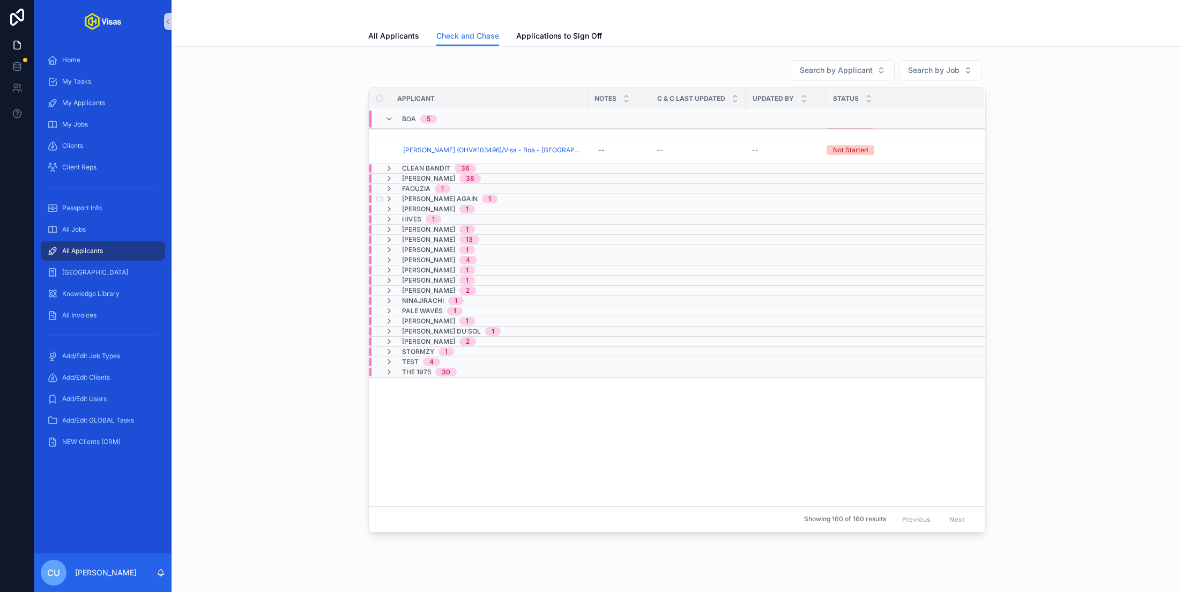
scroll to position [0, 0]
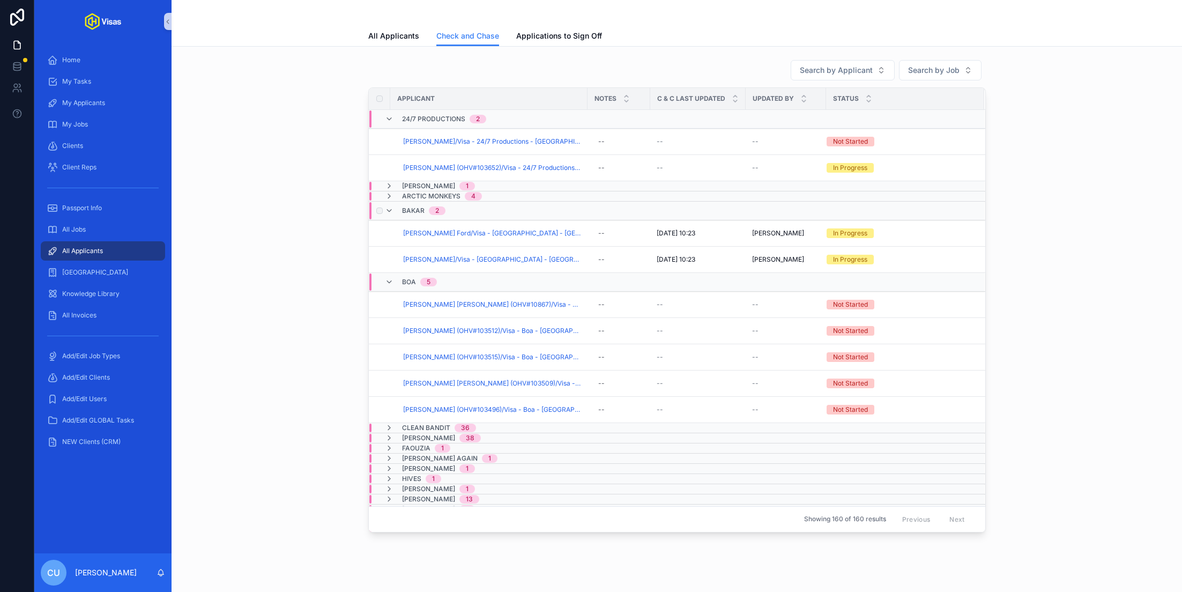
click at [474, 207] on div "Bakar 2" at bounding box center [557, 210] width 376 height 17
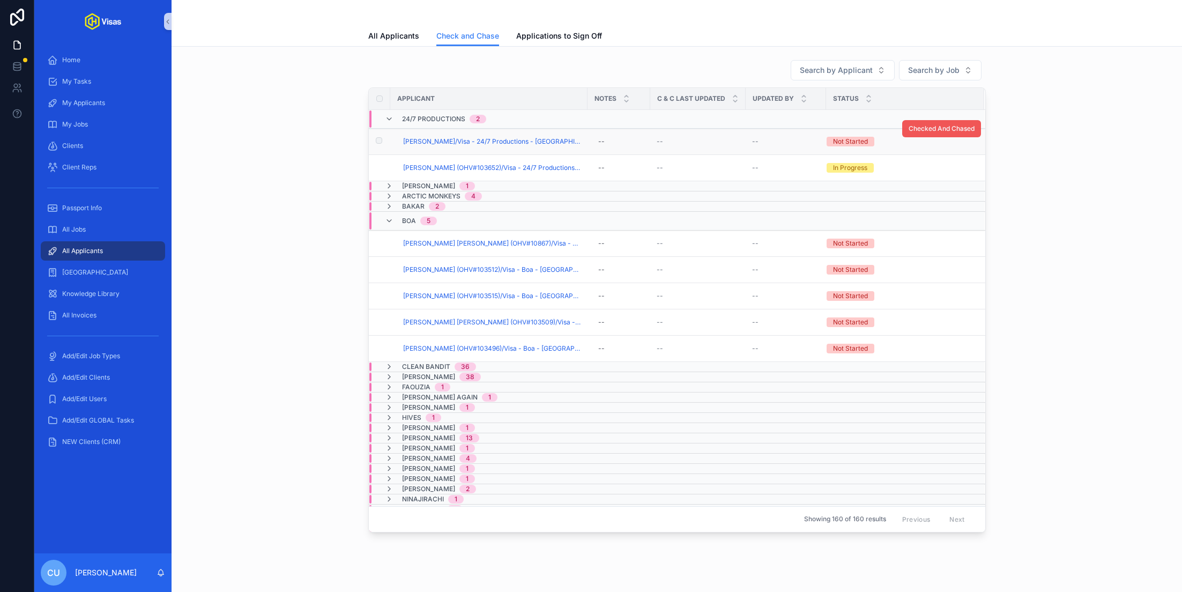
click at [961, 132] on span "Checked And Chased" at bounding box center [941, 128] width 66 height 9
click at [512, 139] on span "George Terence Doherty/Visa - 24/7 Productions - USA DS160 - Apr/25 (#1167)" at bounding box center [492, 141] width 178 height 9
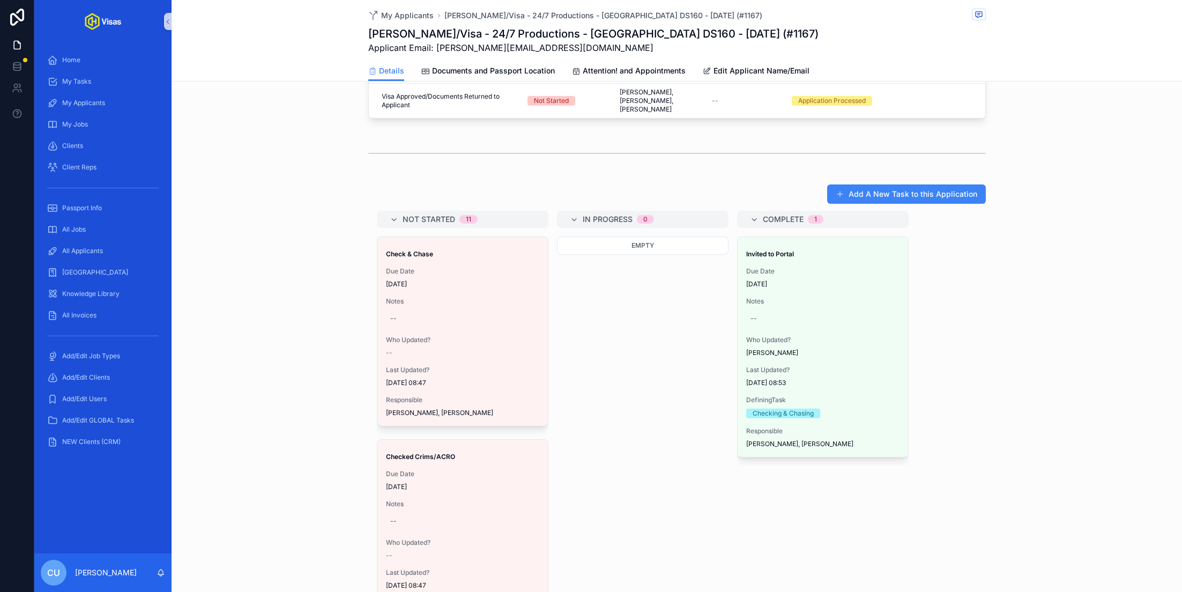
scroll to position [727, 0]
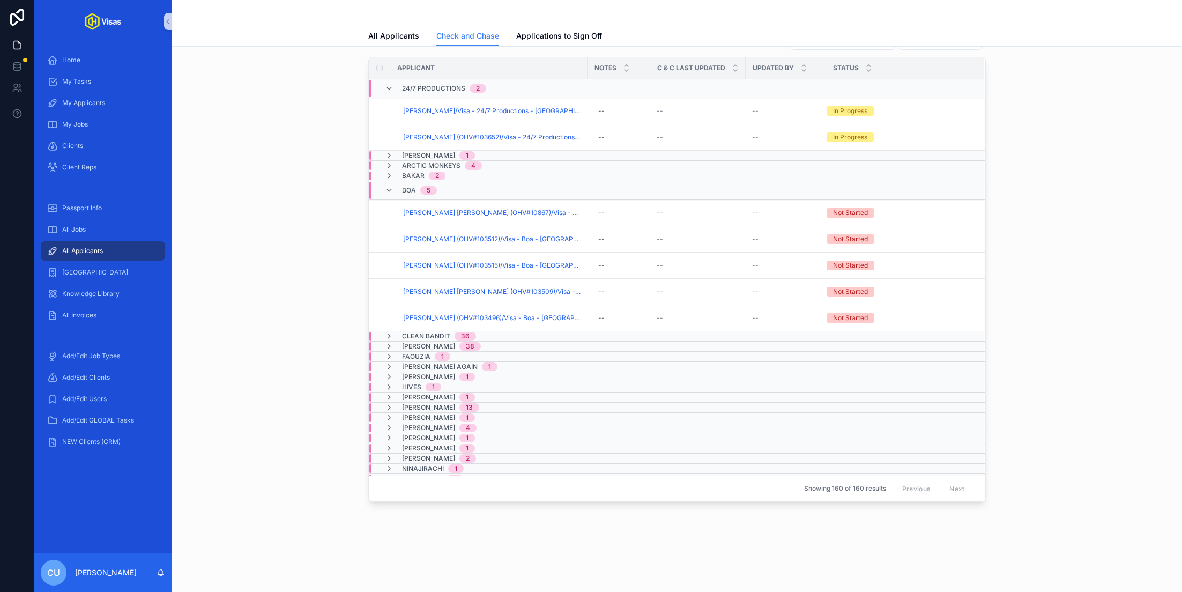
scroll to position [29, 0]
click at [439, 134] on span "Rebekah (OHV#103652)/Visa - 24/7 Productions - USA DS160 - Mar/25 (#1069)" at bounding box center [492, 138] width 178 height 9
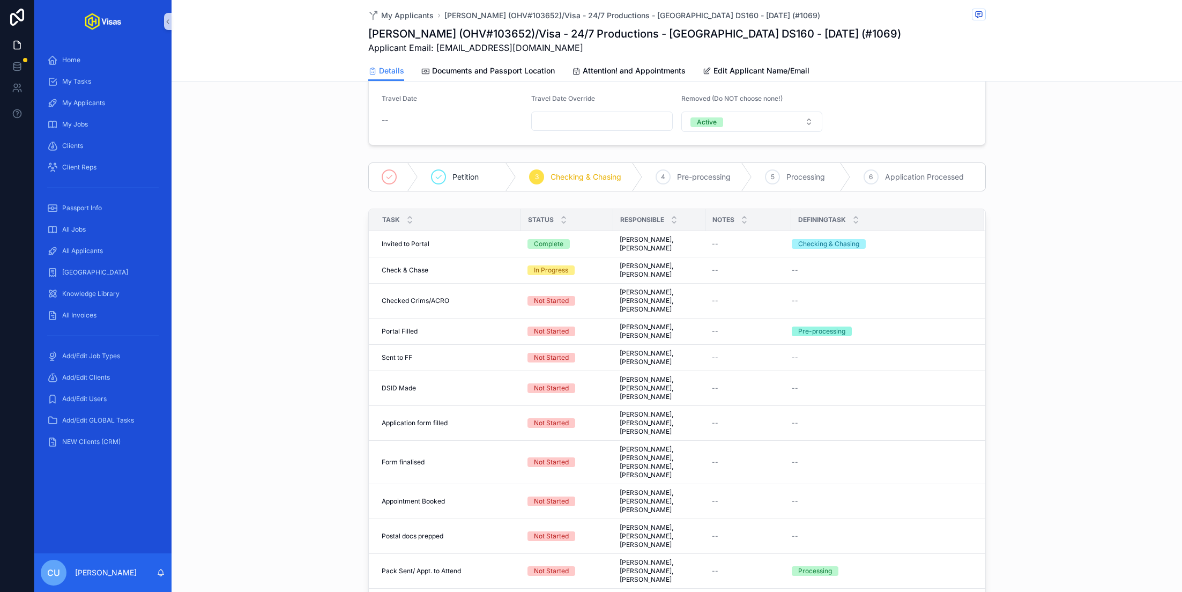
scroll to position [190, 0]
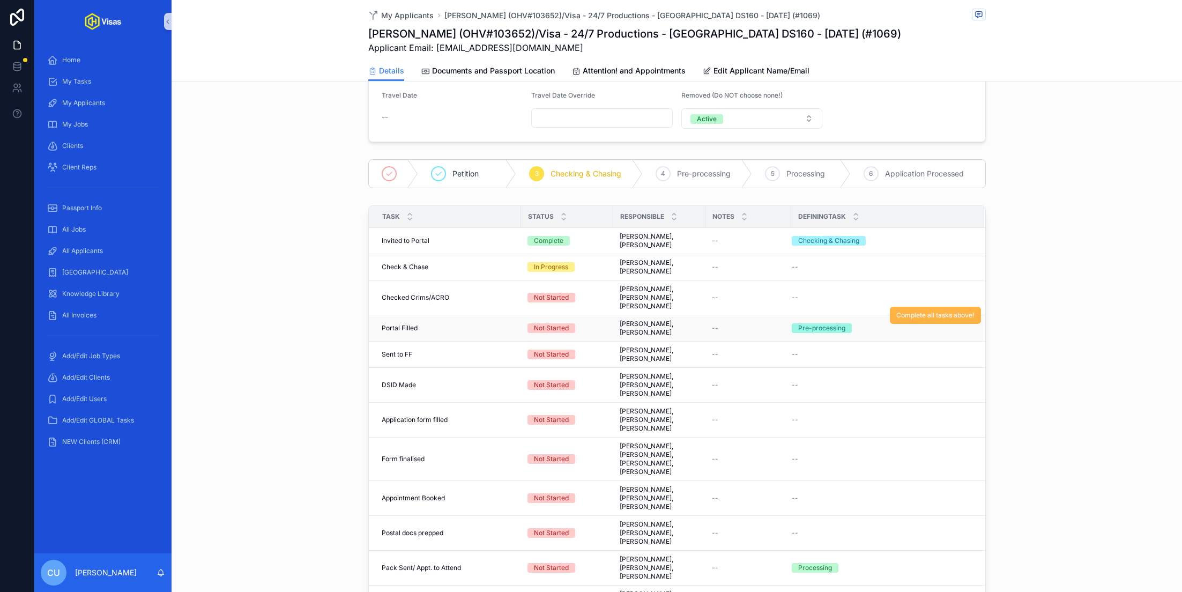
click at [930, 311] on span "Complete all tasks above!" at bounding box center [935, 315] width 78 height 9
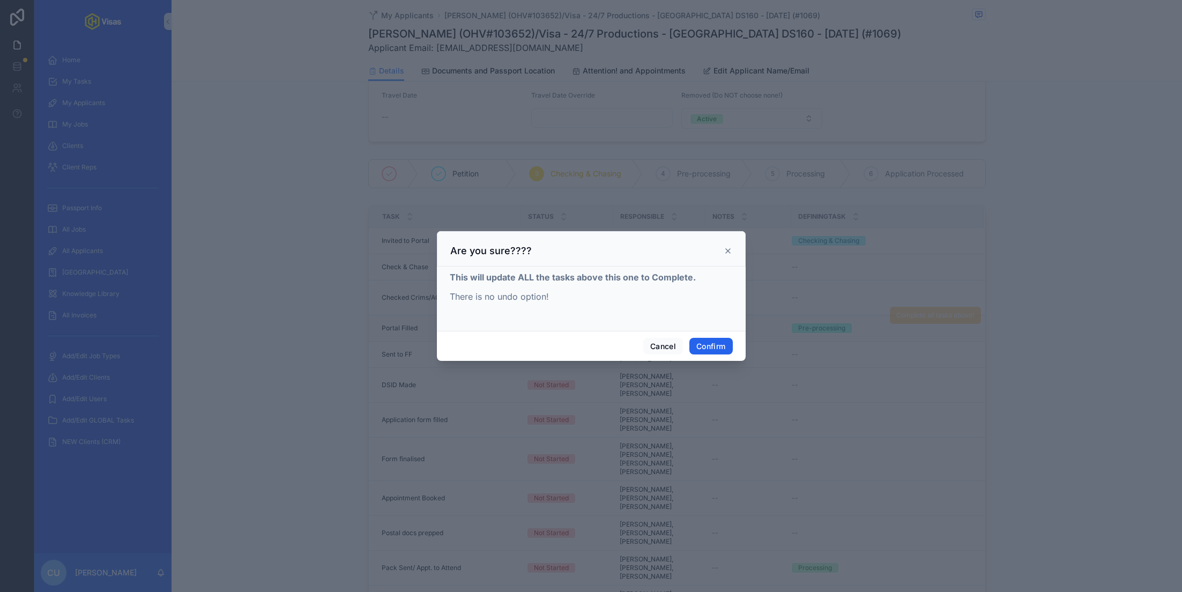
click at [721, 340] on button "Confirm" at bounding box center [710, 346] width 43 height 17
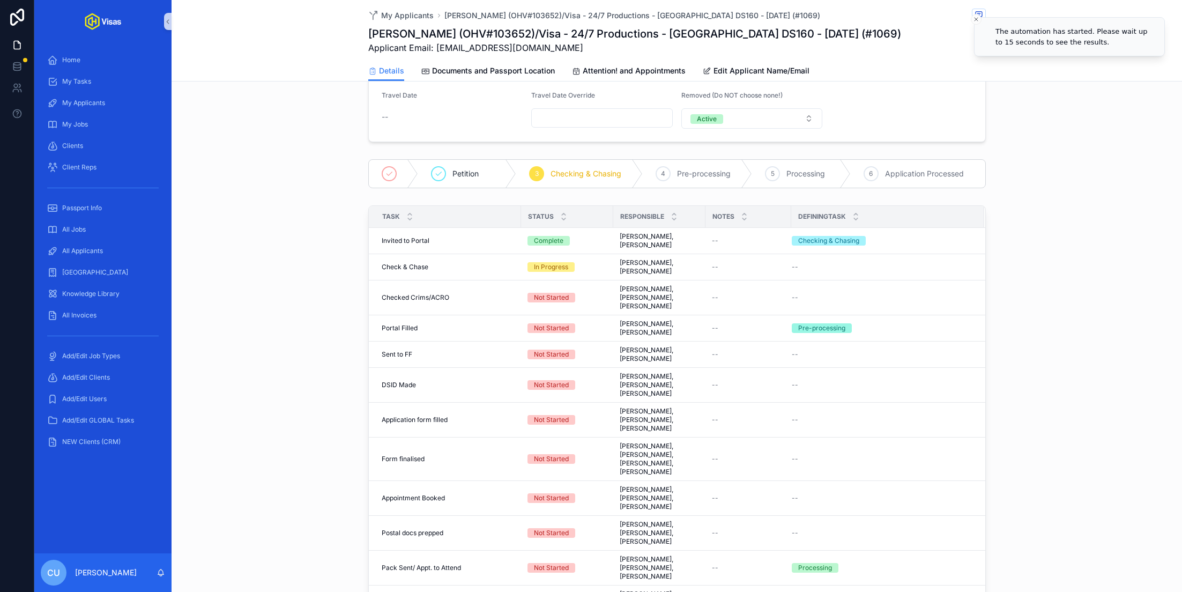
scroll to position [0, 0]
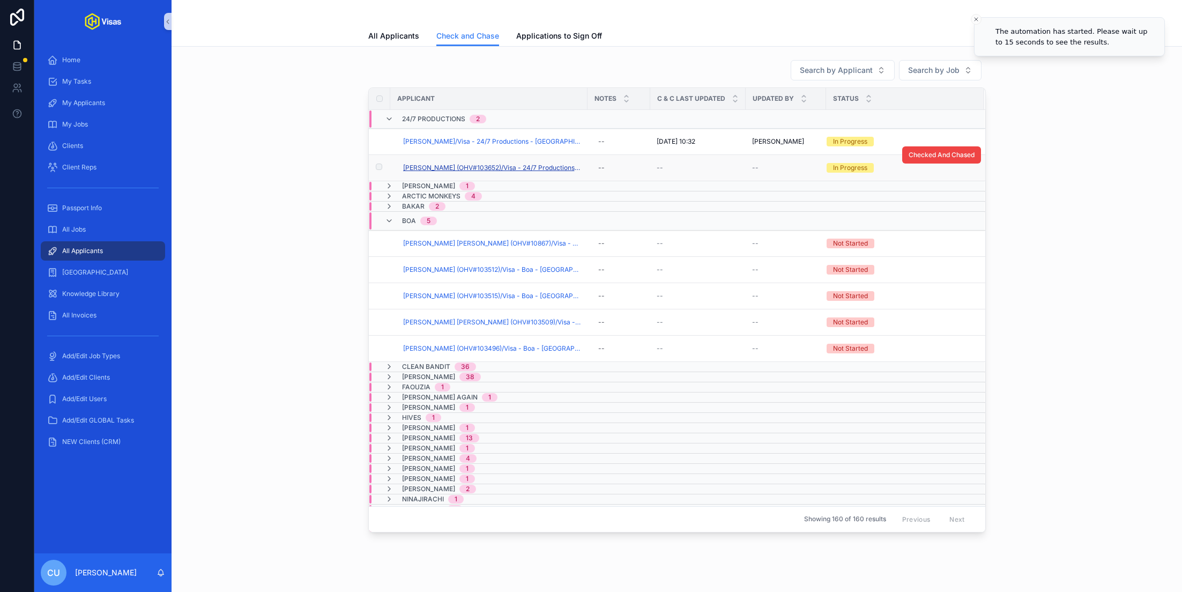
click at [461, 169] on span "Rebekah (OHV#103652)/Visa - 24/7 Productions - USA DS160 - Mar/25 (#1069)" at bounding box center [492, 167] width 178 height 9
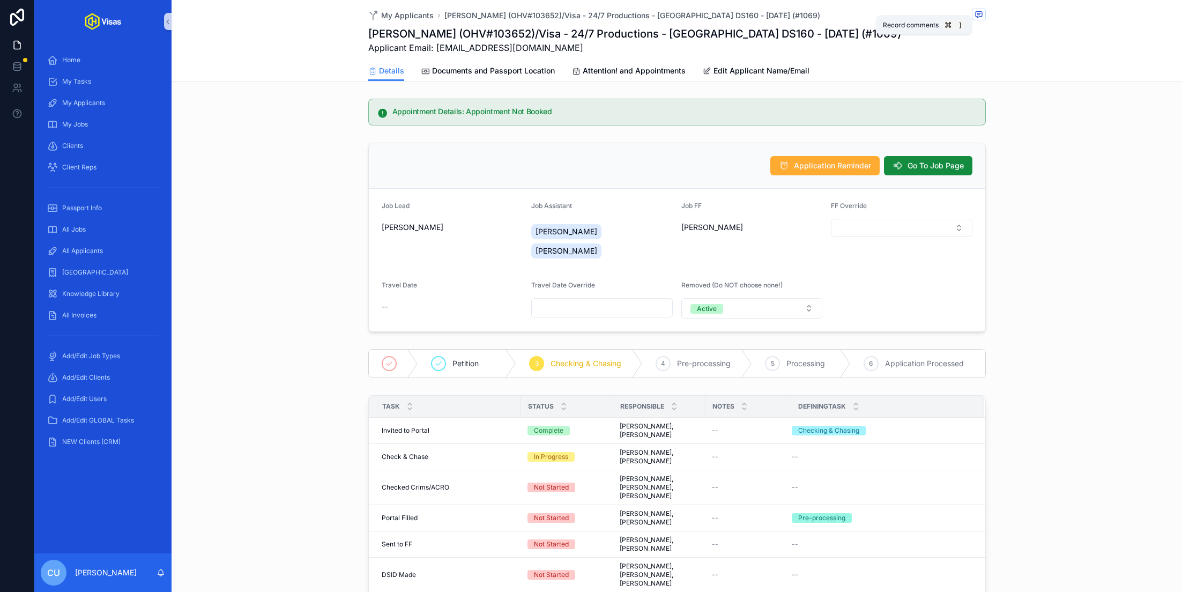
click at [978, 17] on icon "scrollable content" at bounding box center [978, 15] width 6 height 6
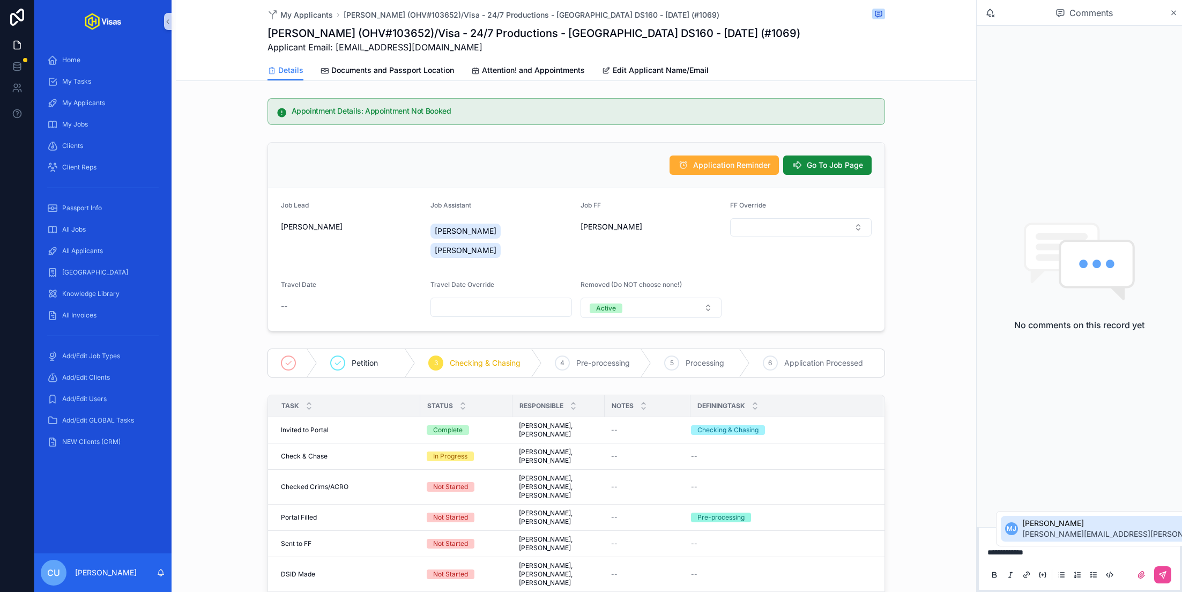
click at [1053, 537] on span "murielle.johnson@gmail.com" at bounding box center [1148, 533] width 252 height 11
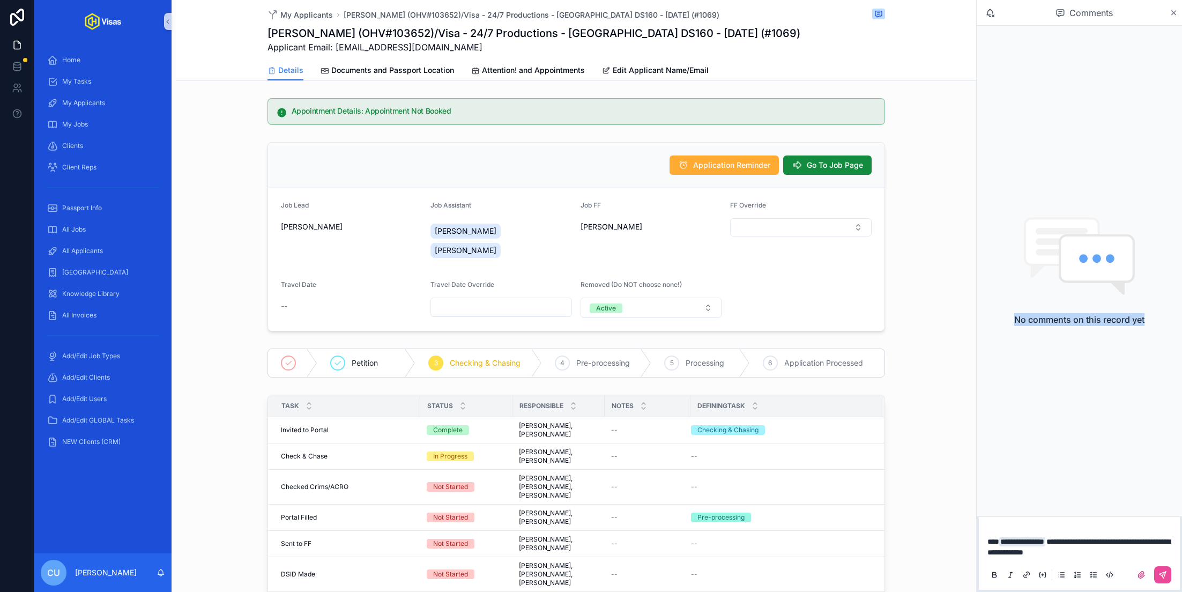
click at [979, 267] on div "No comments on this record yet" at bounding box center [1079, 271] width 205 height 490
click at [1099, 552] on p "**********" at bounding box center [1081, 546] width 188 height 21
click at [943, 308] on div "Application Reminder Go To Job Page Job Lead Kayleigh Robinson Job Assistant Co…" at bounding box center [576, 237] width 800 height 198
click at [1099, 554] on p "**********" at bounding box center [1081, 546] width 188 height 21
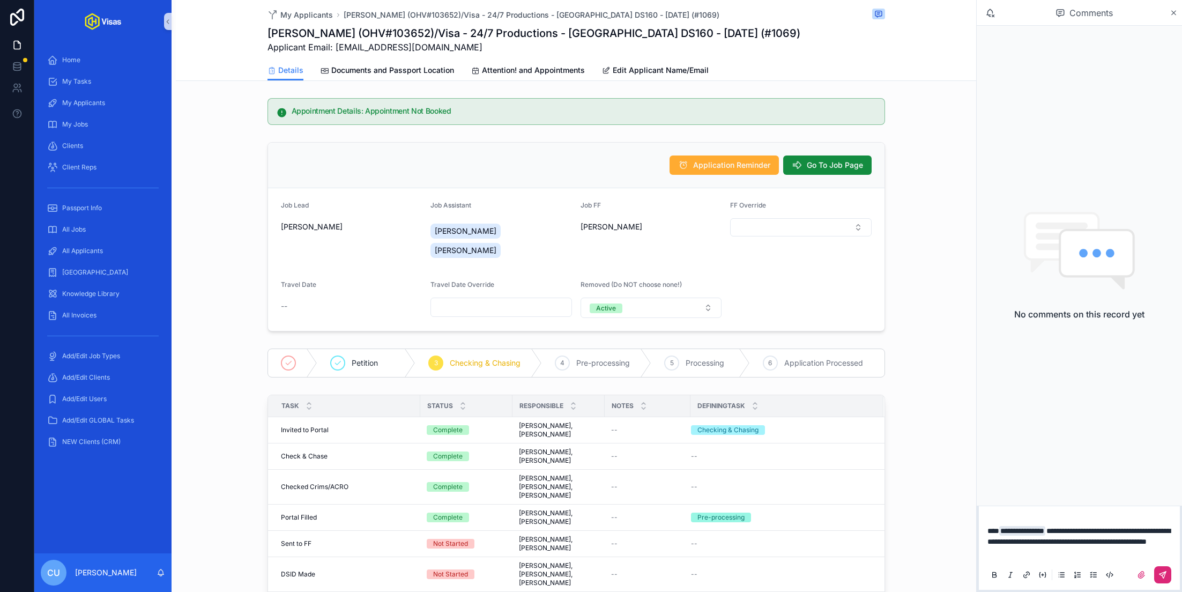
click at [1161, 578] on icon "scrollable content" at bounding box center [1162, 574] width 9 height 9
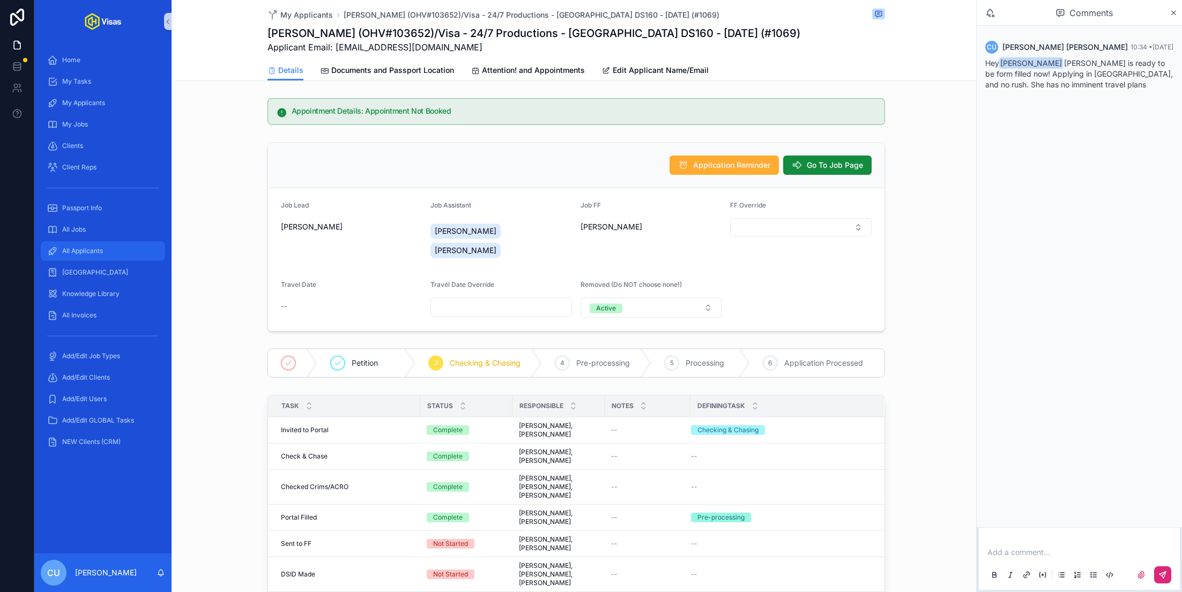
click at [111, 248] on div "All Applicants" at bounding box center [102, 250] width 111 height 17
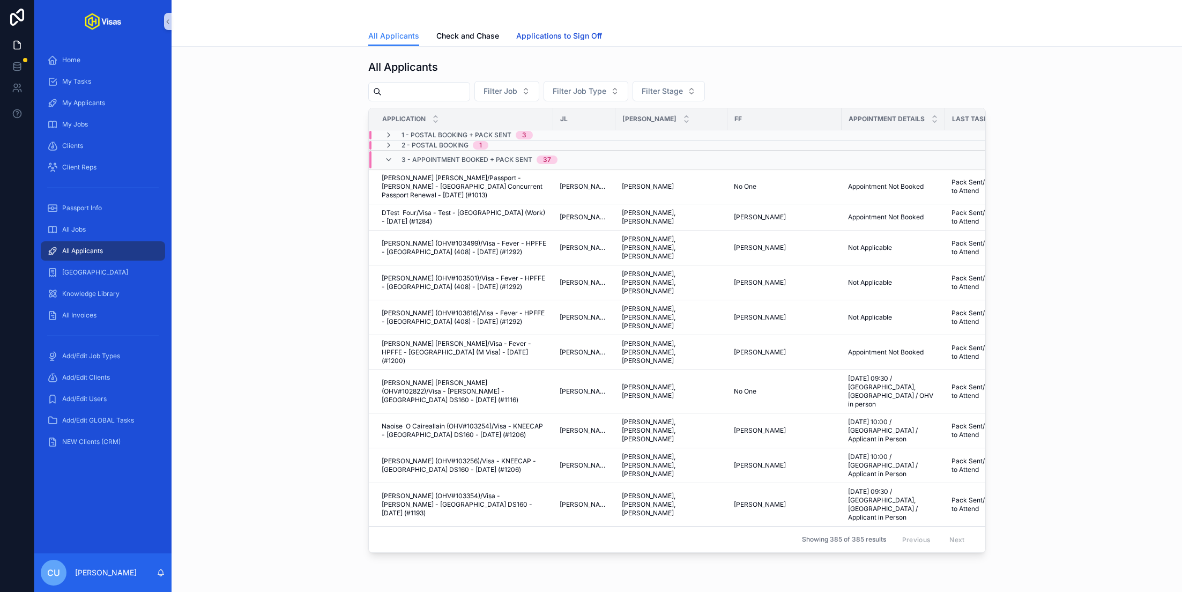
click at [549, 35] on span "Applications to Sign Off" at bounding box center [559, 36] width 86 height 11
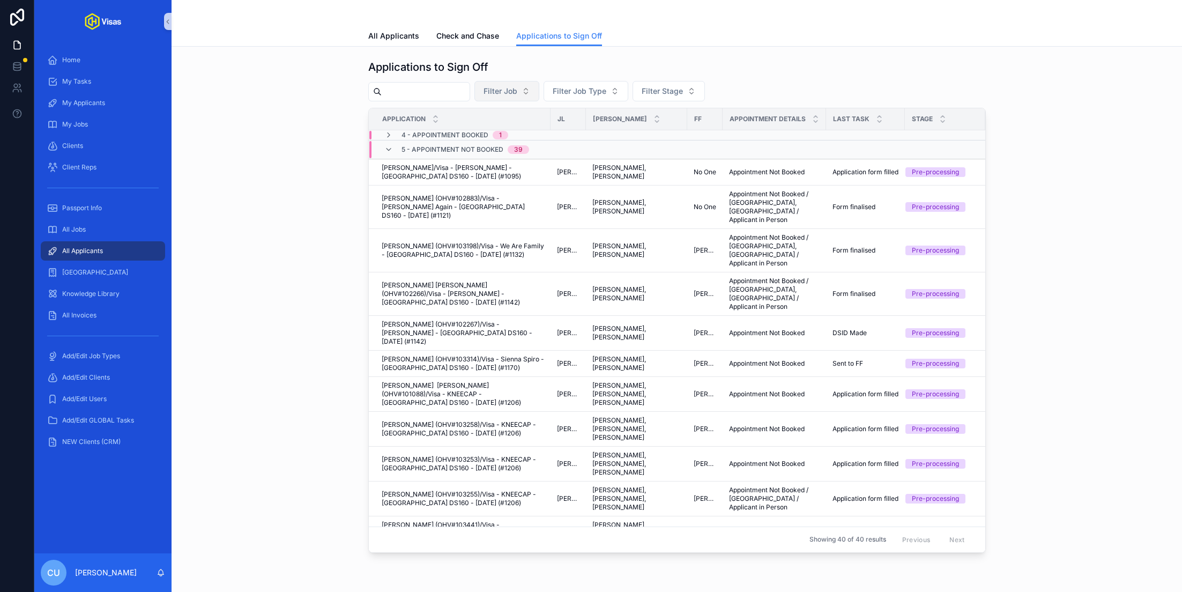
click at [505, 88] on span "Filter Job" at bounding box center [500, 91] width 34 height 11
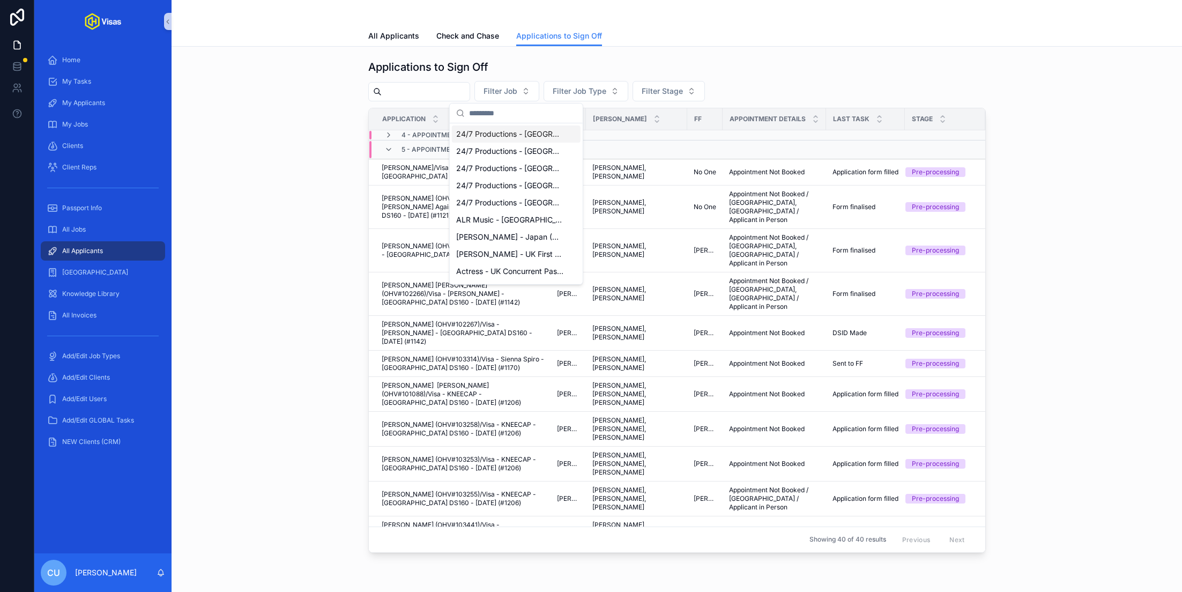
click at [436, 93] on input "scrollable content" at bounding box center [426, 91] width 88 height 15
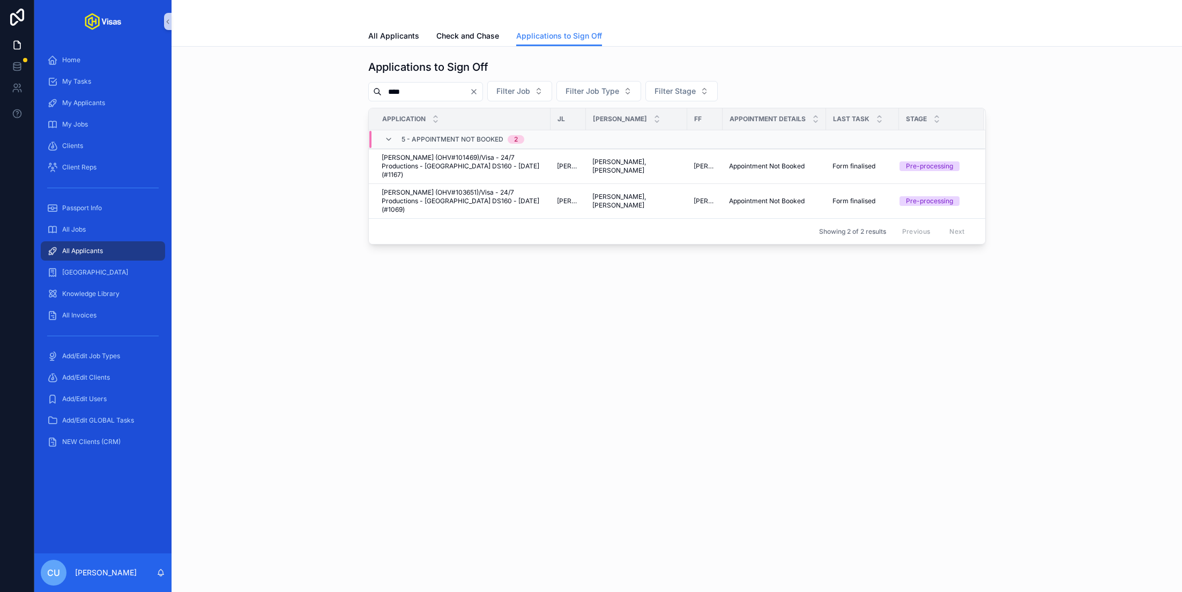
type input "****"
click at [529, 294] on div "Applications to Sign Off **** Filter Job Filter Job Type Filter Stage Applicati…" at bounding box center [677, 182] width 1010 height 271
click at [379, 35] on span "All Applicants" at bounding box center [393, 36] width 51 height 11
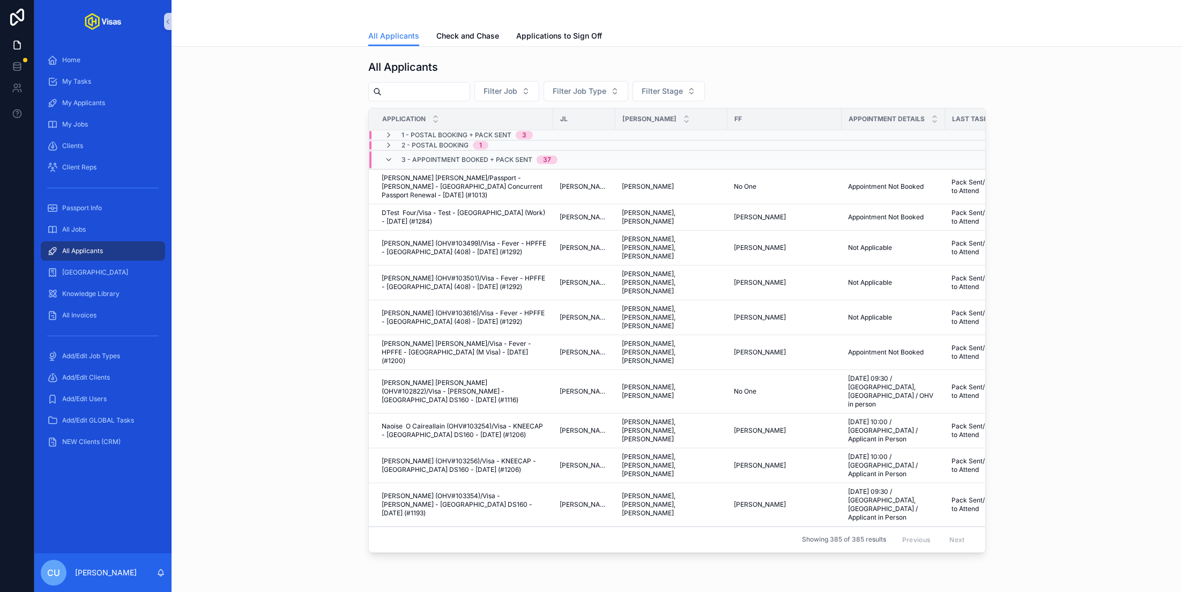
click at [400, 94] on input "scrollable content" at bounding box center [426, 91] width 88 height 15
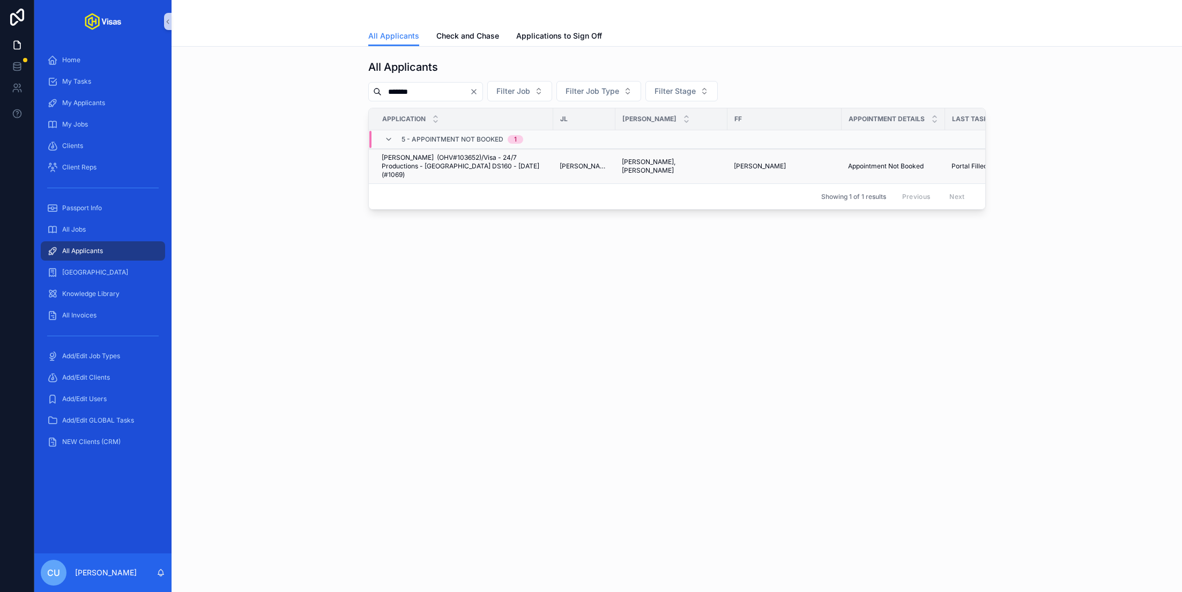
type input "*******"
click at [440, 154] on span "Rebekah (OHV#103652)/Visa - 24/7 Productions - USA DS160 - Mar/25 (#1069)" at bounding box center [464, 166] width 165 height 26
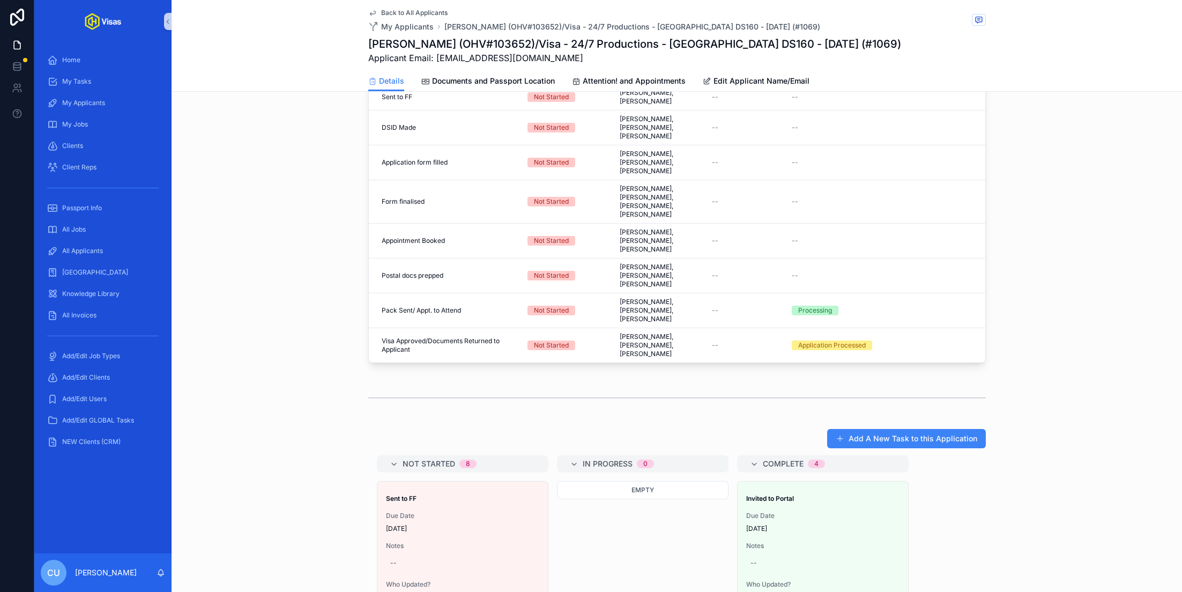
scroll to position [525, 0]
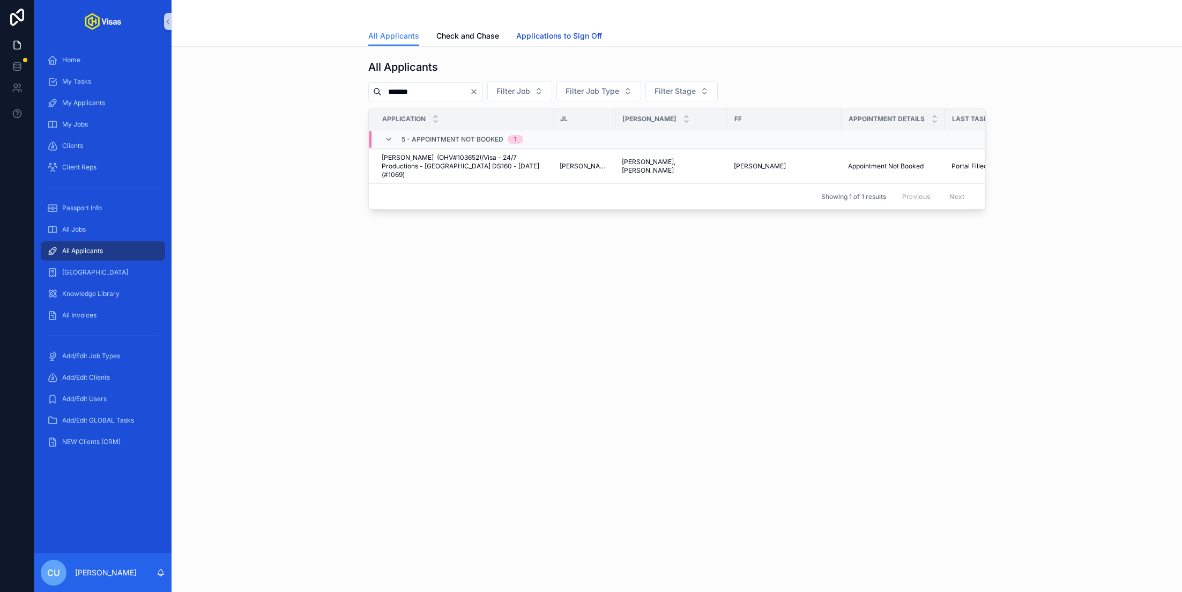
click at [552, 37] on span "Applications to Sign Off" at bounding box center [559, 36] width 86 height 11
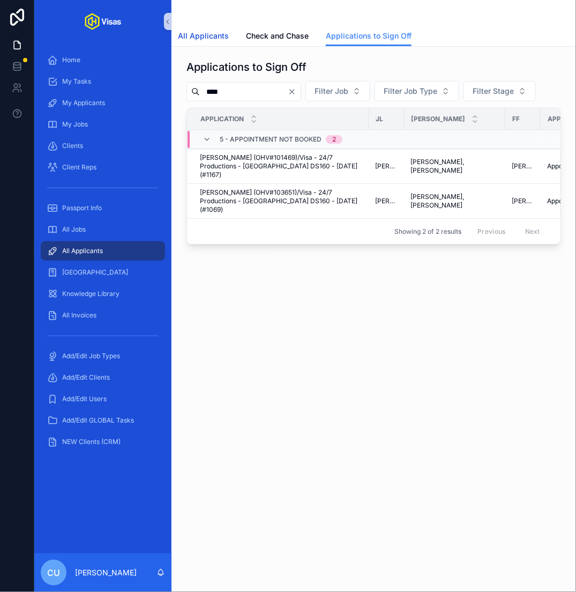
click at [204, 37] on span "All Applicants" at bounding box center [203, 36] width 51 height 11
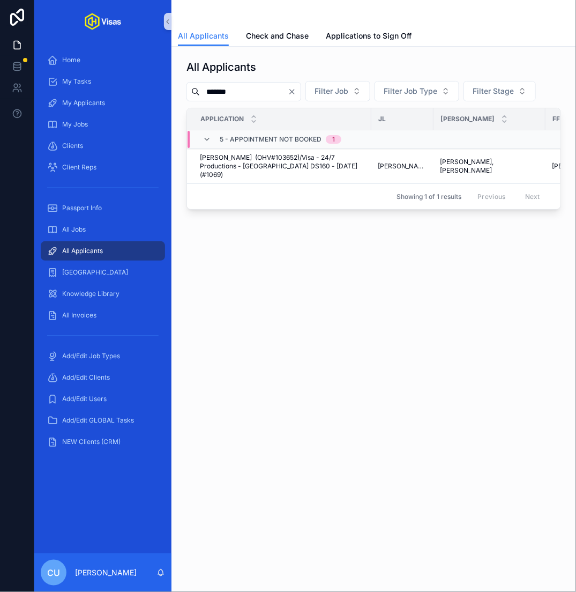
click at [272, 26] on div "All Applicants Check and Chase Applications to Sign Off" at bounding box center [374, 36] width 392 height 20
click at [271, 29] on link "Check and Chase" at bounding box center [277, 36] width 63 height 21
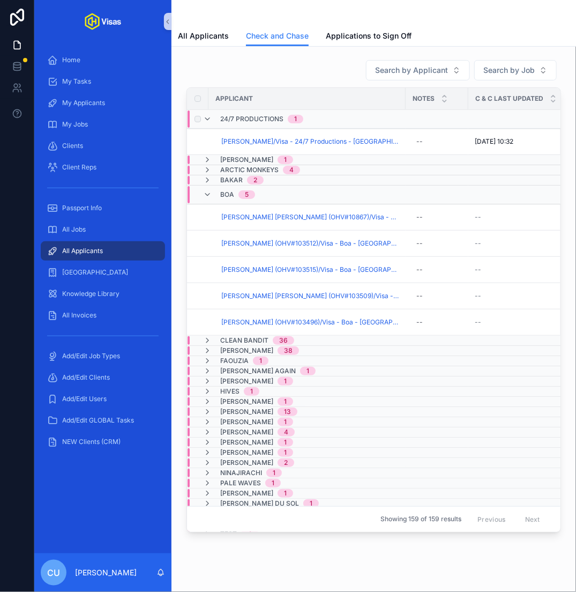
click at [251, 116] on span "24/7 Productions" at bounding box center [251, 119] width 63 height 9
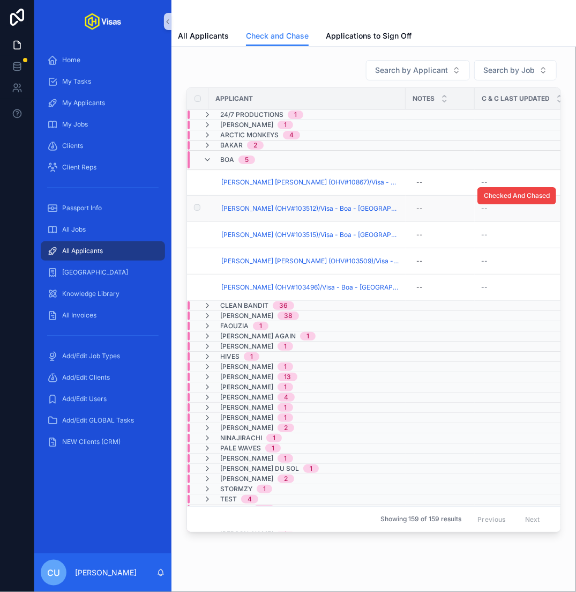
scroll to position [147, 0]
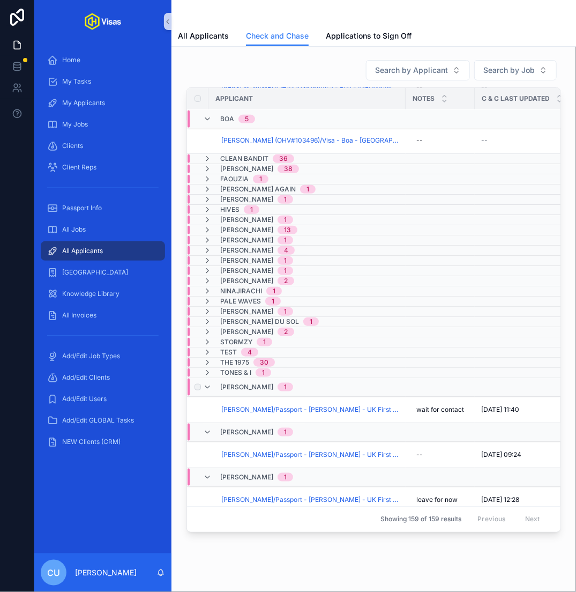
click at [278, 383] on span "1" at bounding box center [286, 387] width 16 height 9
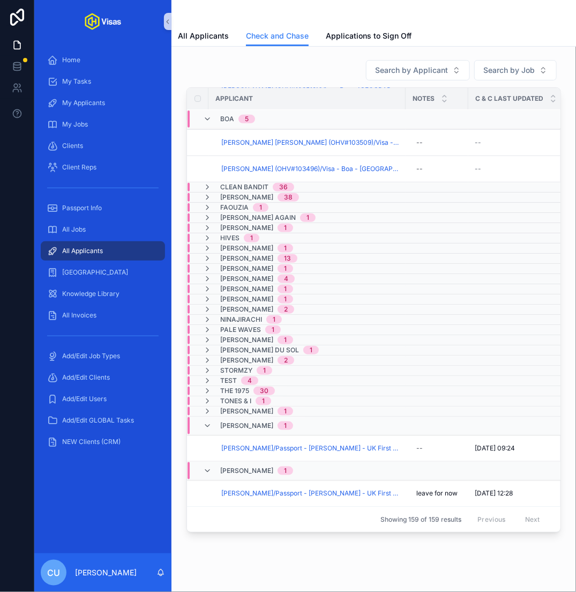
scroll to position [113, 0]
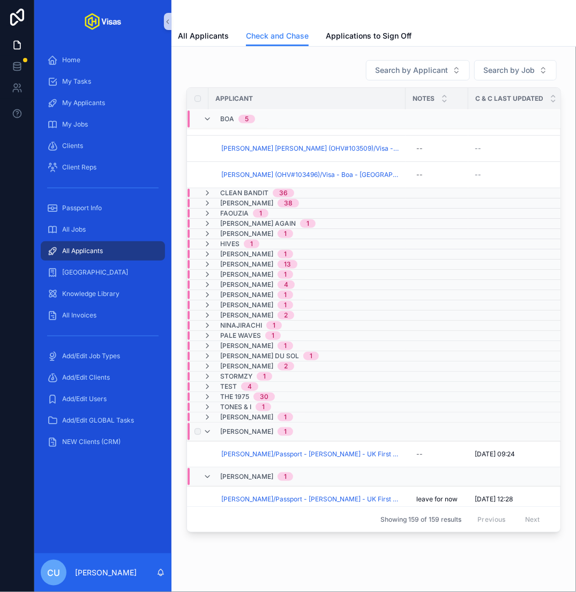
click at [251, 427] on span "Will Reeve" at bounding box center [246, 431] width 53 height 9
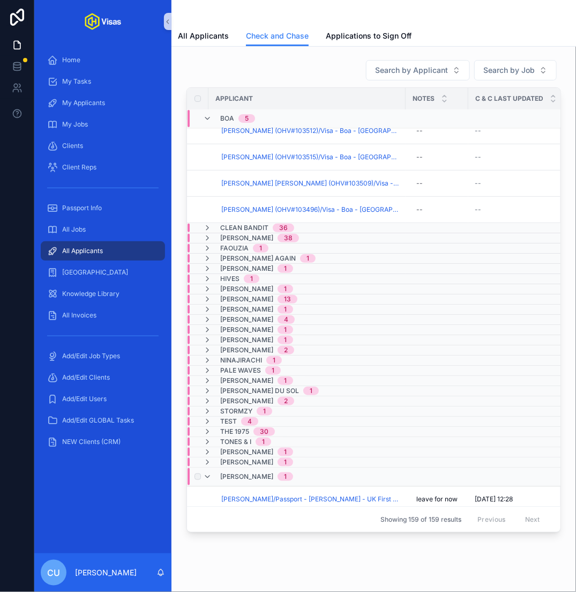
click at [247, 473] on span "Zak Abel" at bounding box center [246, 476] width 53 height 9
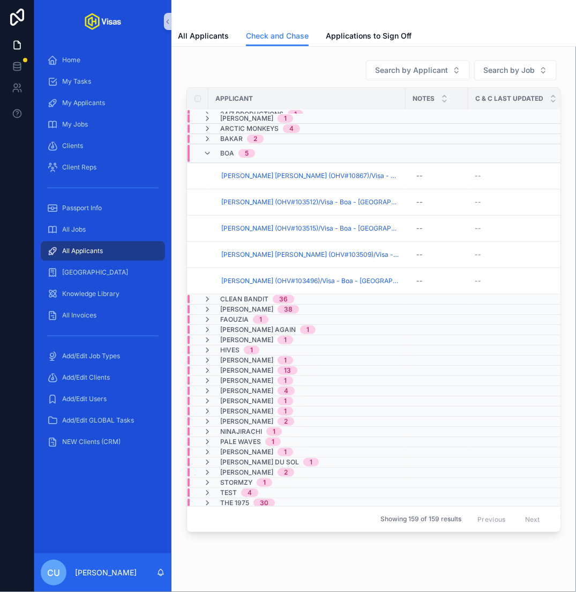
scroll to position [0, 0]
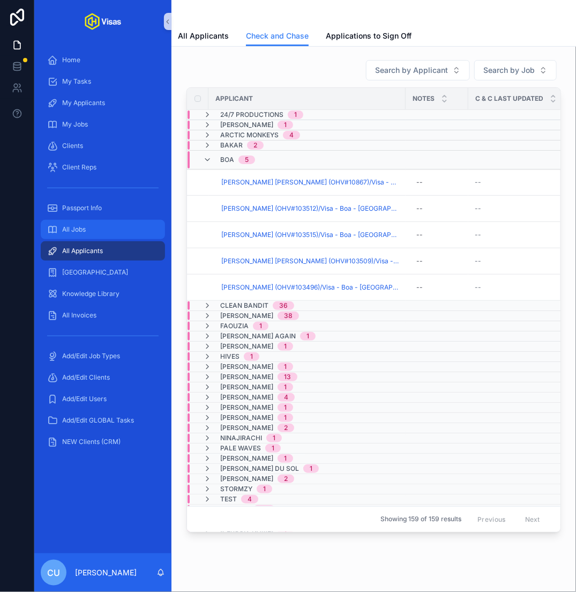
click at [110, 226] on div "All Jobs" at bounding box center [102, 229] width 111 height 17
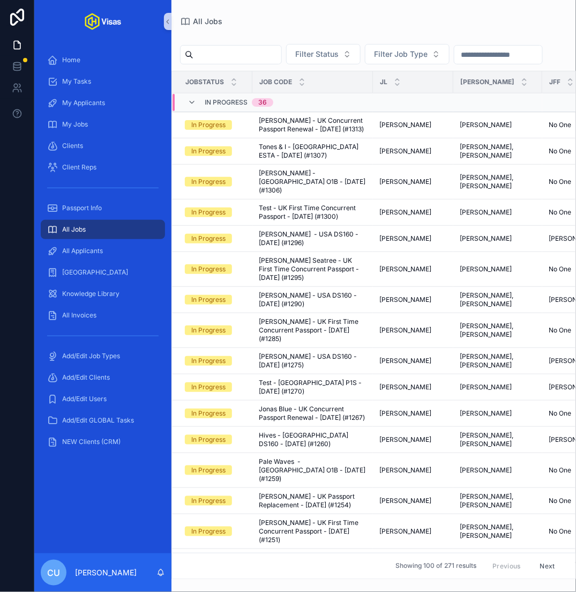
click at [249, 61] on input "scrollable content" at bounding box center [237, 54] width 88 height 15
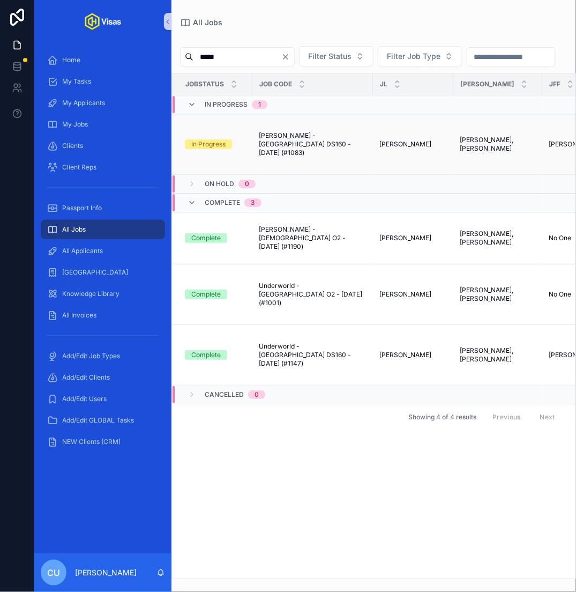
type input "*****"
click at [314, 145] on span "Steven Down - USA DS160 - Mar/25 (#1083)" at bounding box center [313, 144] width 108 height 26
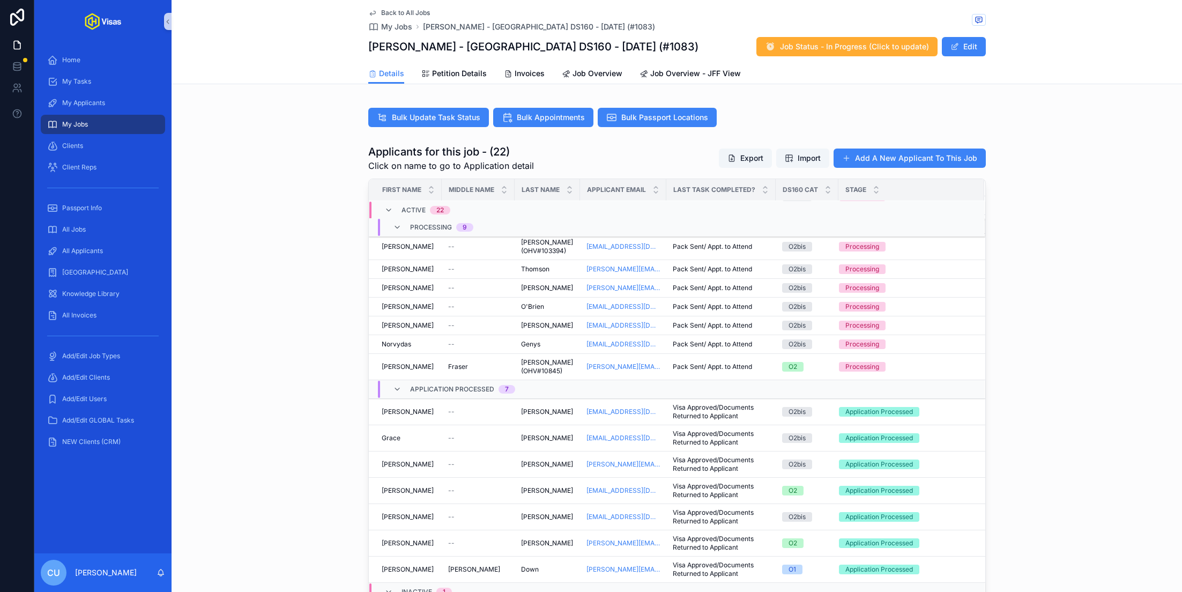
scroll to position [229, 0]
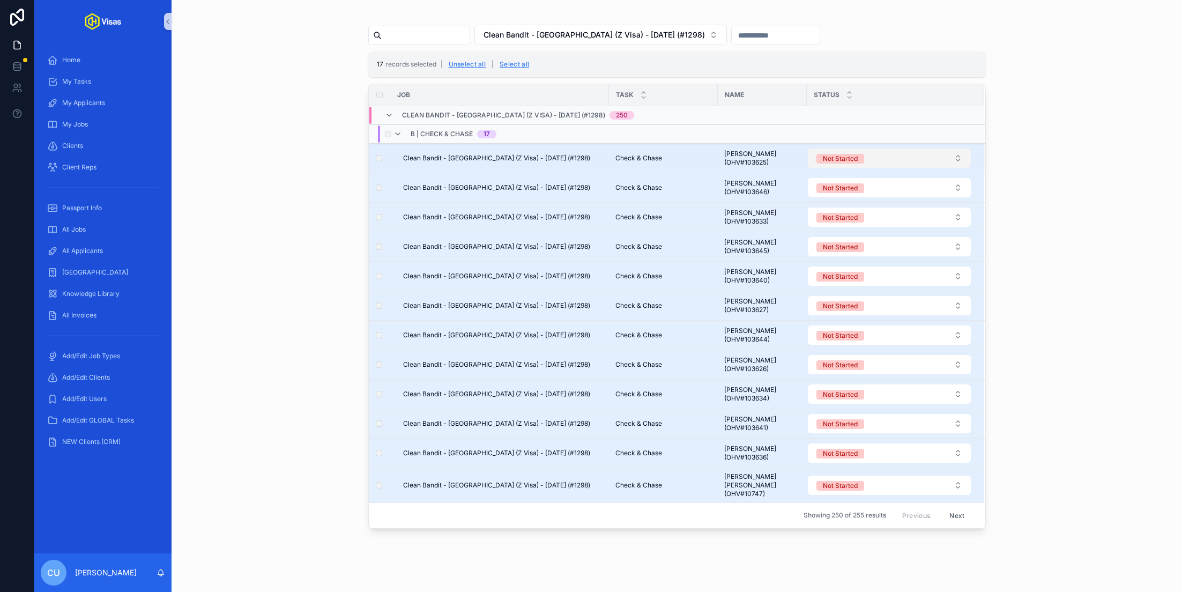
click at [886, 151] on button "Not Started" at bounding box center [889, 157] width 163 height 19
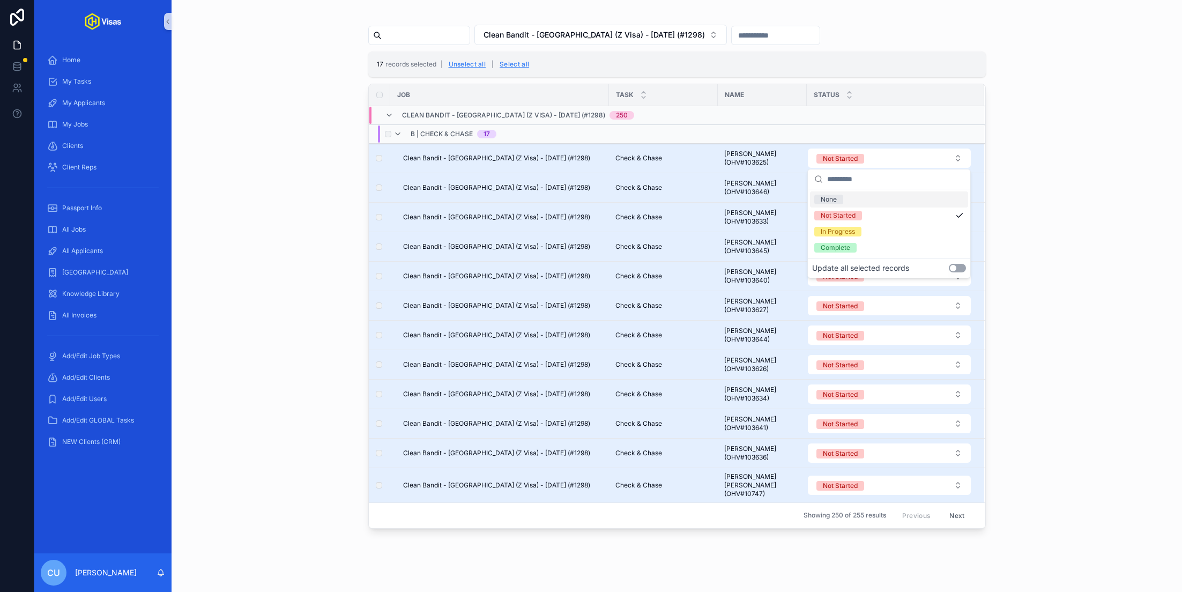
click at [962, 267] on button "Use setting" at bounding box center [957, 268] width 17 height 9
click at [910, 233] on div "In Progress" at bounding box center [889, 232] width 158 height 16
